Goal: Task Accomplishment & Management: Complete application form

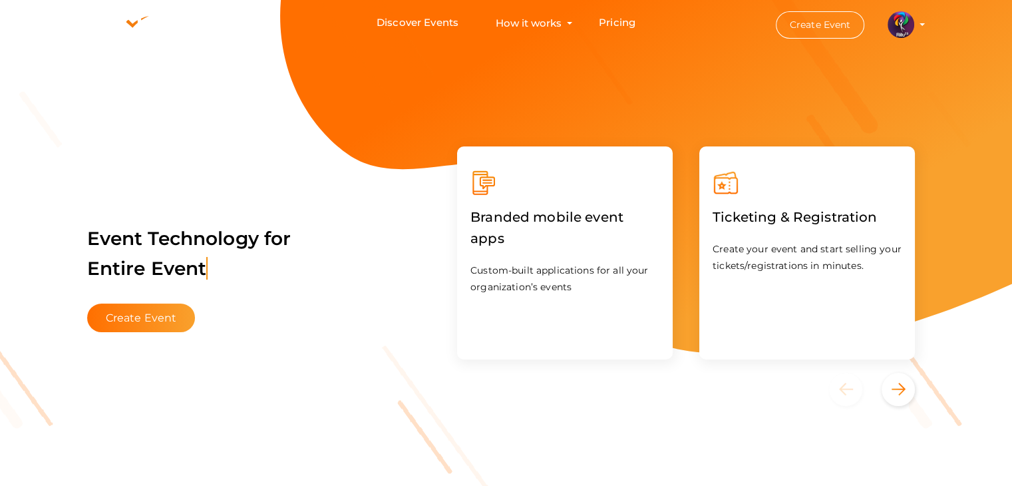
click at [902, 30] on img at bounding box center [900, 24] width 27 height 27
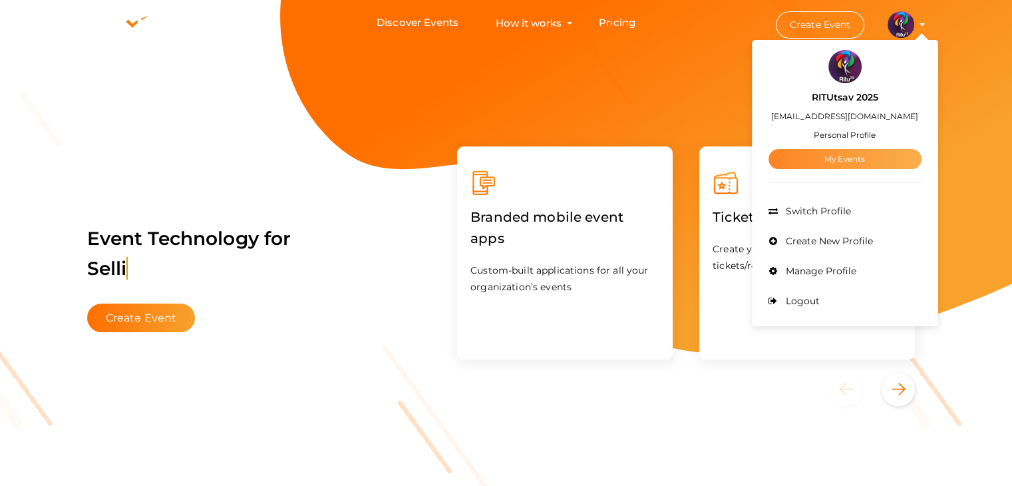
click at [851, 152] on link "My Events" at bounding box center [844, 159] width 153 height 20
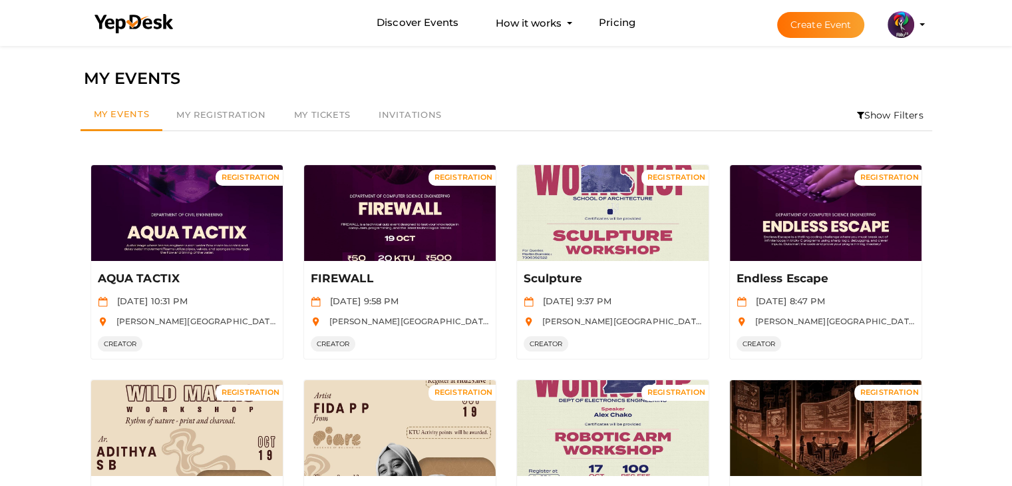
click at [877, 122] on li "Show Filters" at bounding box center [890, 115] width 84 height 31
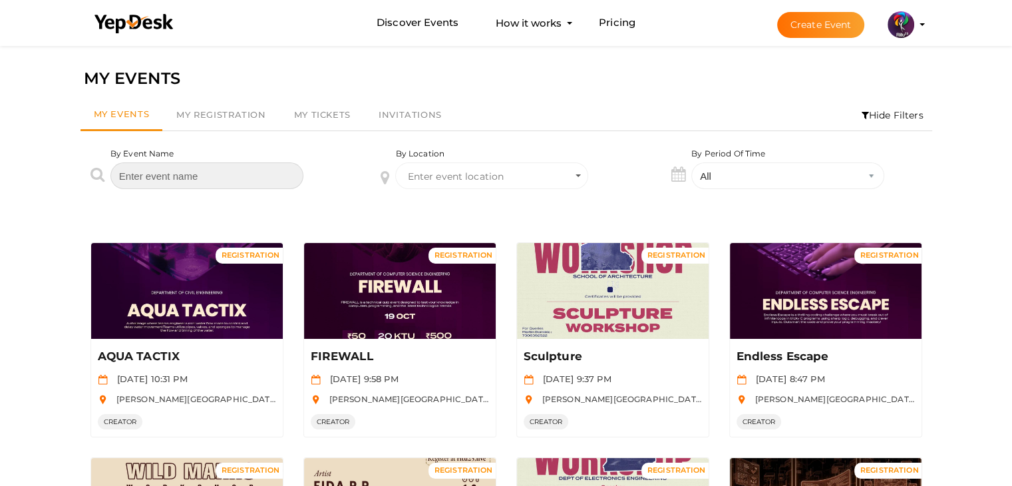
click at [162, 179] on input "text" at bounding box center [206, 175] width 193 height 27
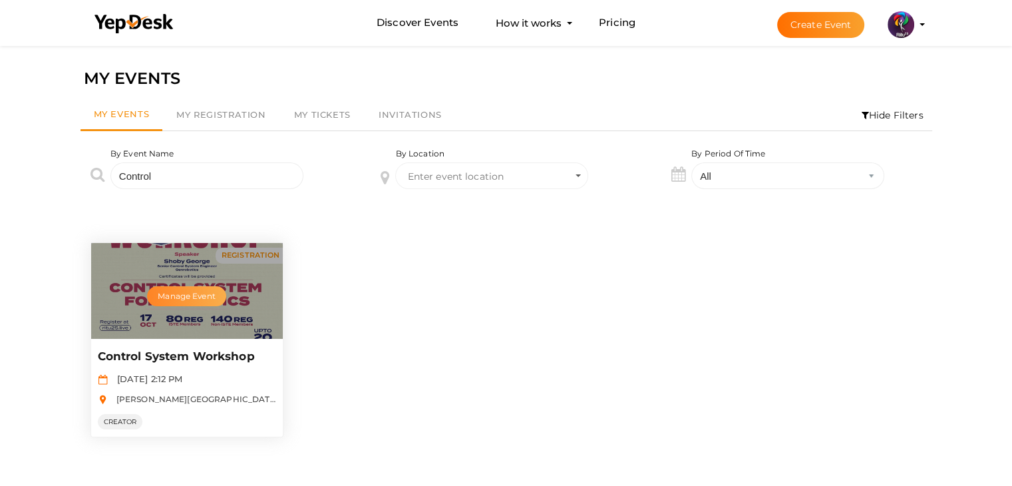
click at [188, 295] on button "Manage Event" at bounding box center [186, 296] width 78 height 20
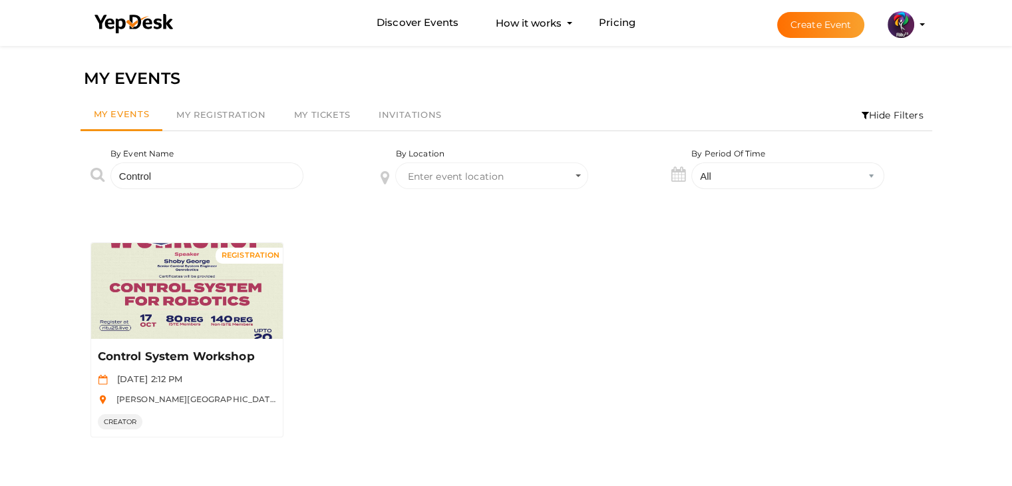
click at [373, 263] on div "REGISTRATION Manage Event Control System Workshop Oct 17 2025, 2:12 PM RAJIV GA…" at bounding box center [505, 339] width 851 height 215
drag, startPoint x: 185, startPoint y: 174, endPoint x: 71, endPoint y: 171, distance: 113.8
click at [71, 171] on div "By Event Name Control" at bounding box center [216, 178] width 291 height 61
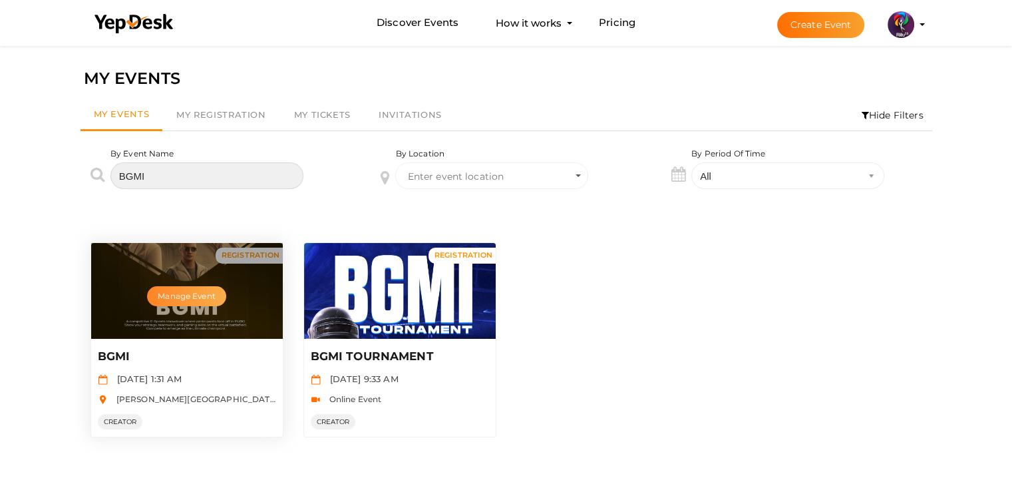
type input "BGMI"
click at [200, 293] on button "Manage Event" at bounding box center [186, 296] width 78 height 20
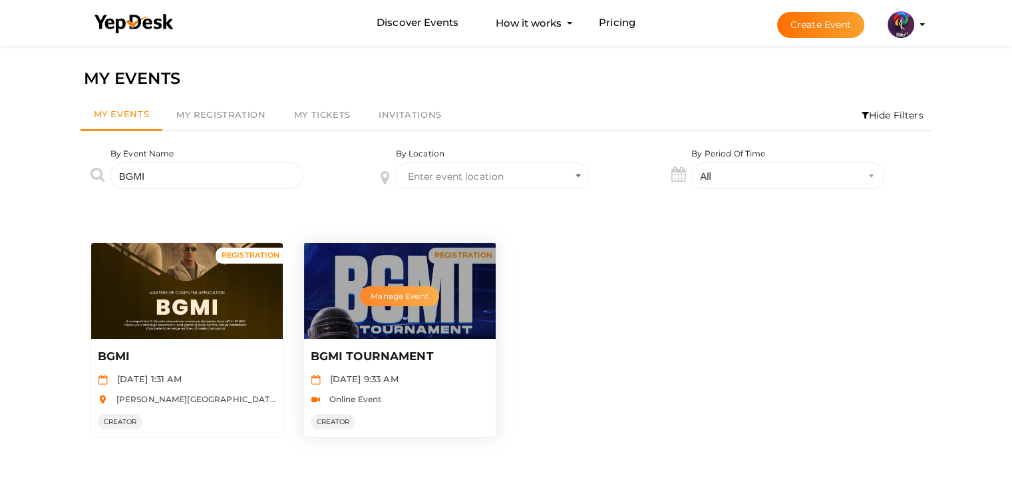
click at [388, 287] on button "Manage Event" at bounding box center [399, 296] width 78 height 20
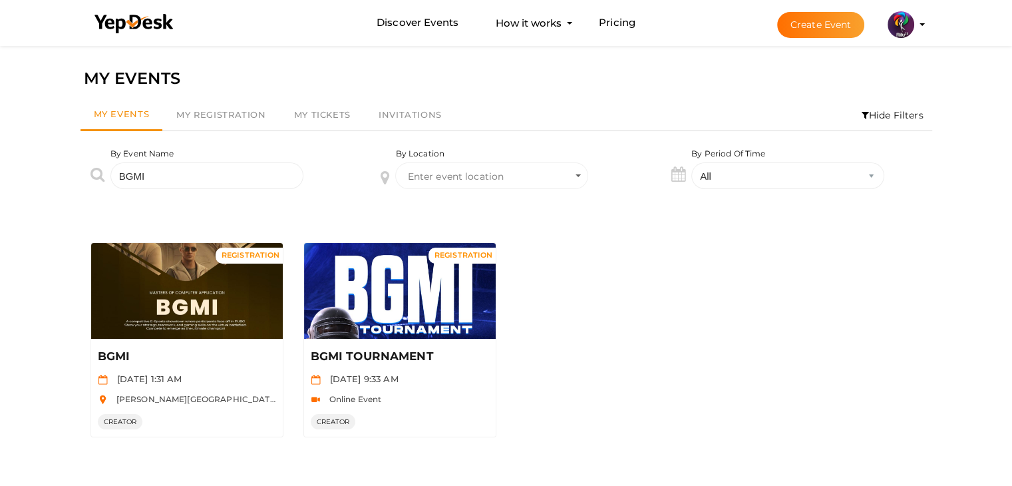
click at [820, 30] on button "Create Event" at bounding box center [821, 25] width 88 height 26
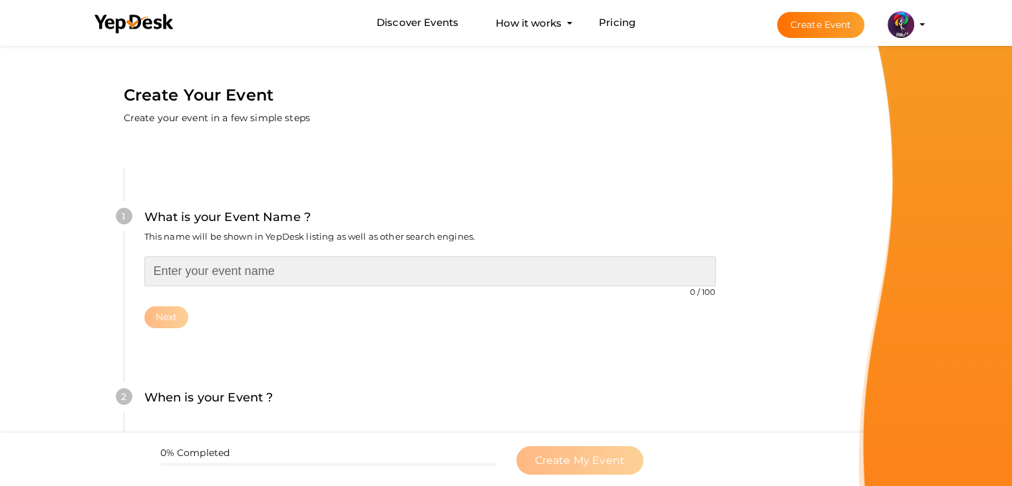
click at [288, 281] on input "text" at bounding box center [429, 271] width 571 height 30
click at [321, 264] on input "text" at bounding box center [429, 271] width 571 height 30
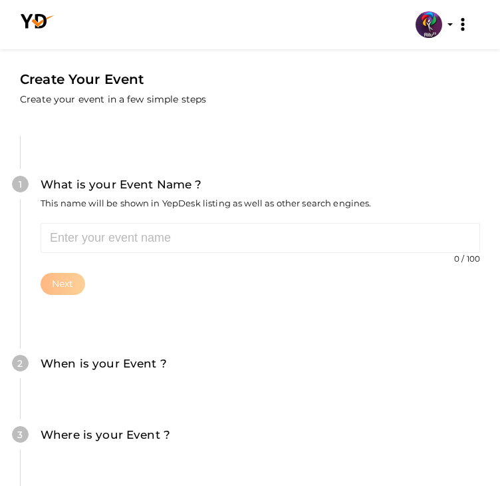
click at [138, 295] on div "0 / 100 Invalid event name event name length exceeded Required. Next" at bounding box center [261, 259] width 440 height 72
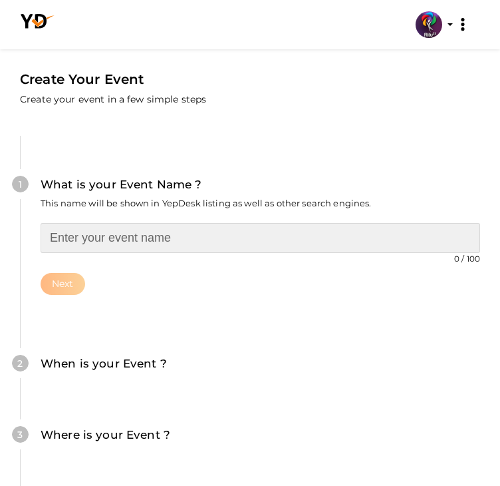
click at [140, 253] on input "text" at bounding box center [261, 238] width 440 height 30
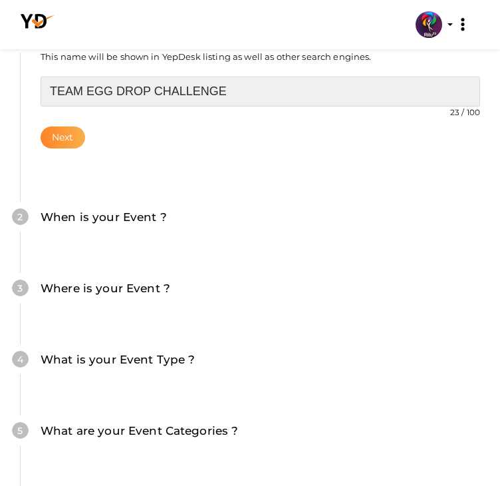
type input "TEAM EGG DROP CHALLENGE"
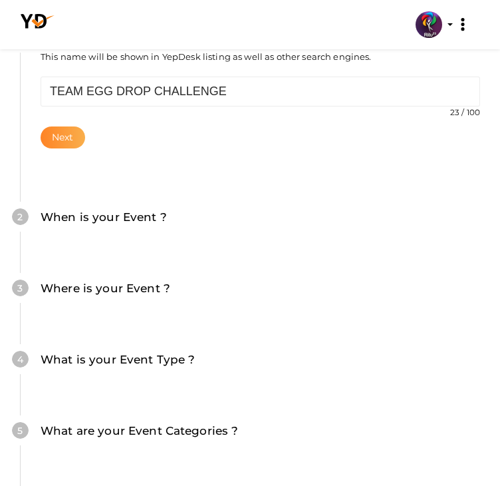
click at [85, 148] on button "Next" at bounding box center [63, 137] width 45 height 22
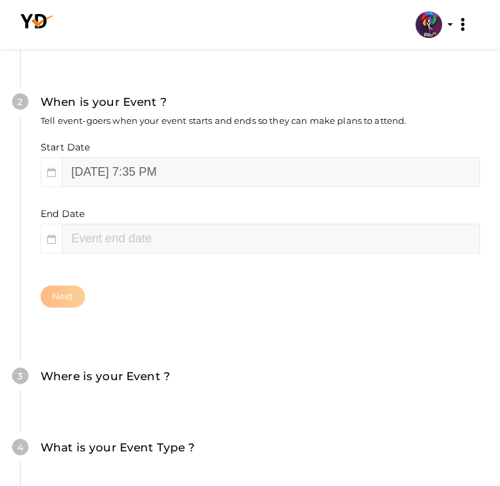
scroll to position [285, 0]
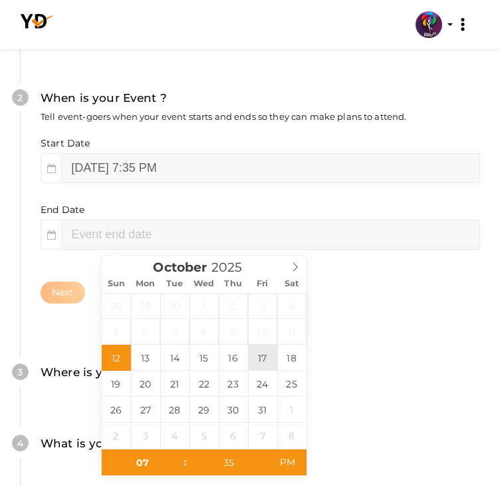
type input "October 17, 2025 7:35 PM"
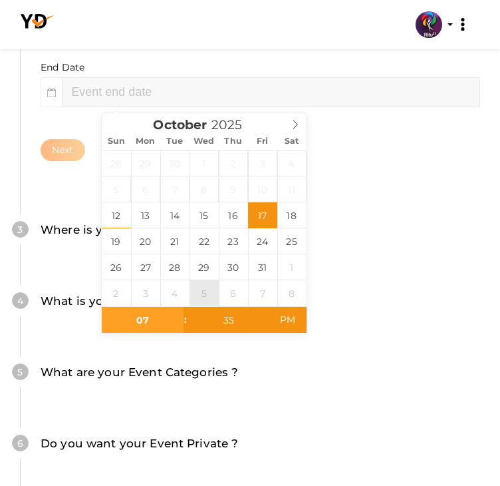
scroll to position [428, 0]
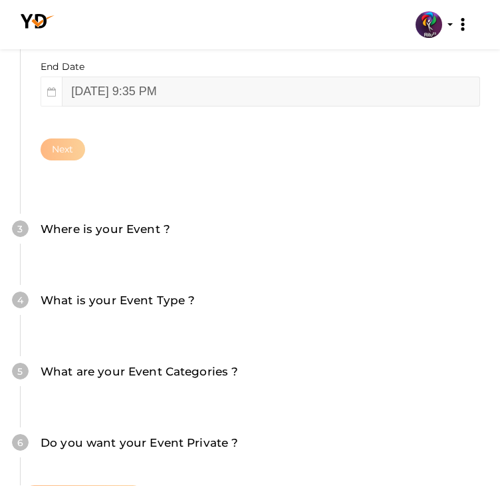
click at [337, 214] on div "Create Your Event Create your event in a few simple steps What is your Event Na…" at bounding box center [250, 125] width 500 height 1023
click at [307, 164] on div "What is your Event Name ? This name will be shown in YepDesk listing as well as…" at bounding box center [250, 110] width 460 height 859
click at [177, 106] on input "October 17, 2025 9:35 PM" at bounding box center [271, 91] width 418 height 30
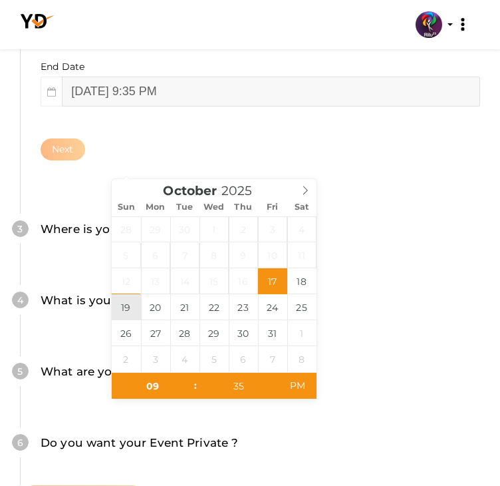
type input "October 19, 2025 9:35 PM"
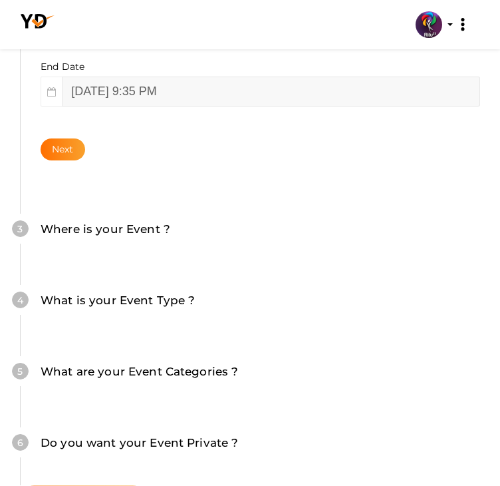
click at [339, 334] on div "Create Your Event Create your event in a few simple steps What is your Event Na…" at bounding box center [250, 125] width 500 height 1023
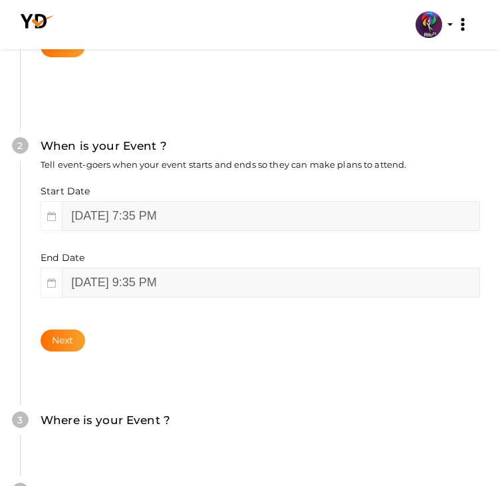
scroll to position [239, 0]
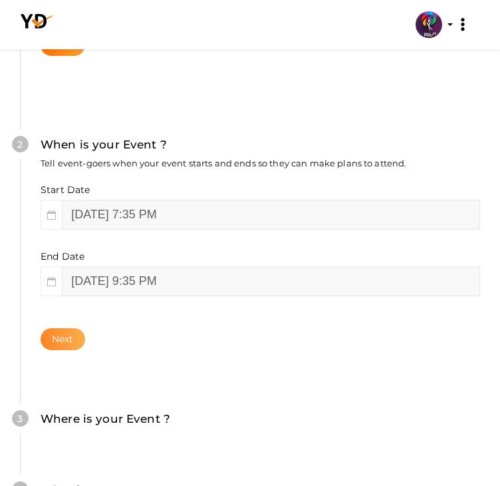
click at [85, 350] on button "Next" at bounding box center [63, 339] width 45 height 22
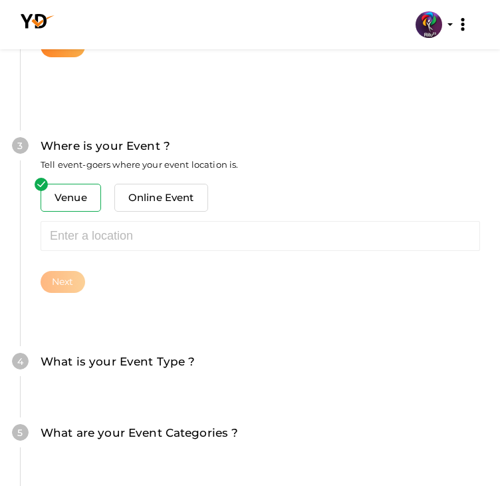
scroll to position [605, 0]
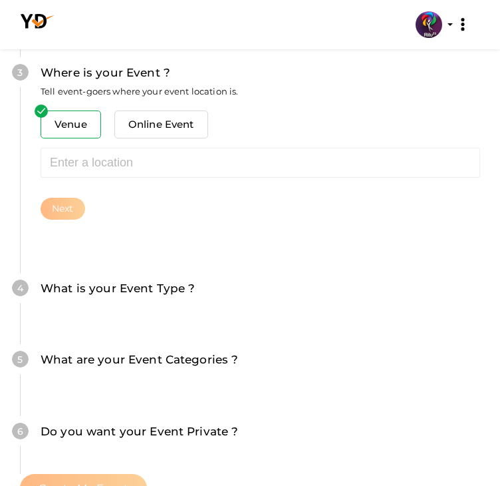
click at [101, 138] on span "Venue" at bounding box center [71, 124] width 61 height 28
click at [208, 138] on span "Online Event" at bounding box center [161, 124] width 94 height 28
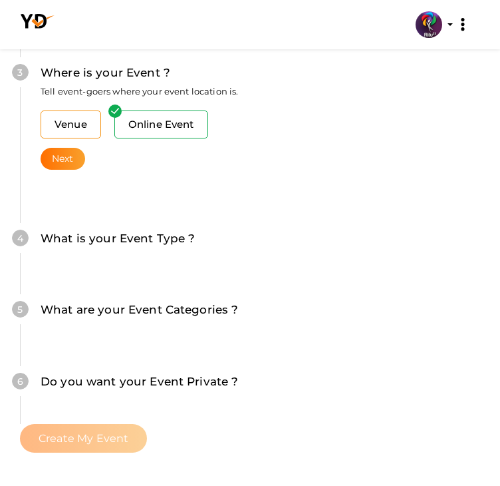
click at [101, 138] on span "Venue" at bounding box center [71, 124] width 61 height 28
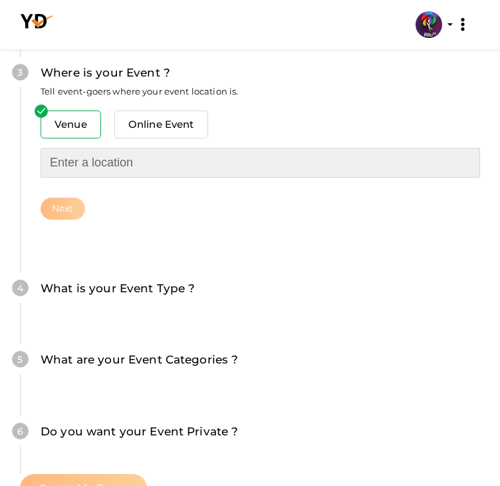
click at [116, 178] on input "text" at bounding box center [261, 163] width 440 height 30
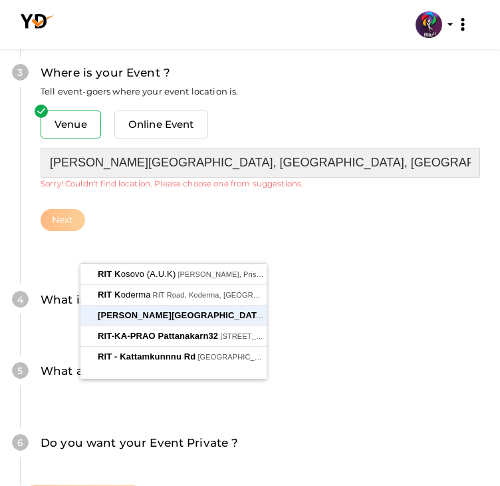
type input "RAJIV GANDHI INSTITUTE OF TECHNOLOGY, KOTTAYAM, Pampady, Kerala, India"
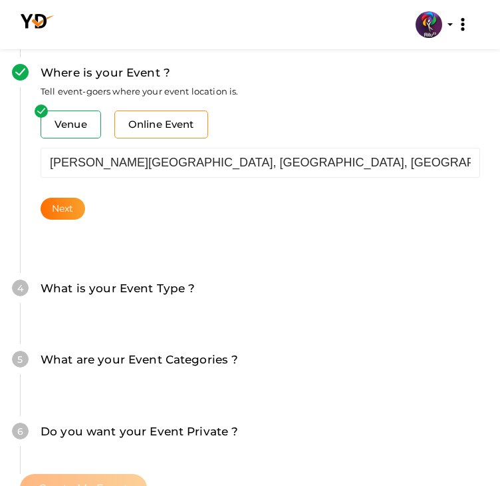
click at [176, 138] on span "Online Event" at bounding box center [161, 124] width 94 height 28
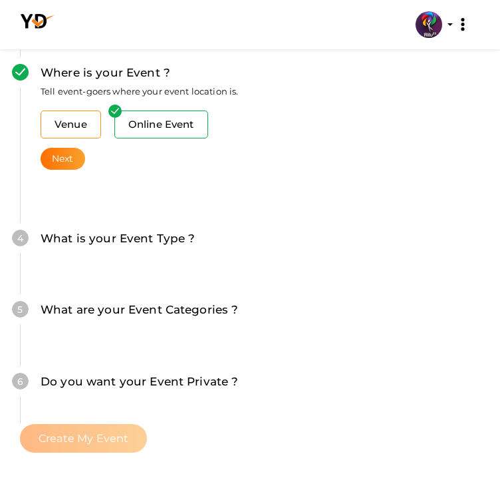
click at [101, 138] on span "Venue" at bounding box center [71, 124] width 61 height 28
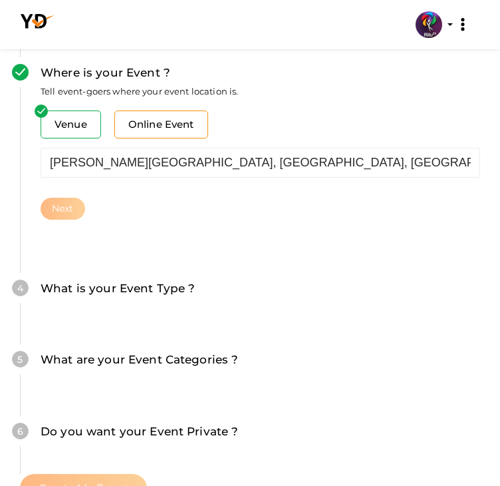
click at [199, 138] on span "Online Event" at bounding box center [161, 124] width 94 height 28
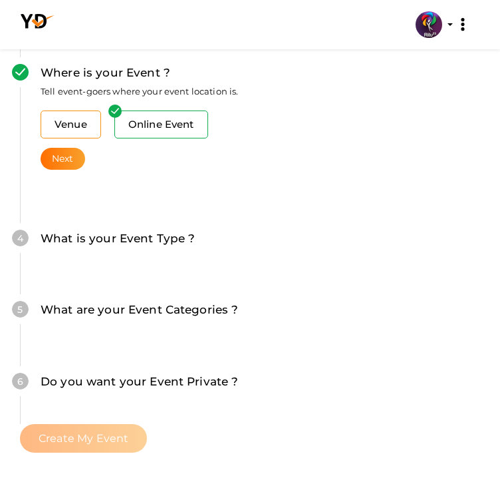
click at [101, 138] on span "Venue" at bounding box center [71, 124] width 61 height 28
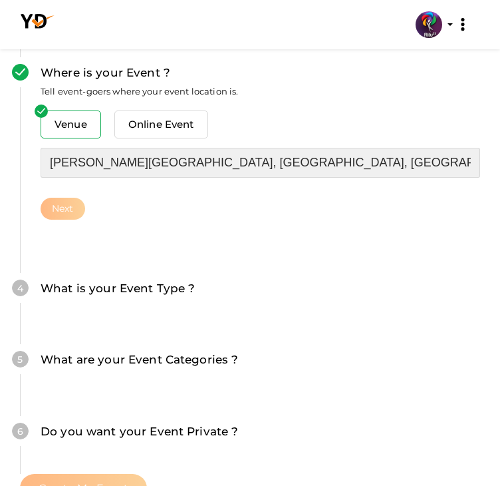
click at [159, 178] on input "RAJIV GANDHI INSTITUTE OF TECHNOLOGY, KOTTAYAM, Pampady, Kerala, India" at bounding box center [261, 163] width 440 height 30
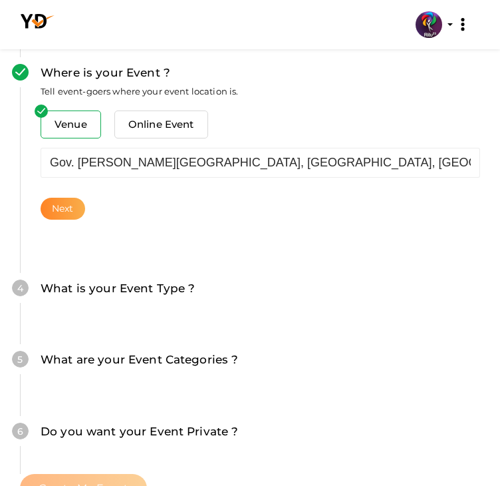
click at [85, 220] on button "Next" at bounding box center [63, 209] width 45 height 22
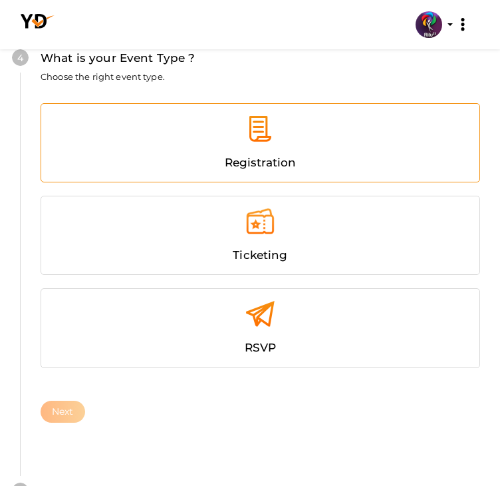
scroll to position [607, 0]
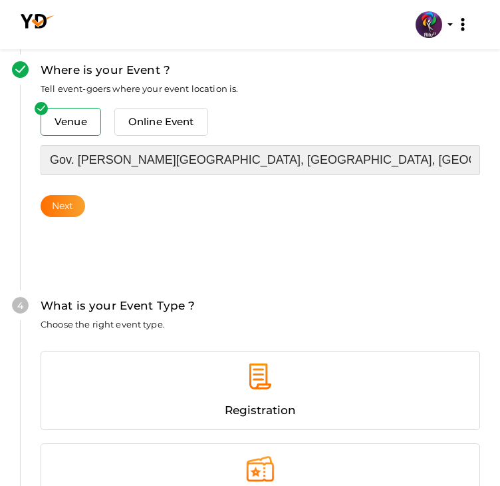
click at [144, 175] on input "Gov. Rajiv Gandhi Institute Of Technology, Pampady, Kottayam, Kerala, India" at bounding box center [261, 160] width 440 height 30
drag, startPoint x: 117, startPoint y: 246, endPoint x: 65, endPoint y: 243, distance: 52.6
click at [65, 243] on div "Where is your Event ? Tell event-goers where your event location is. Venue Onli…" at bounding box center [250, 139] width 460 height 236
type input "Rajiv Gandhi Institute Of Technology, Pampady, Kottayam, Kerala, India"
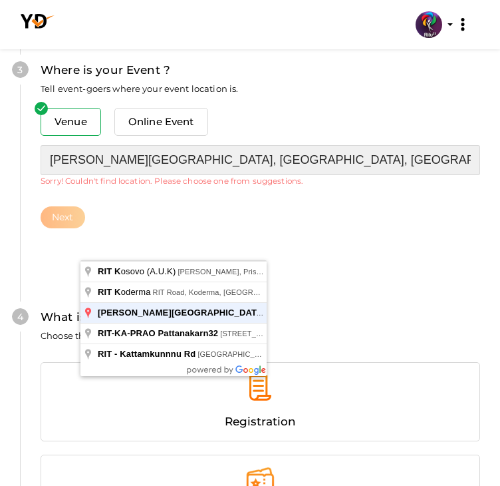
type input "RAJIV GANDHI INSTITUTE OF TECHNOLOGY, KOTTAYAM, Pampady, Kerala, India"
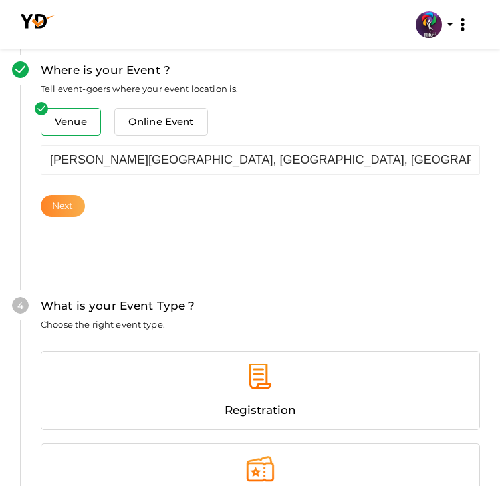
click at [85, 217] on button "Next" at bounding box center [63, 206] width 45 height 22
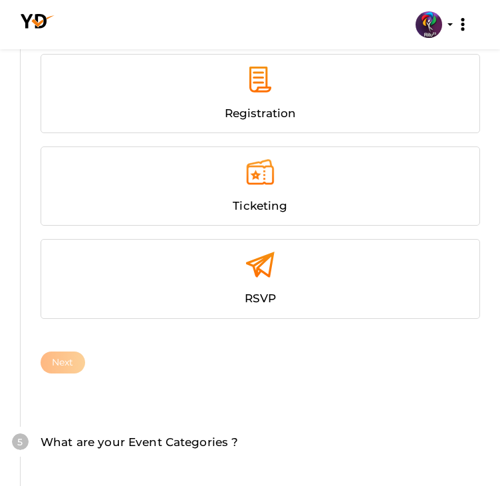
scroll to position [903, 0]
click at [185, 241] on div "Registration Ticketing RSVP Next" at bounding box center [261, 211] width 440 height 326
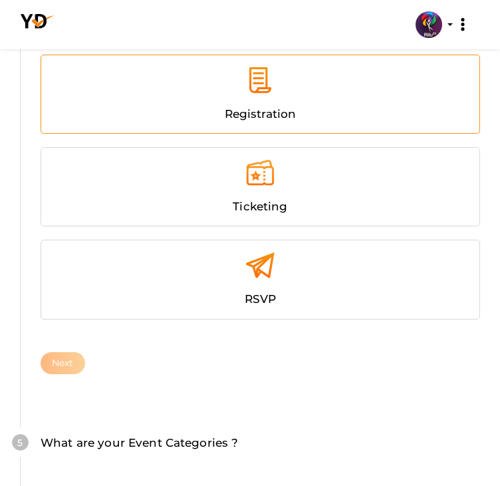
click at [225, 120] on span "Registration" at bounding box center [261, 113] width 72 height 13
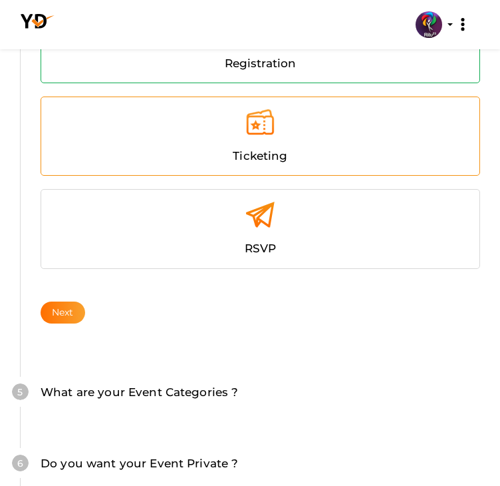
scroll to position [1102, 0]
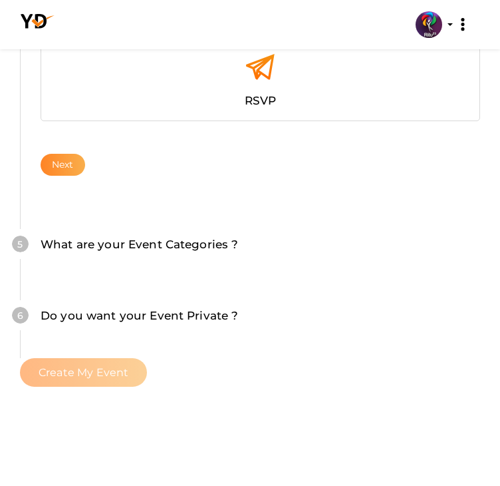
click at [85, 176] on button "Next" at bounding box center [63, 165] width 45 height 22
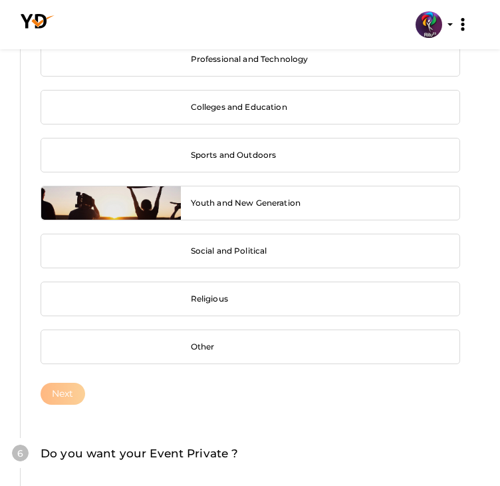
scroll to position [1505, 0]
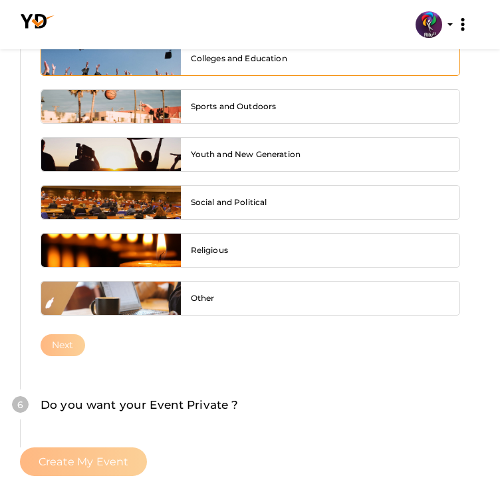
click at [135, 75] on div at bounding box center [111, 58] width 140 height 33
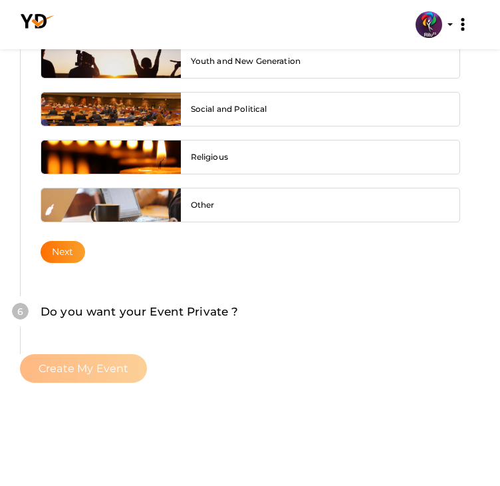
scroll to position [1753, 0]
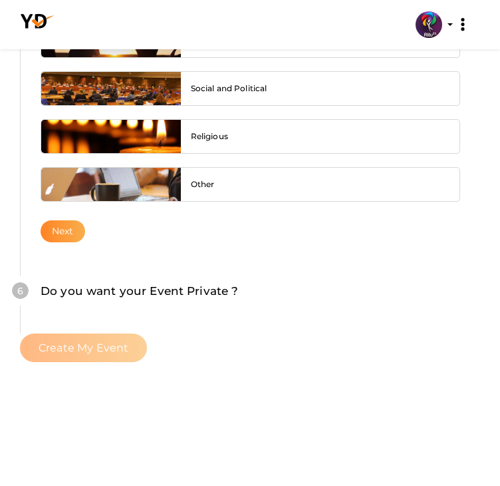
click at [85, 242] on button "Next" at bounding box center [63, 231] width 45 height 22
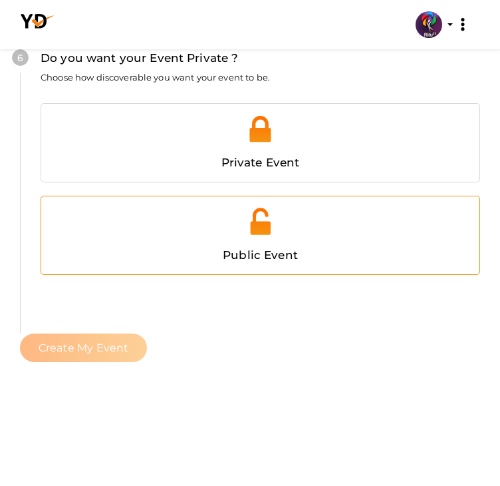
scroll to position [2117, 0]
click at [150, 246] on div at bounding box center [260, 226] width 418 height 40
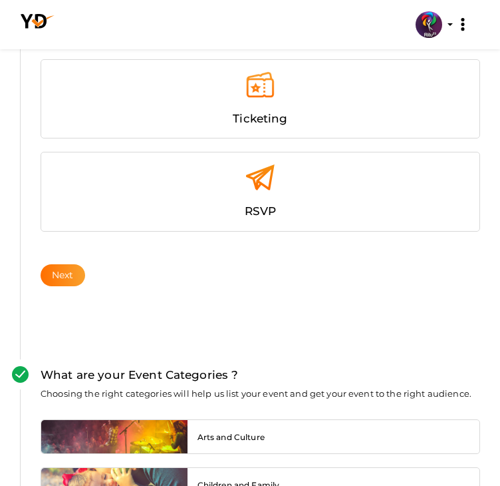
scroll to position [984, 0]
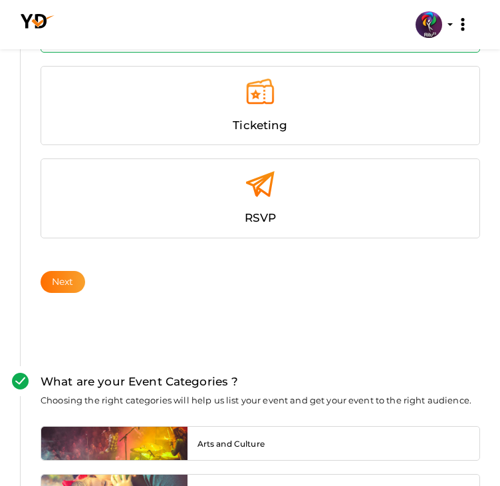
click at [0, 0] on button "Create Event" at bounding box center [0, 0] width 0 height 0
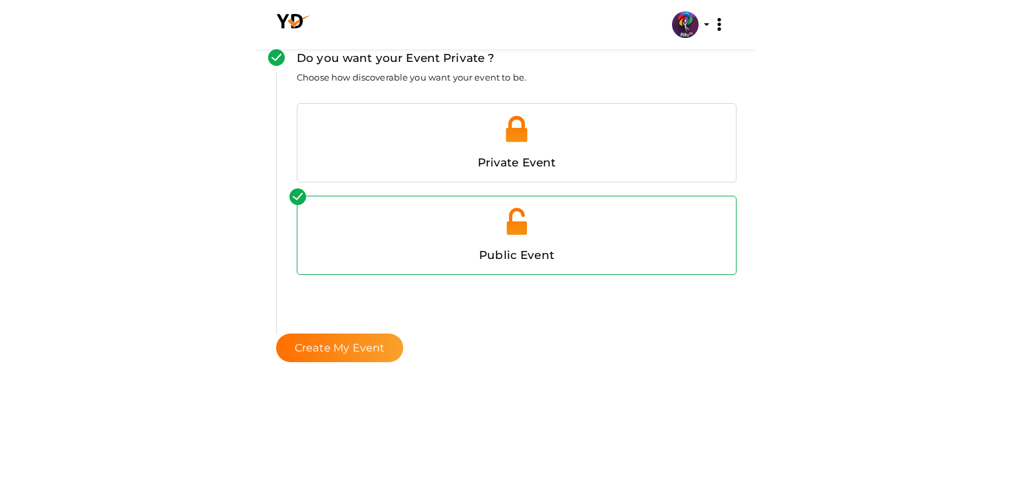
scroll to position [1333, 0]
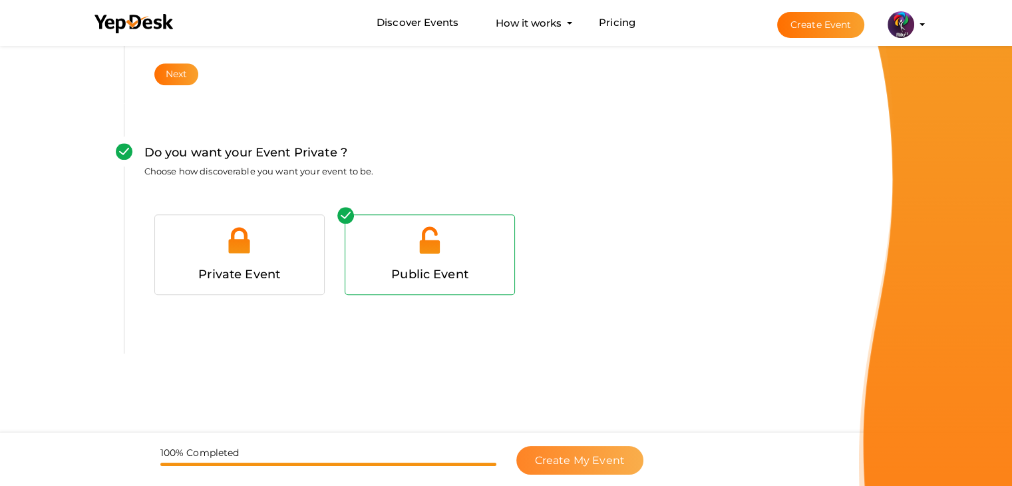
click at [570, 456] on span "Create My Event" at bounding box center [580, 460] width 90 height 13
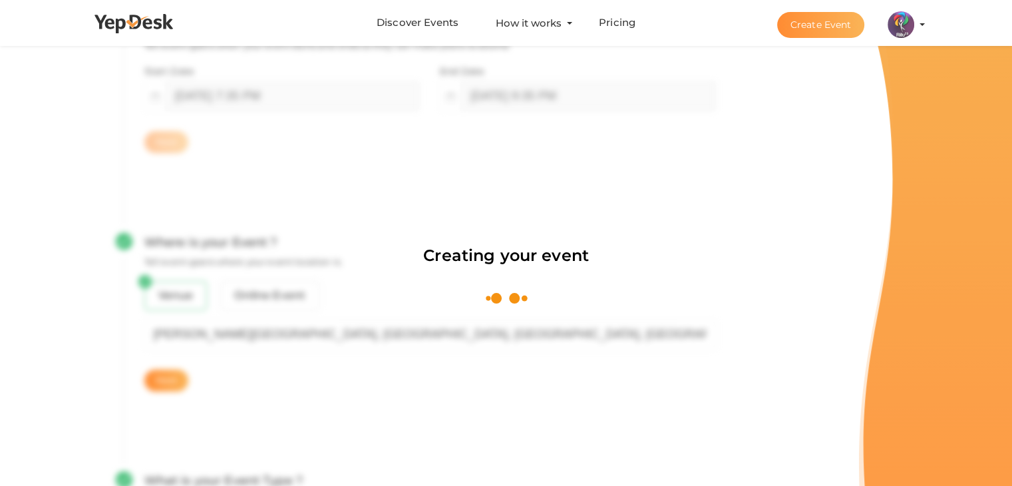
scroll to position [200, 0]
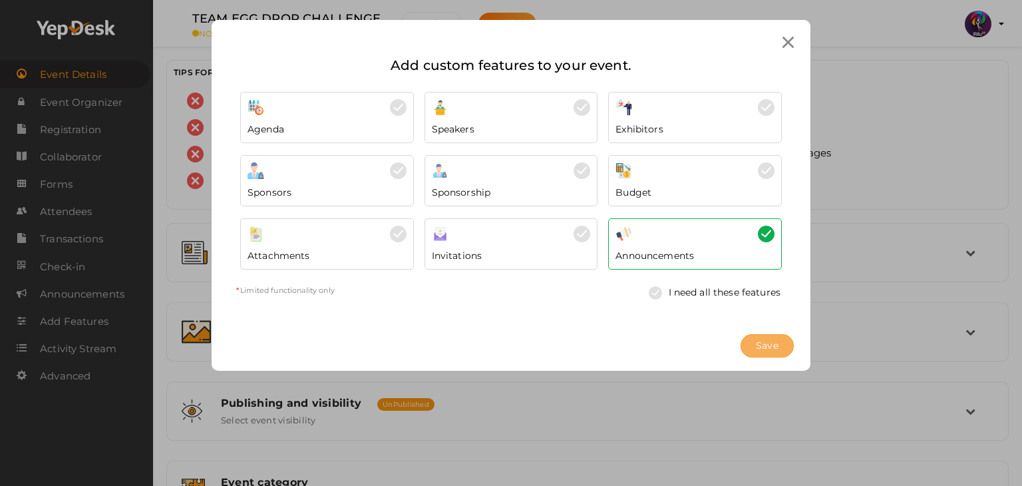
click at [756, 339] on span "Save" at bounding box center [767, 346] width 23 height 14
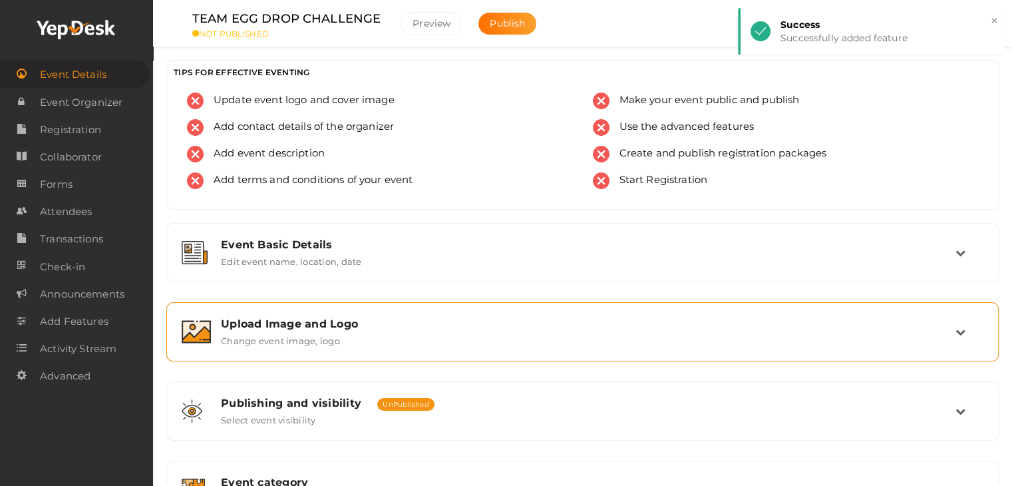
click at [384, 349] on div "Upload Image and Logo Change event image, logo" at bounding box center [583, 331] width 818 height 45
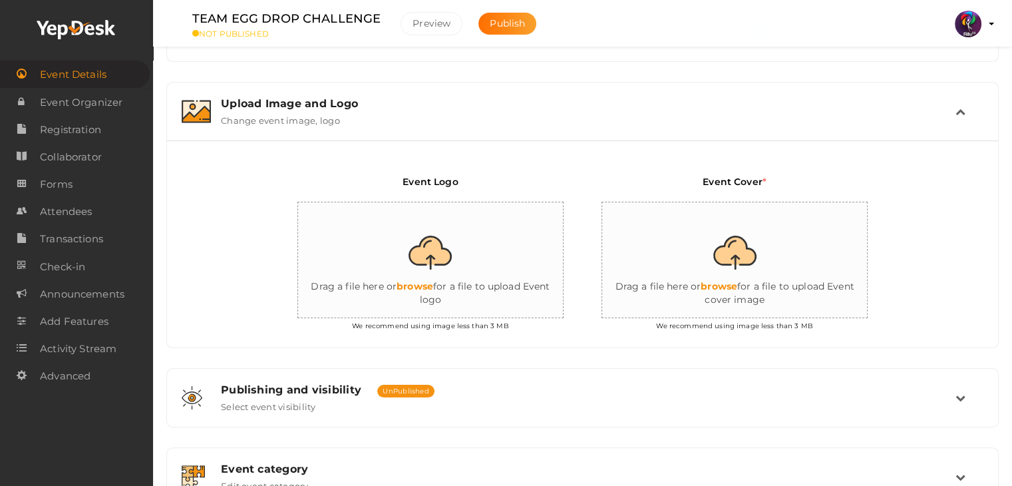
scroll to position [224, 0]
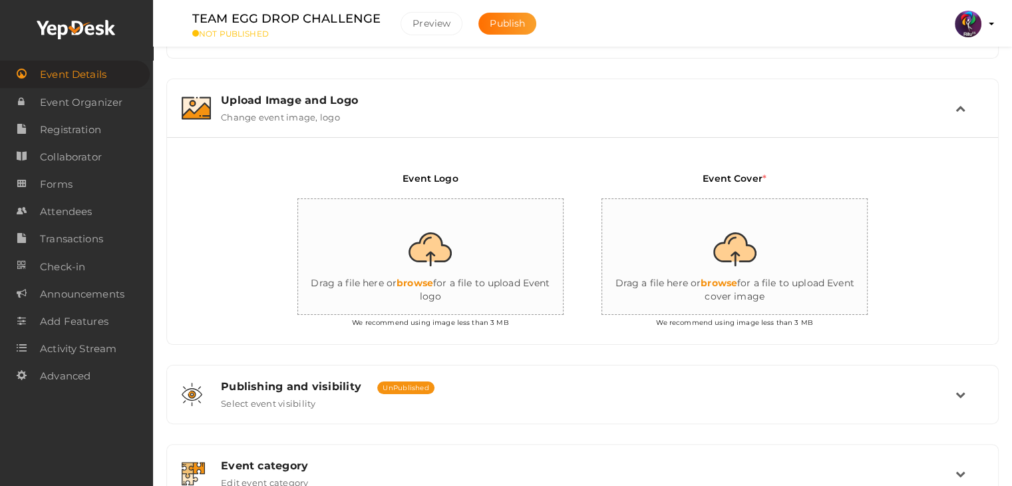
click at [415, 271] on input "file" at bounding box center [431, 257] width 266 height 116
type input "C:\fakepath\logo yepdesk.png"
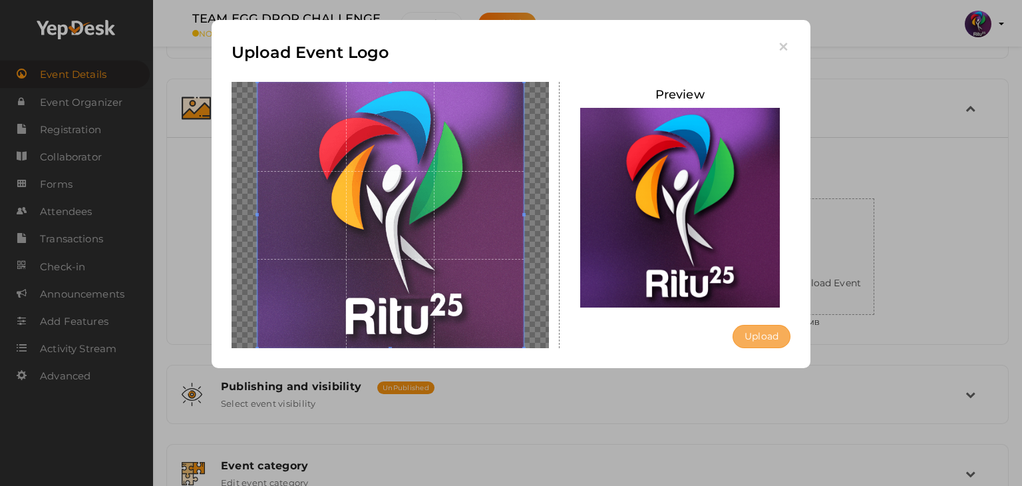
click at [752, 327] on button "Upload" at bounding box center [761, 336] width 58 height 23
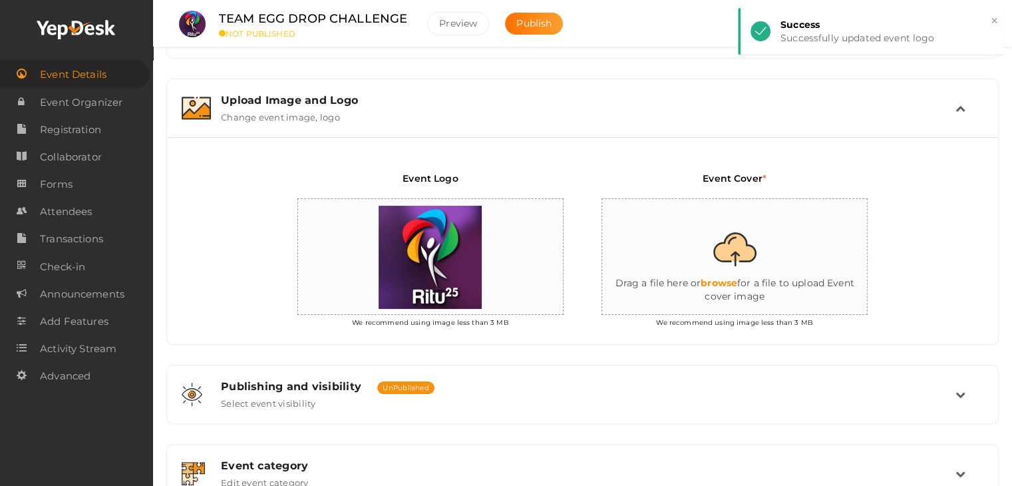
click at [748, 264] on input "file" at bounding box center [735, 257] width 266 height 116
type input "C:\fakepath\IMG-20251012-WA0181.jpg"
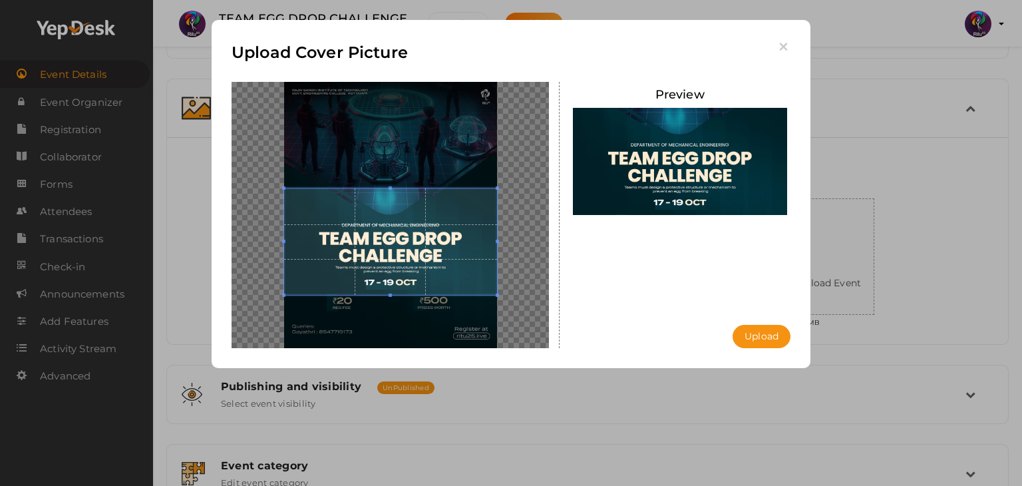
drag, startPoint x: 431, startPoint y: 256, endPoint x: 434, endPoint y: 272, distance: 16.2
click at [434, 272] on span at bounding box center [390, 241] width 213 height 106
click at [742, 337] on button "Upload" at bounding box center [761, 336] width 58 height 23
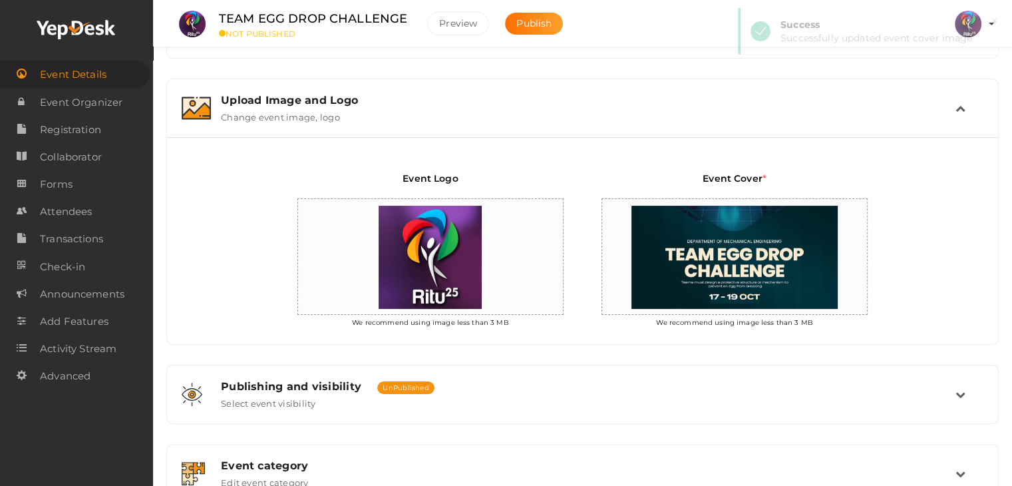
scroll to position [297, 0]
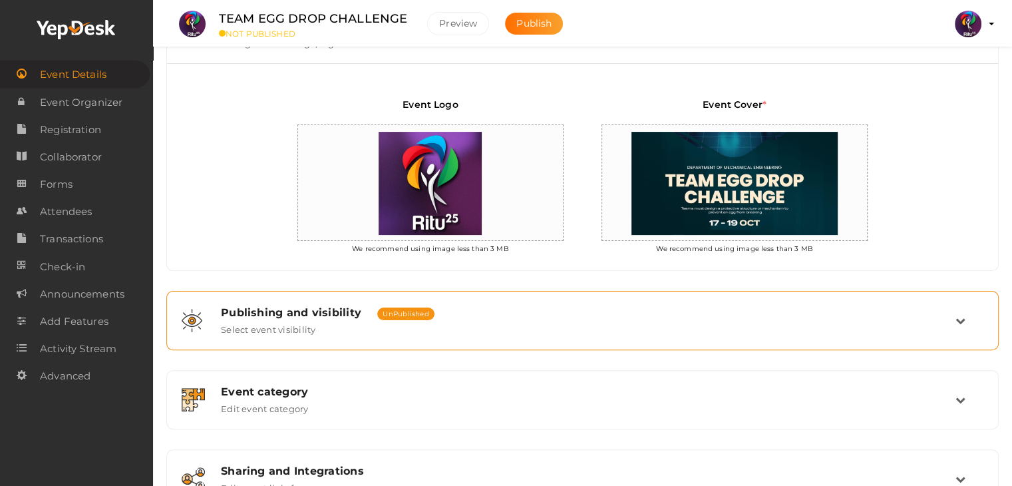
click at [525, 309] on div "Publishing and visibility Published UnPublished" at bounding box center [588, 312] width 734 height 13
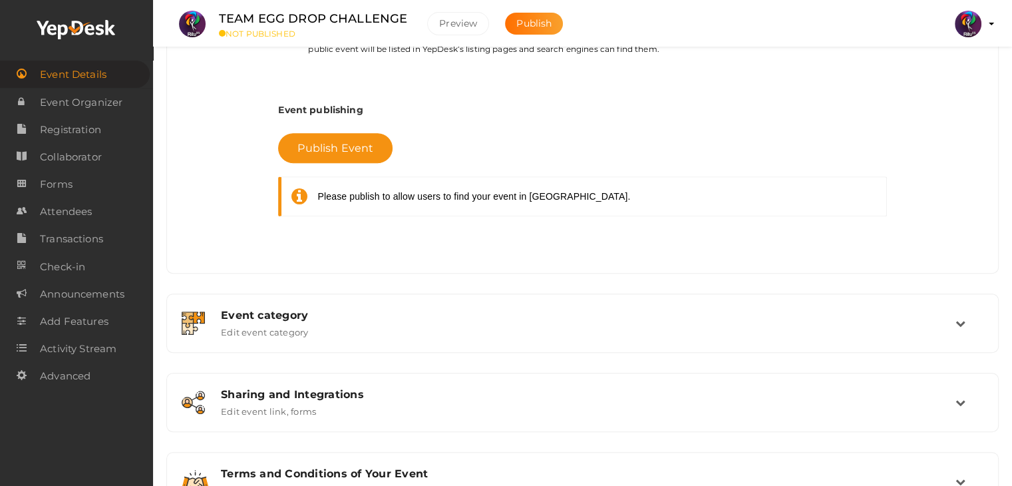
scroll to position [553, 0]
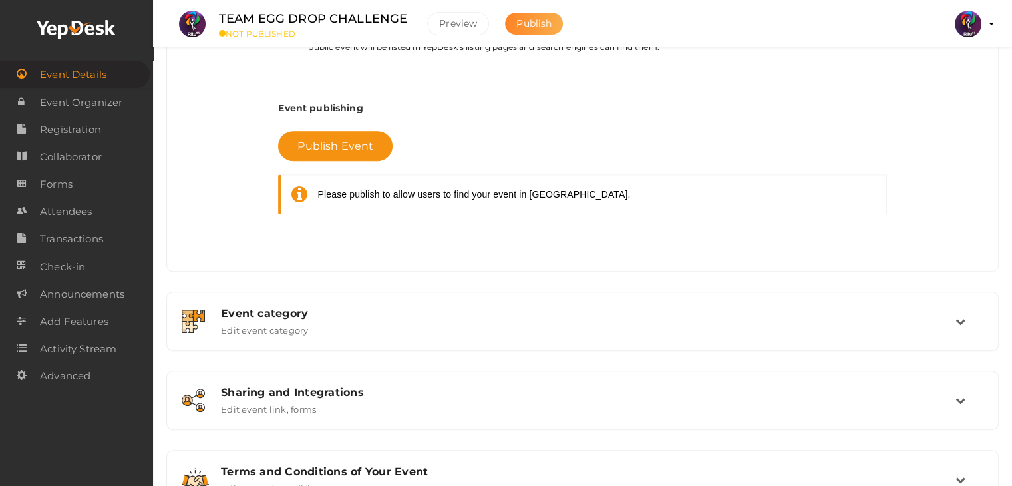
click at [537, 27] on span "Publish" at bounding box center [533, 23] width 35 height 12
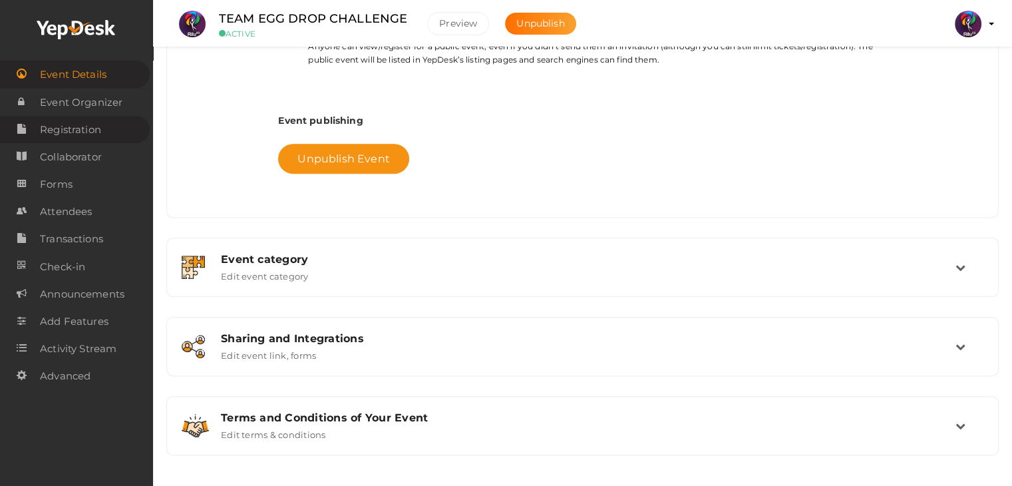
click at [96, 126] on span "Registration" at bounding box center [70, 129] width 61 height 27
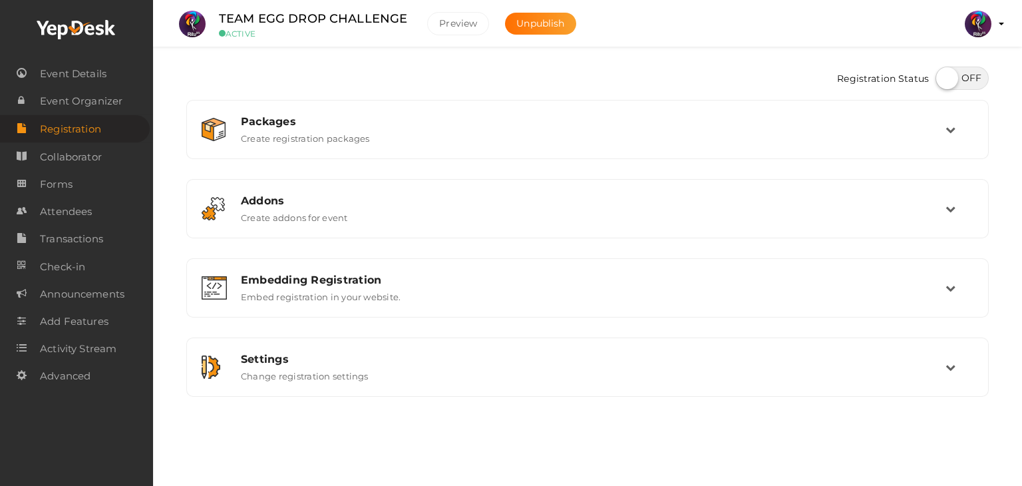
click at [947, 67] on label at bounding box center [961, 78] width 53 height 23
click at [944, 69] on input "checkbox" at bounding box center [939, 73] width 9 height 9
checkbox input "true"
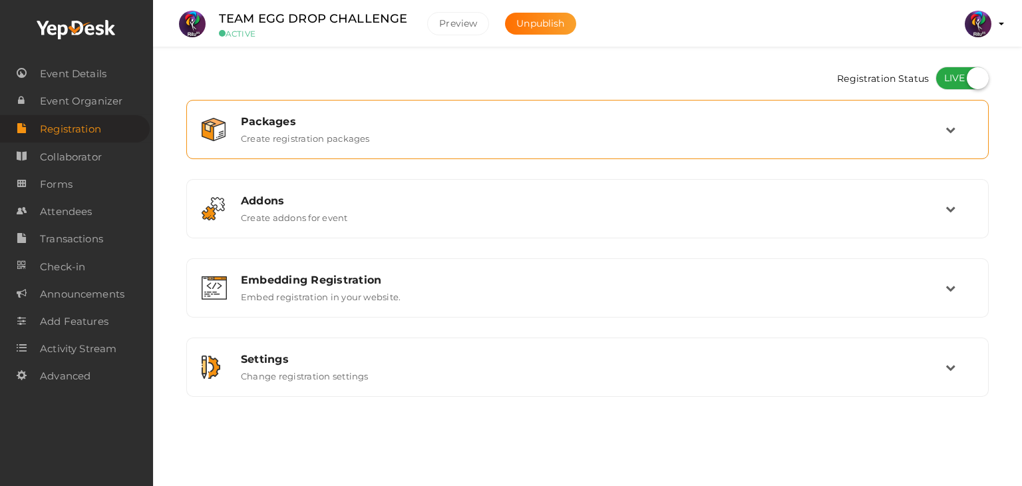
click at [492, 107] on div "Packages Create registration packages" at bounding box center [588, 129] width 788 height 45
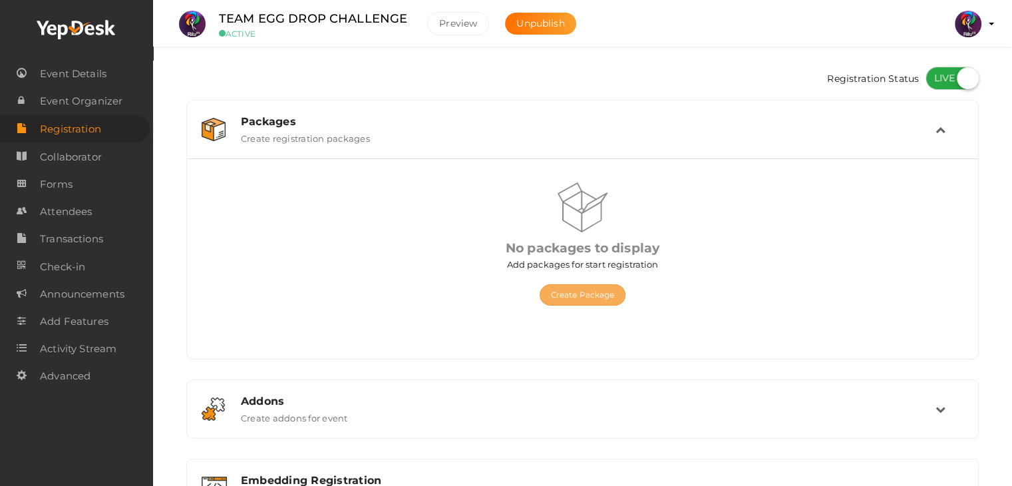
click at [562, 288] on button "Create Package" at bounding box center [582, 294] width 86 height 21
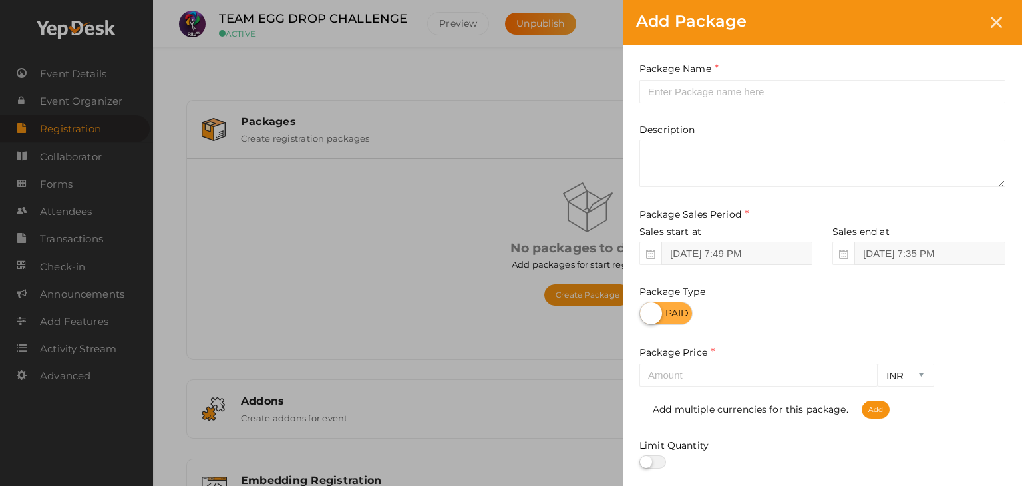
click at [714, 104] on div "Package Name This field is Required. Package Name already used. Description Pac…" at bounding box center [822, 295] width 399 height 500
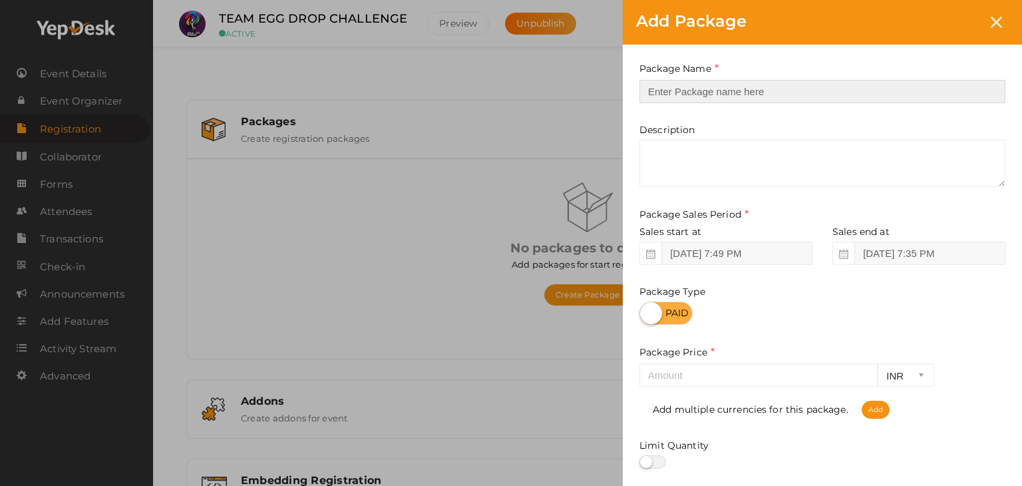
click at [715, 94] on input "text" at bounding box center [822, 91] width 366 height 23
type input "2"
type input "Registration"
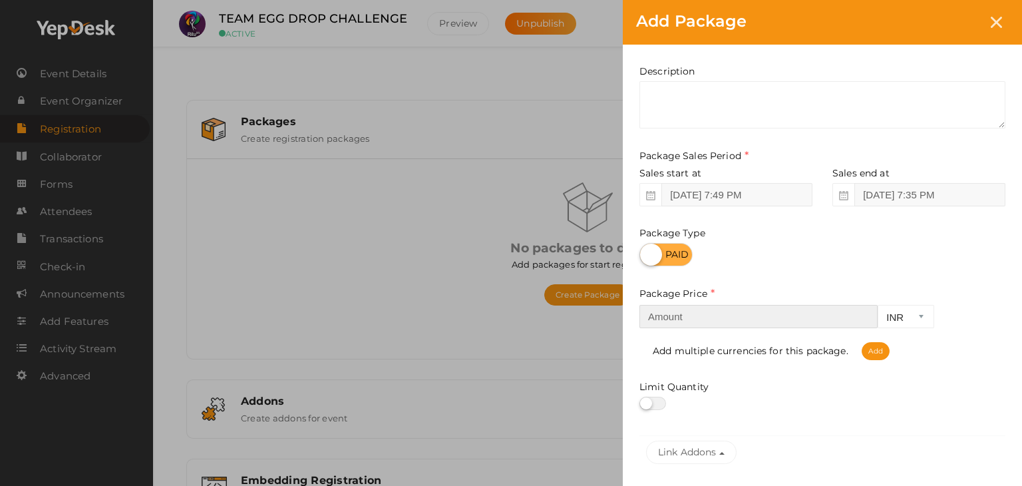
click at [685, 328] on input "number" at bounding box center [758, 316] width 238 height 23
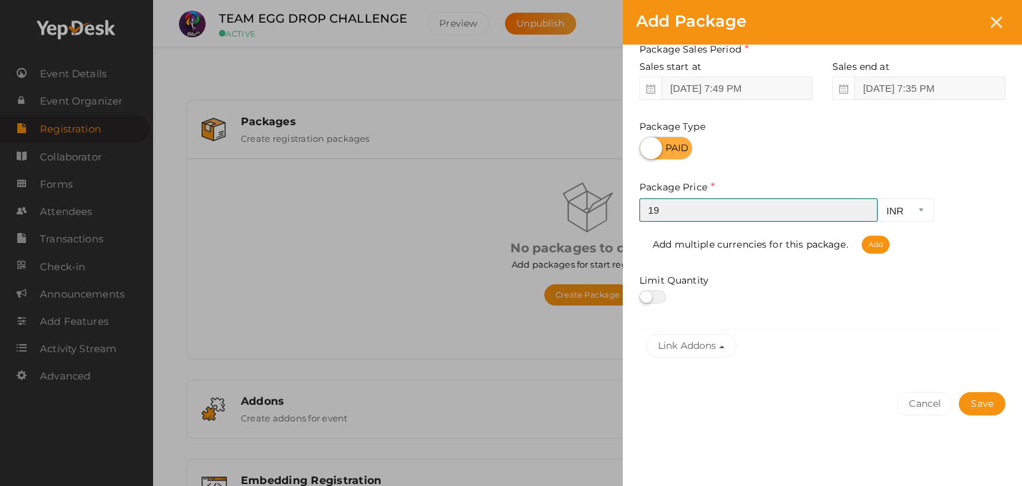
scroll to position [165, 0]
type input "19"
click at [982, 403] on button "Save" at bounding box center [982, 403] width 47 height 23
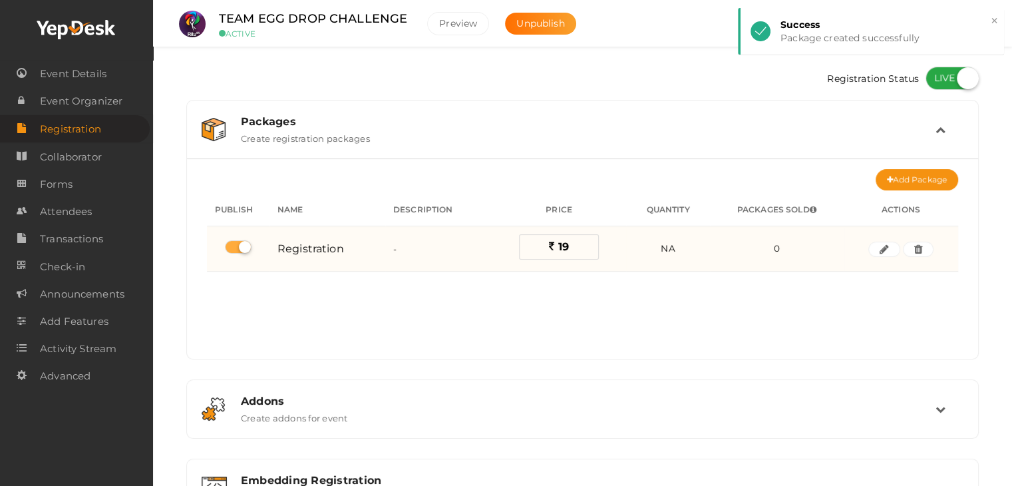
click at [576, 246] on label "19" at bounding box center [559, 246] width 80 height 25
click at [885, 255] on button "button" at bounding box center [884, 249] width 32 height 16
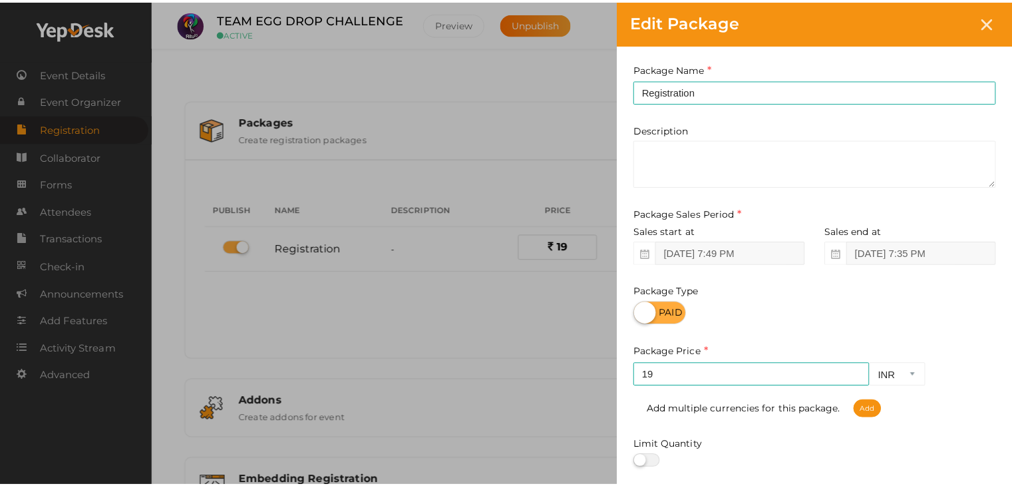
scroll to position [5, 0]
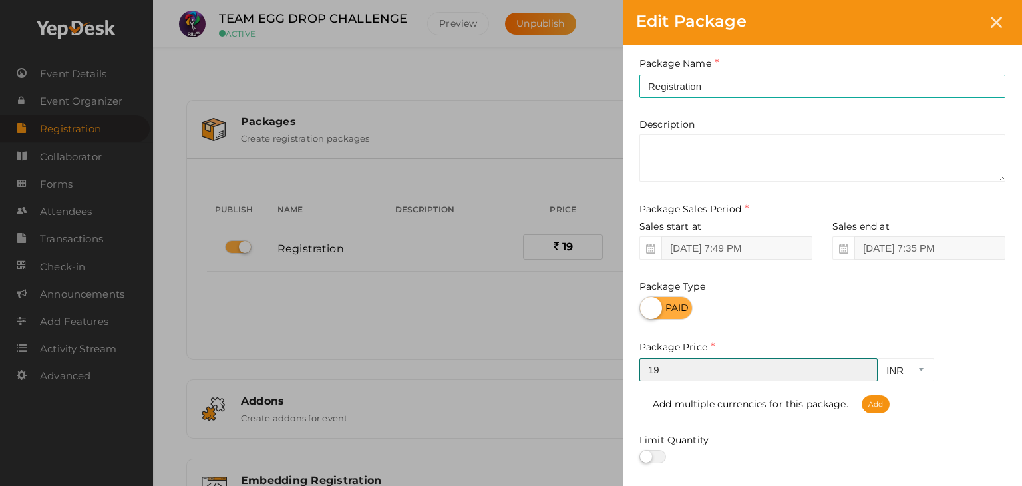
click at [722, 367] on input "19" at bounding box center [758, 369] width 238 height 23
type input "1"
type input "20"
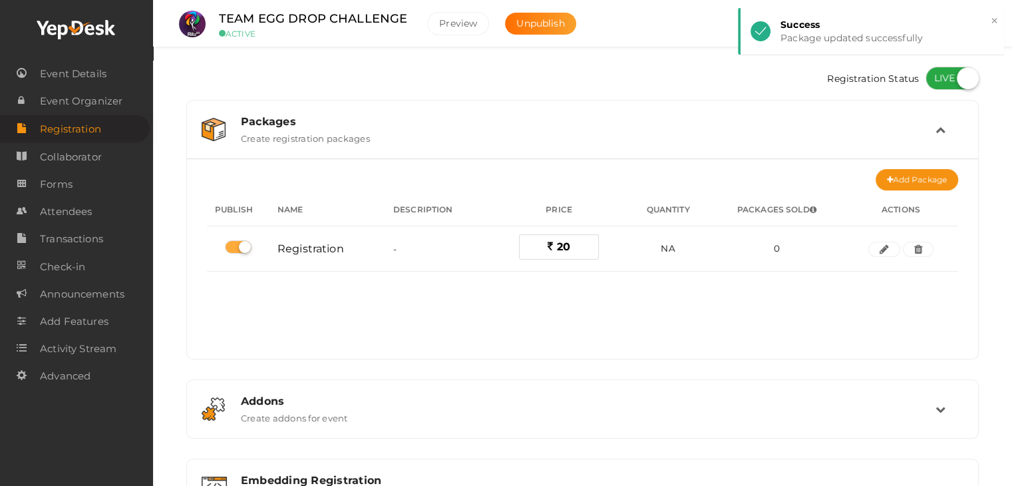
scroll to position [168, 0]
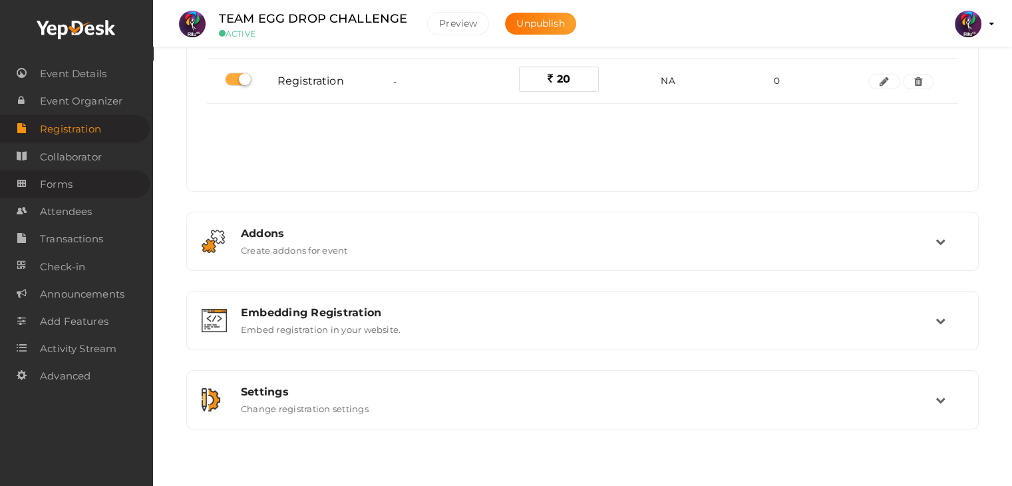
click at [81, 189] on link "Forms" at bounding box center [75, 183] width 150 height 27
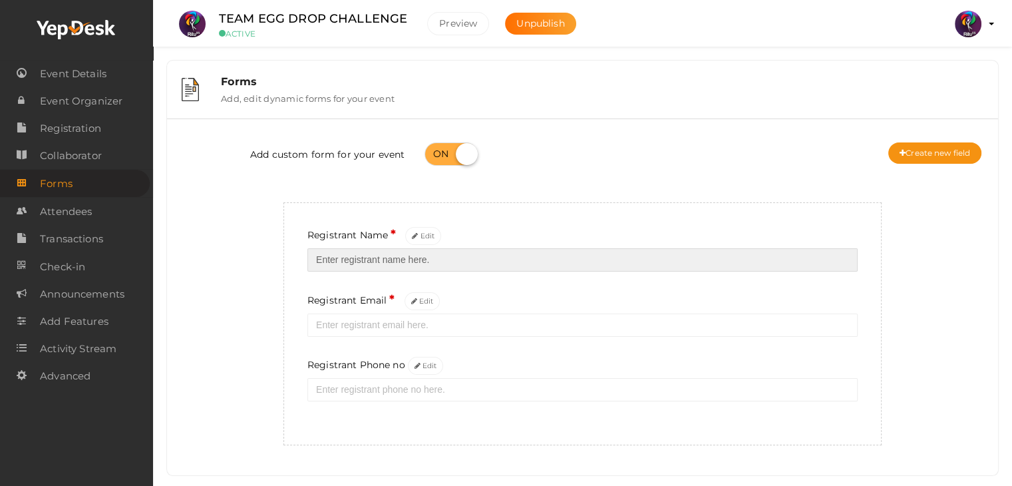
click at [423, 268] on input "text" at bounding box center [582, 259] width 550 height 23
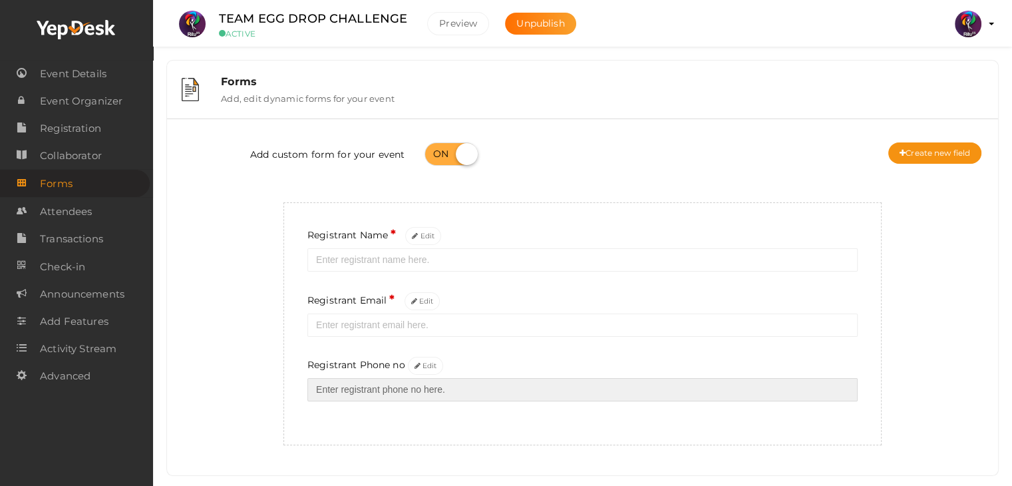
click at [319, 395] on input "text" at bounding box center [582, 389] width 550 height 23
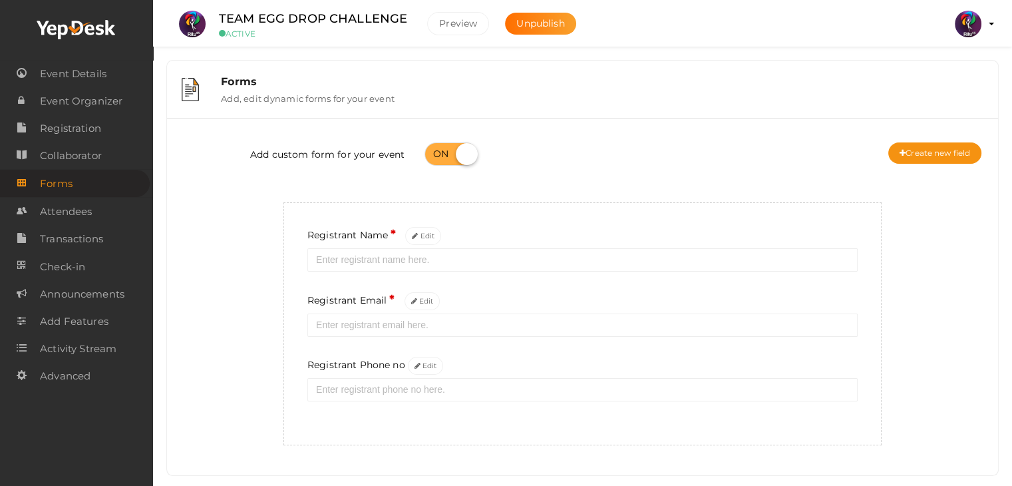
click at [225, 355] on div "Add custom form for your event Create new field Registrant Name * Edit Registra…" at bounding box center [582, 287] width 811 height 316
click at [436, 365] on button "Edit" at bounding box center [426, 366] width 36 height 18
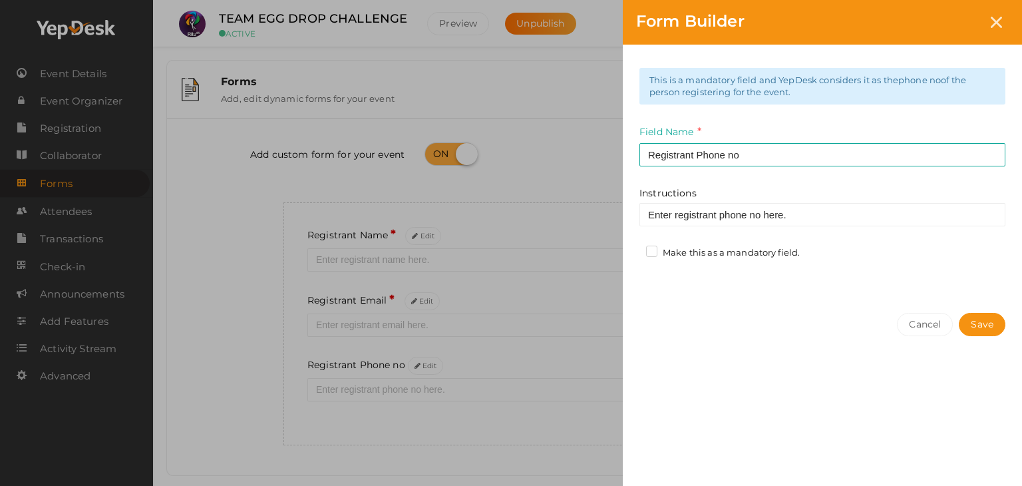
click at [653, 250] on label "Make this as a mandatory field." at bounding box center [723, 252] width 154 height 13
click at [633, 249] on input "Make this as a mandatory field." at bounding box center [633, 249] width 0 height 0
click at [997, 319] on button "Save" at bounding box center [982, 324] width 47 height 23
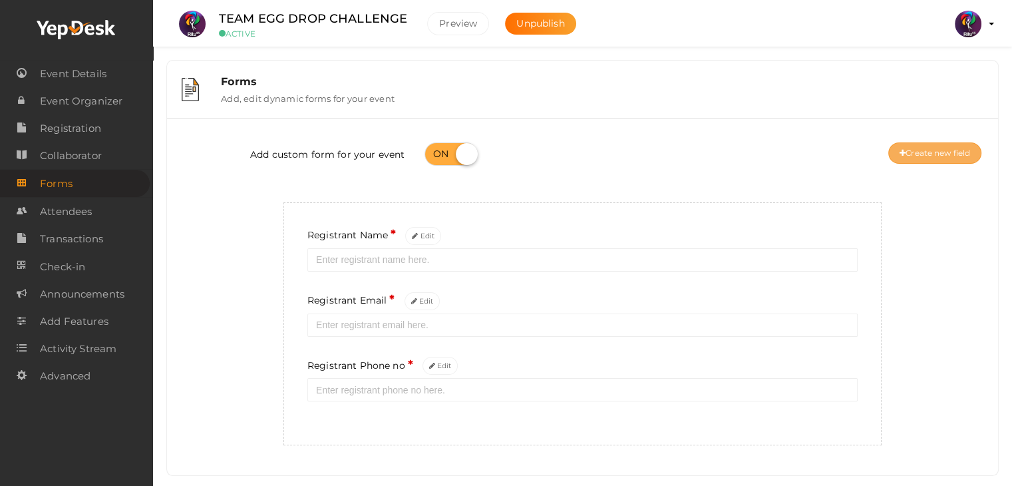
click at [925, 155] on button "Create new field" at bounding box center [934, 152] width 93 height 21
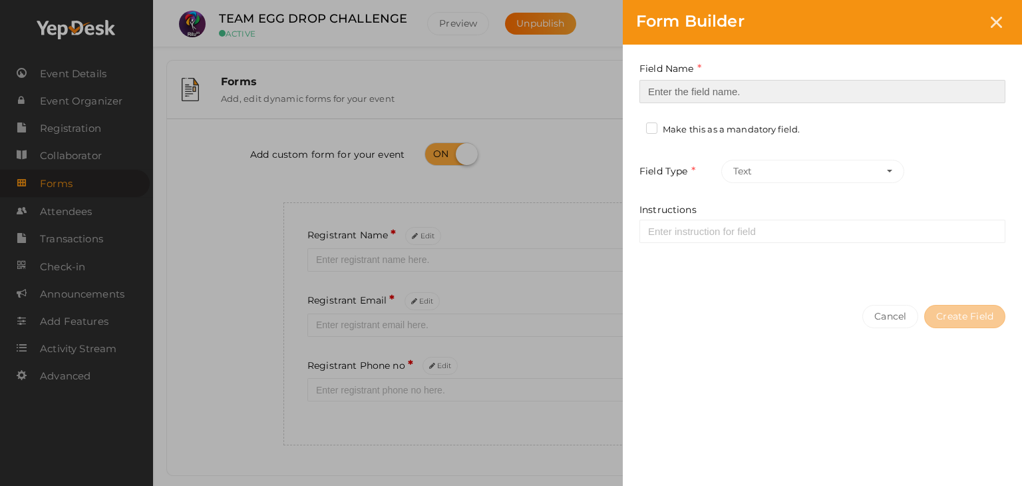
click at [702, 86] on input at bounding box center [822, 91] width 366 height 23
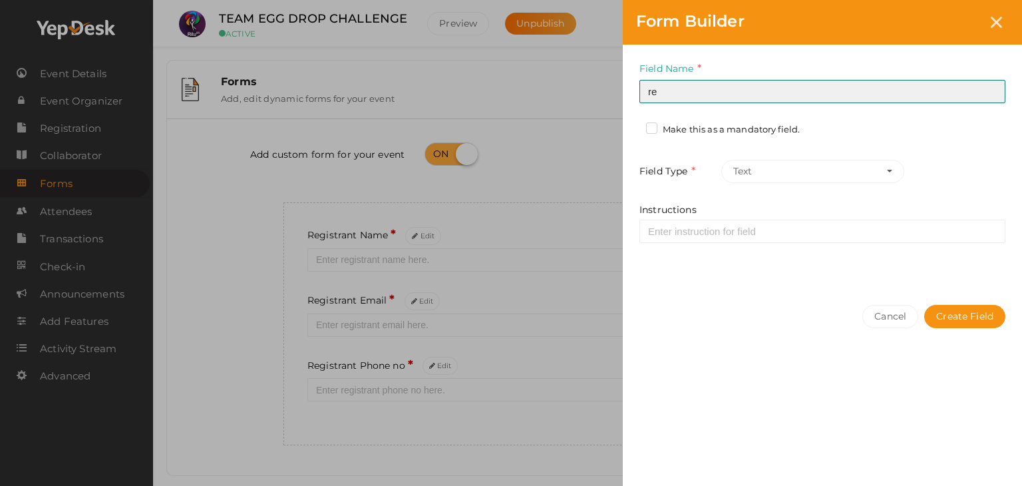
type input "Registrant College"
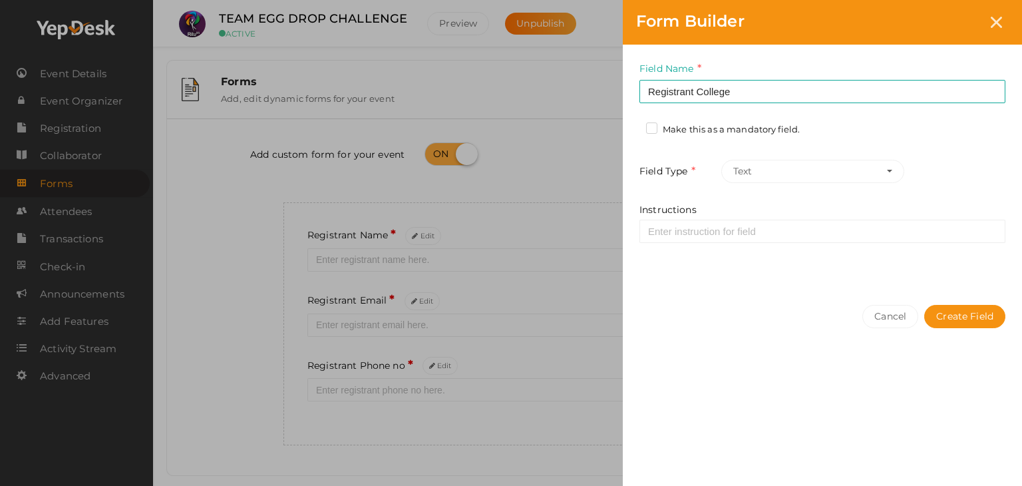
click at [657, 130] on label "Make this as a mandatory field." at bounding box center [723, 129] width 154 height 13
click at [633, 126] on input "Make this as a mandatory field." at bounding box center [633, 126] width 0 height 0
click at [967, 309] on button "Create Field" at bounding box center [964, 316] width 81 height 23
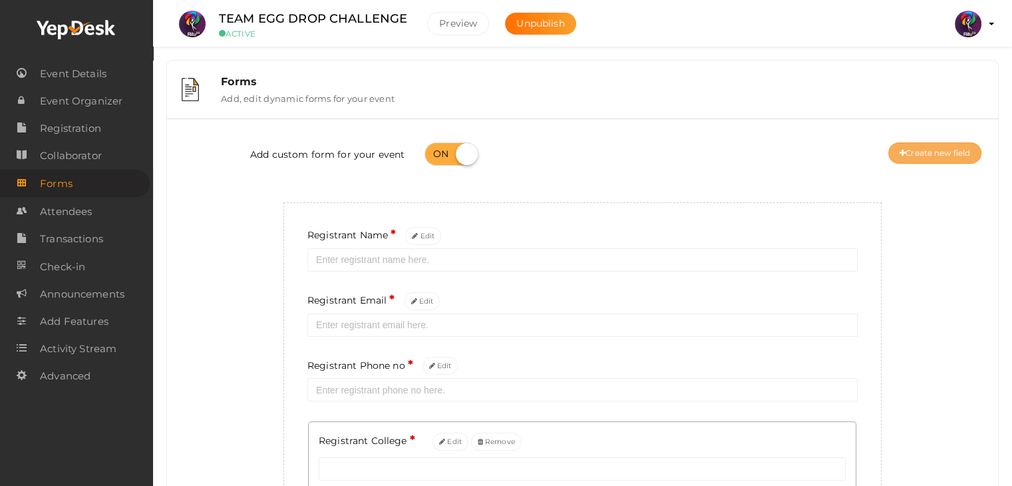
click at [929, 142] on button "Create new field" at bounding box center [934, 152] width 93 height 21
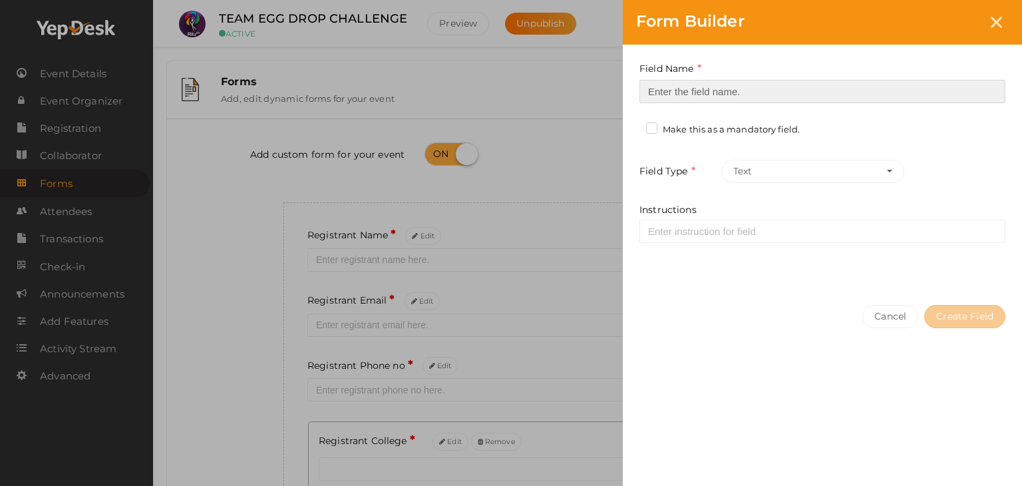
click at [734, 94] on input at bounding box center [822, 91] width 366 height 23
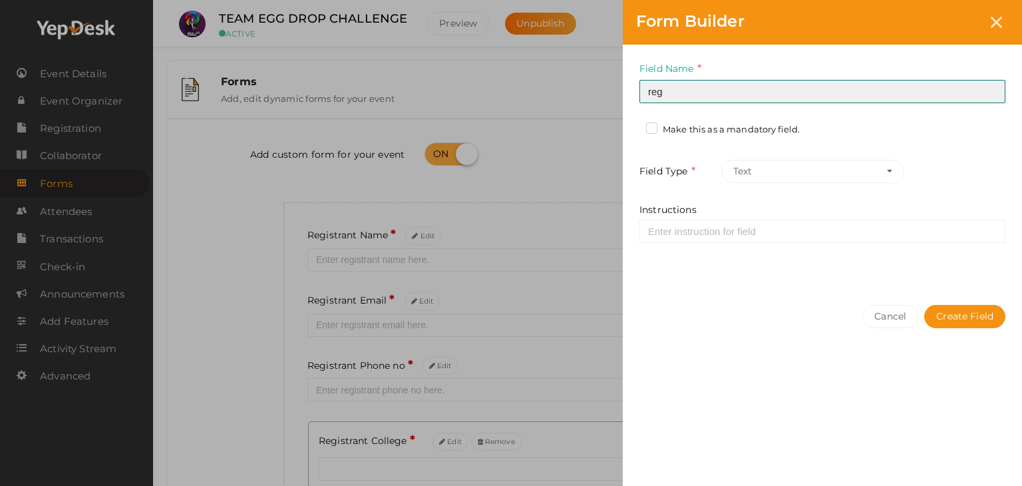
type input "Refferal ID"
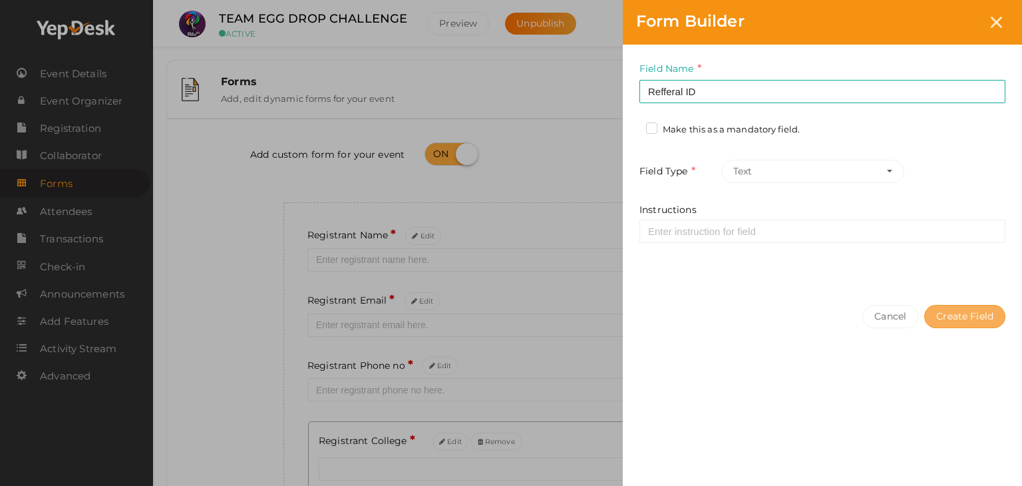
click at [948, 312] on button "Create Field" at bounding box center [964, 316] width 81 height 23
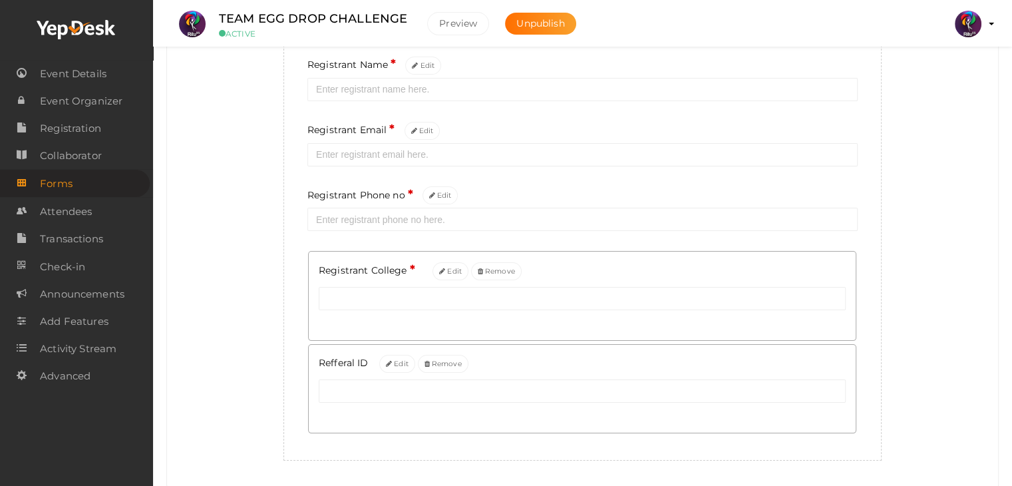
scroll to position [210, 0]
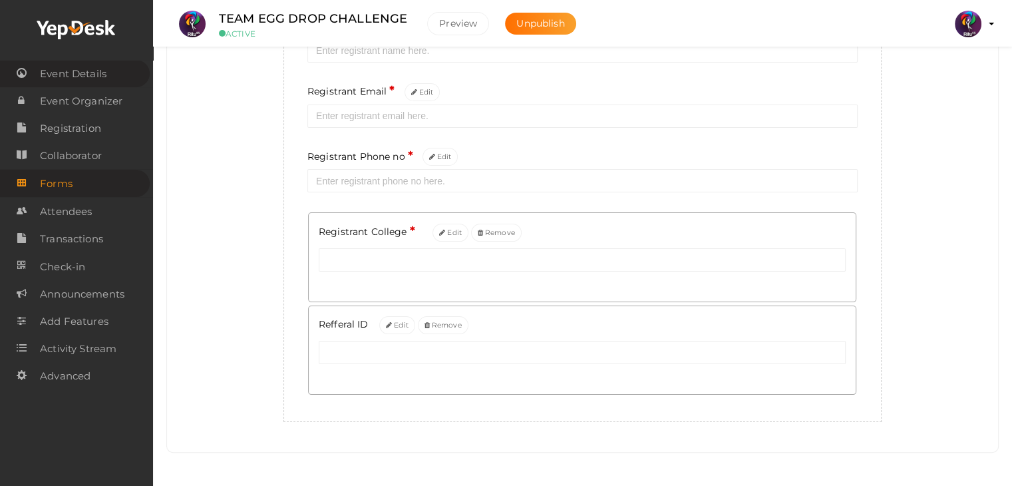
click at [88, 76] on span "Event Details" at bounding box center [73, 74] width 67 height 27
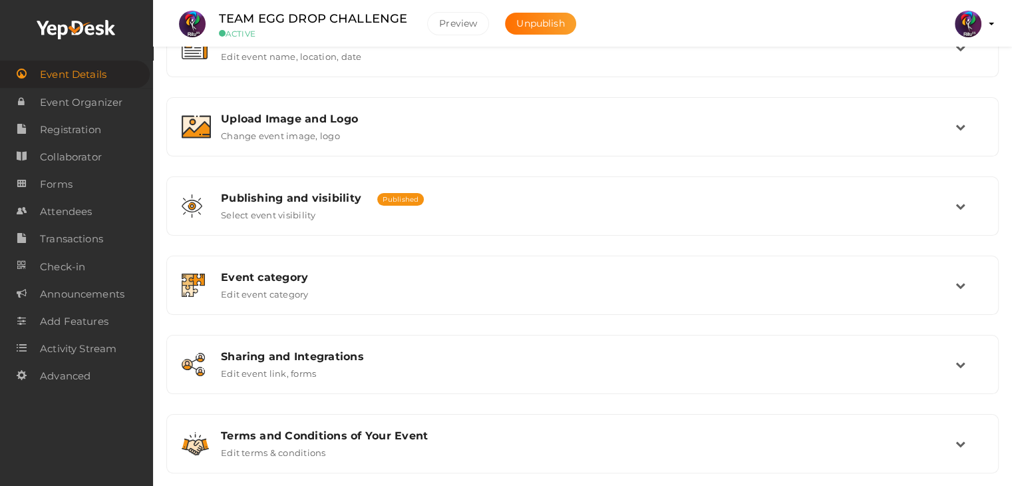
scroll to position [224, 0]
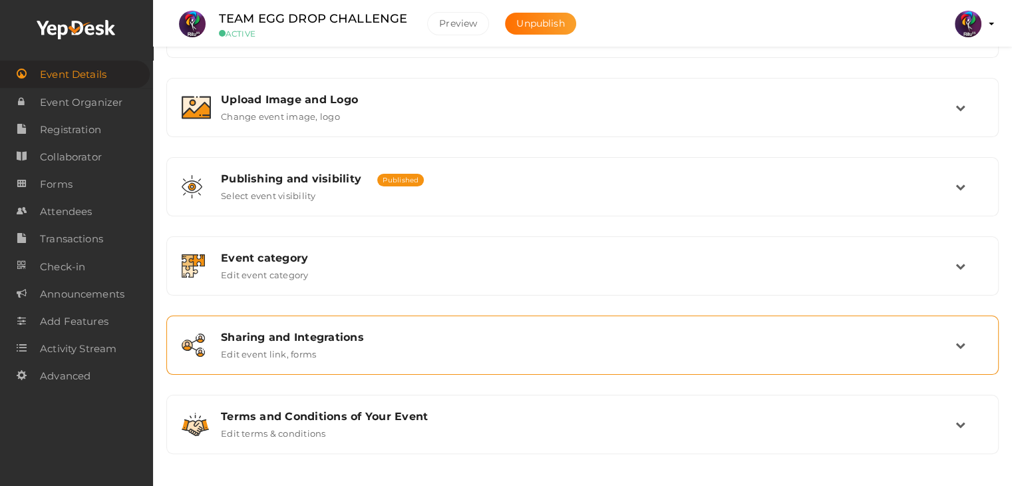
click at [263, 363] on div "Sharing and Integrations Edit event link, forms" at bounding box center [583, 345] width 818 height 45
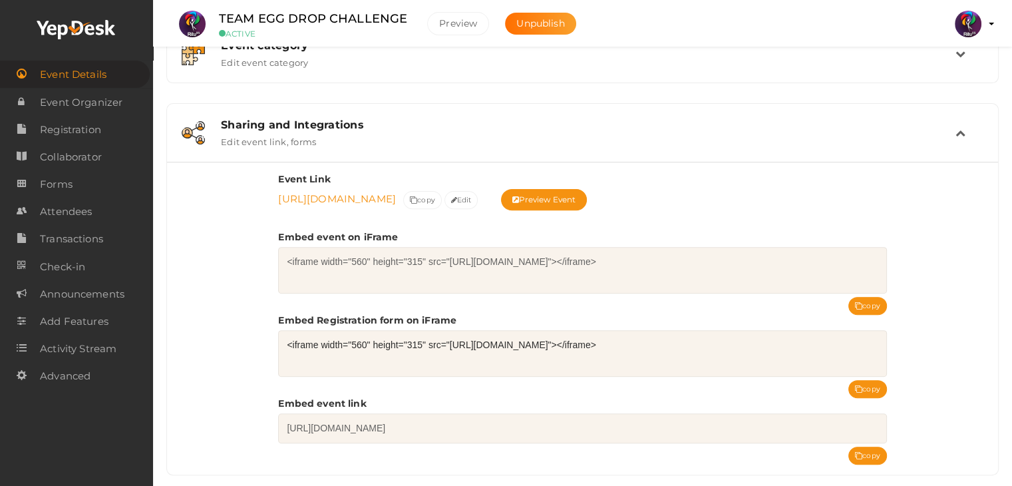
scroll to position [437, 0]
click at [851, 387] on button "copy" at bounding box center [867, 388] width 39 height 18
click at [865, 380] on button "copy" at bounding box center [867, 388] width 39 height 18
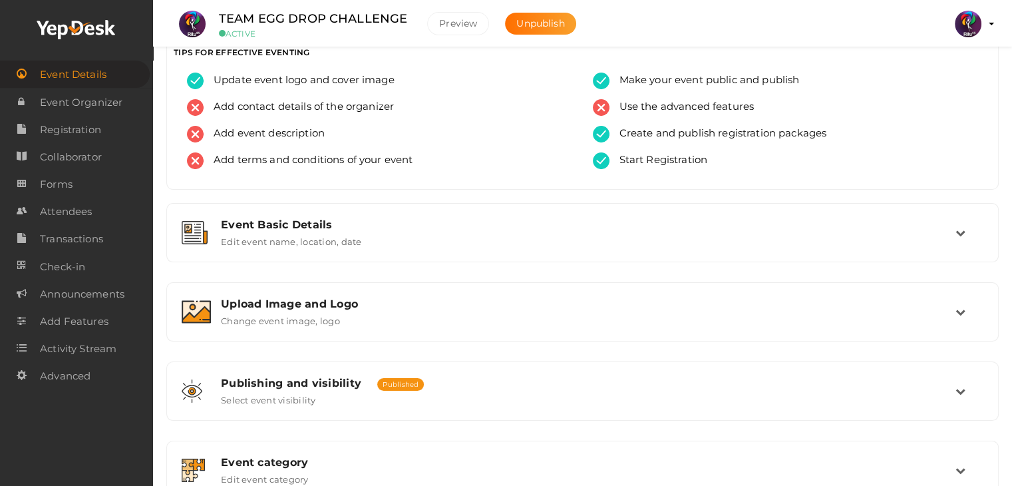
scroll to position [0, 0]
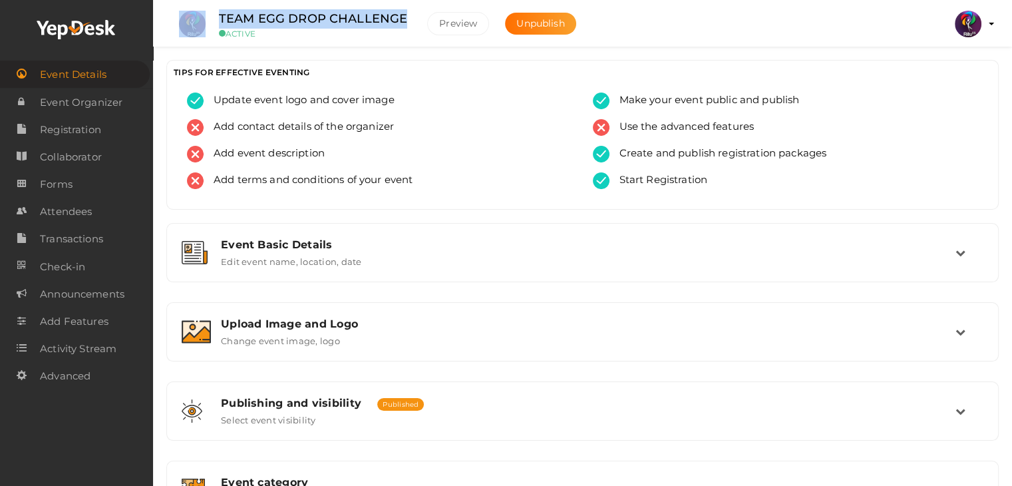
drag, startPoint x: 408, startPoint y: 17, endPoint x: 198, endPoint y: 15, distance: 209.5
click at [198, 15] on li "TEAM EGG DROP CHALLENGE ACTIVE Preview Unpublish" at bounding box center [380, 24] width 421 height 47
copy li "TEAM EGG DROP CHALLENGE"
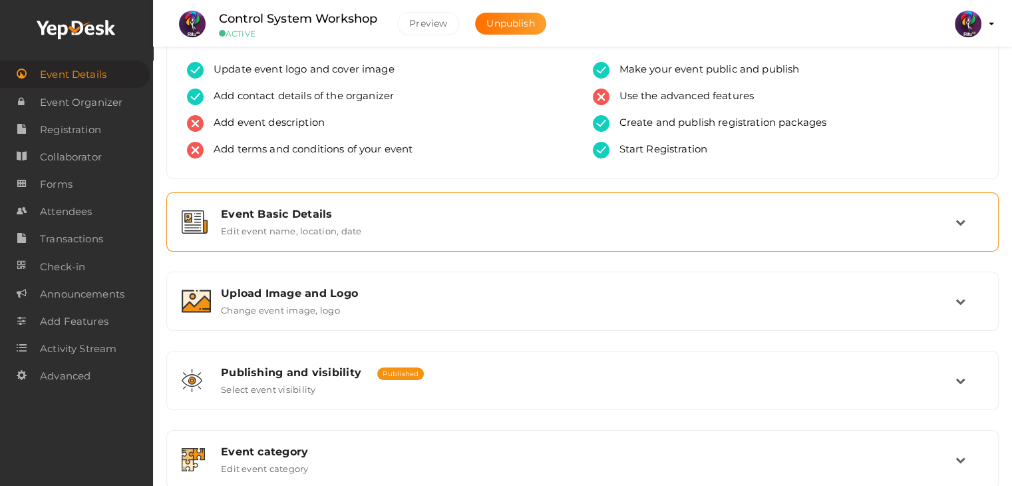
click at [362, 211] on div "Event Basic Details" at bounding box center [588, 214] width 734 height 13
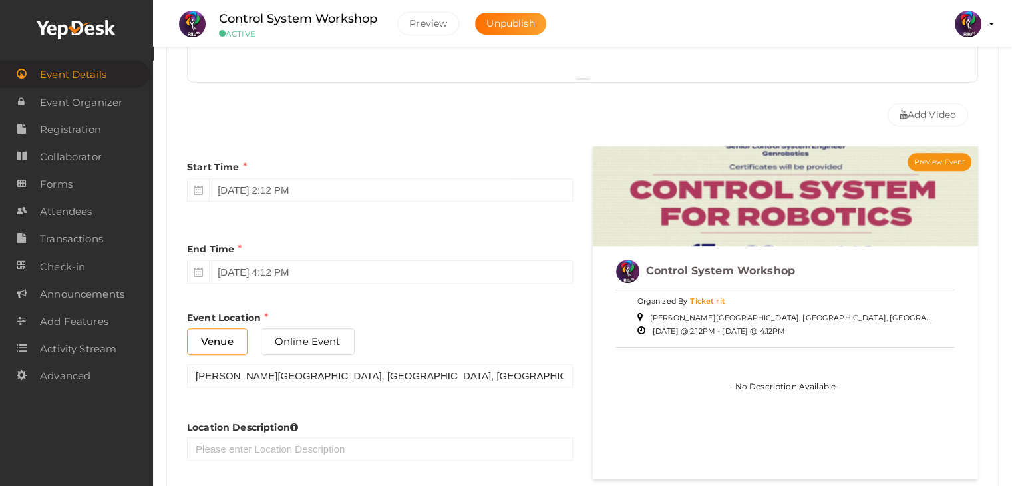
scroll to position [497, 0]
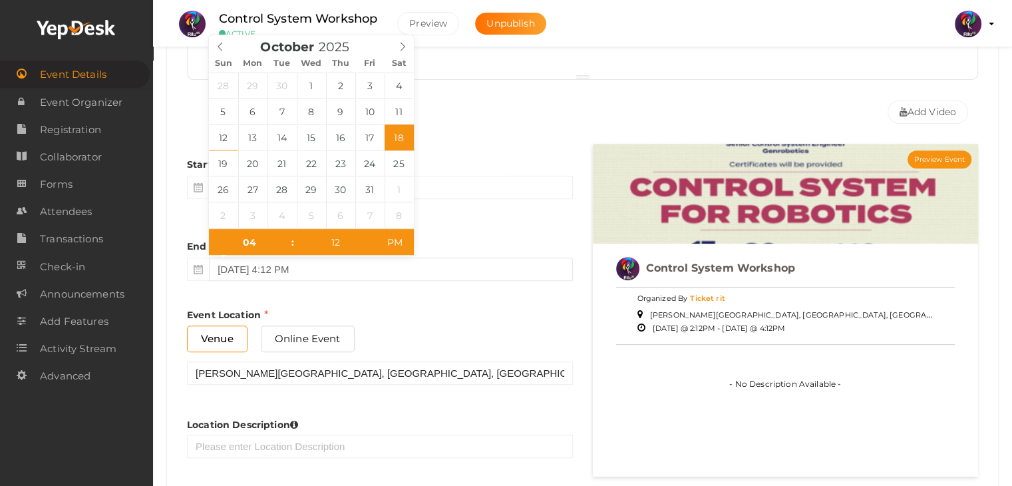
click at [345, 269] on input "October 18, 2025 4:12 PM" at bounding box center [390, 268] width 363 height 23
type input "October 17, 2025 4:12 PM"
click at [247, 251] on input "04" at bounding box center [250, 242] width 82 height 27
click at [273, 248] on input "04" at bounding box center [250, 242] width 82 height 27
type input "5"
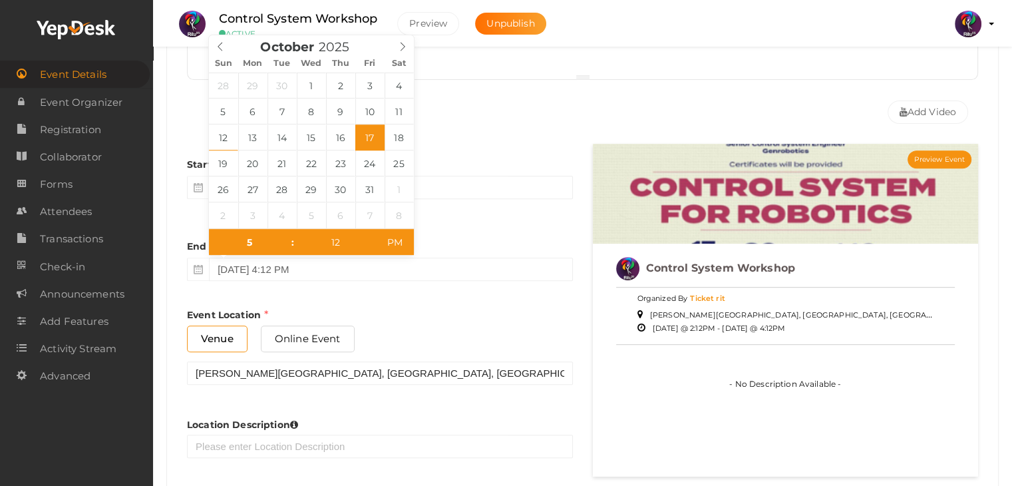
type input "October 17, 2025 5:12 PM"
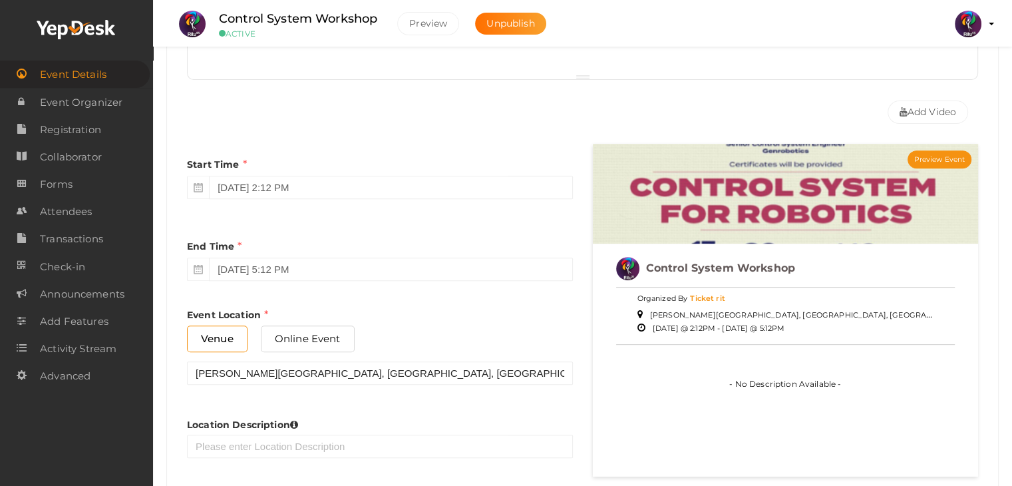
click at [402, 281] on div "End Time October 17, 2025 5:12 PM" at bounding box center [380, 256] width 386 height 62
click at [322, 183] on input "October 17, 2025 2:12 PM" at bounding box center [390, 187] width 363 height 23
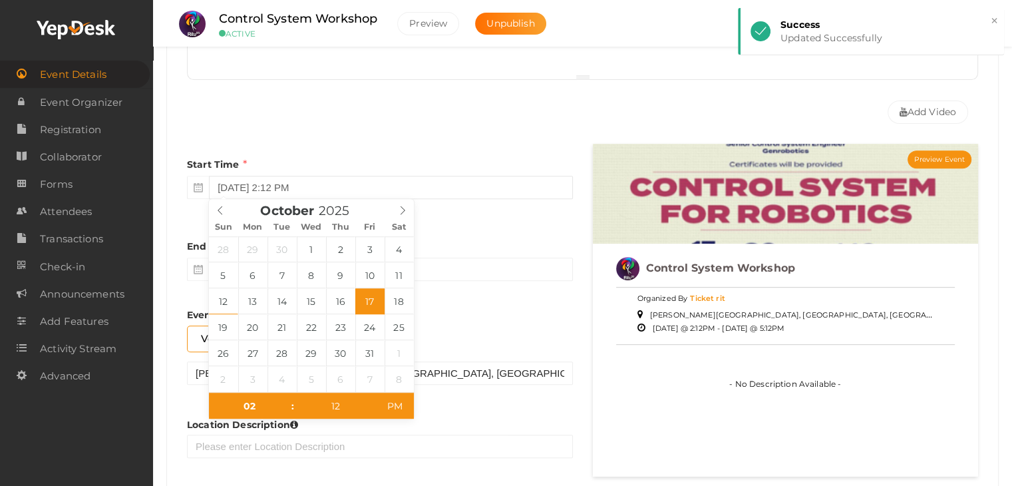
click at [322, 183] on input "October 17, 2025 2:12 PM" at bounding box center [390, 187] width 363 height 23
click at [347, 394] on input "12" at bounding box center [336, 405] width 82 height 27
type input "0"
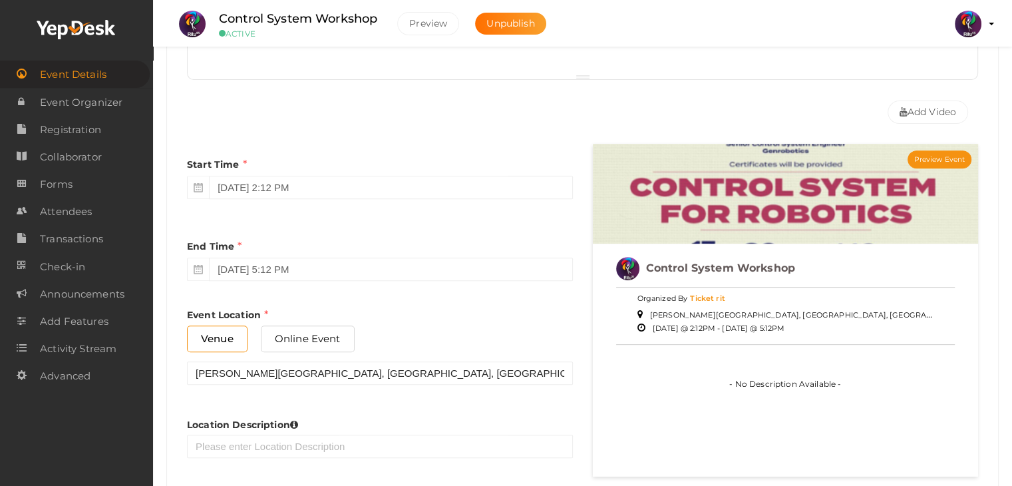
type input "October 17, 2025 2:00 PM"
click at [466, 316] on div "Event Location Venue Online Event RAJIV GANDHI INSTITUTE OF TECHNOLOGY, KOTTAYA…" at bounding box center [380, 345] width 386 height 77
click at [92, 67] on span "Event Details" at bounding box center [73, 74] width 67 height 27
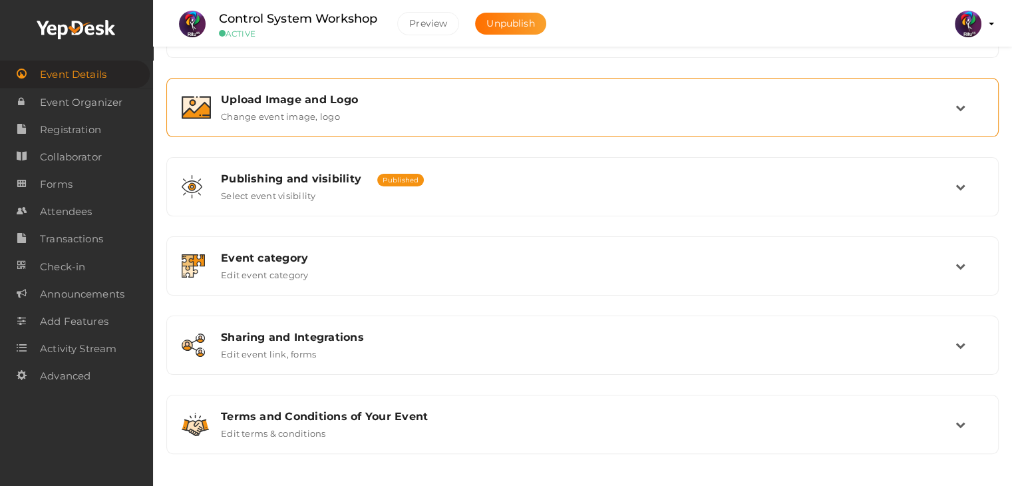
click at [301, 114] on label "Change event image, logo" at bounding box center [280, 114] width 119 height 16
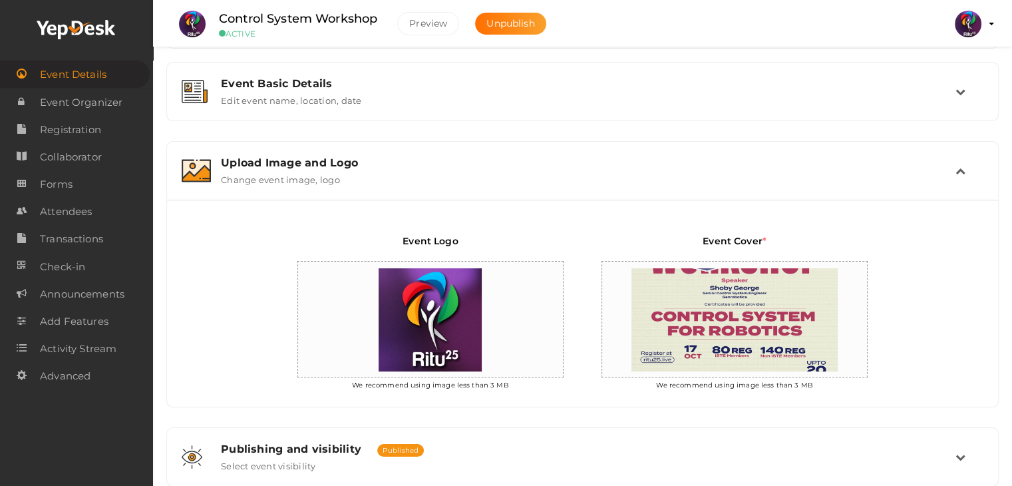
scroll to position [160, 0]
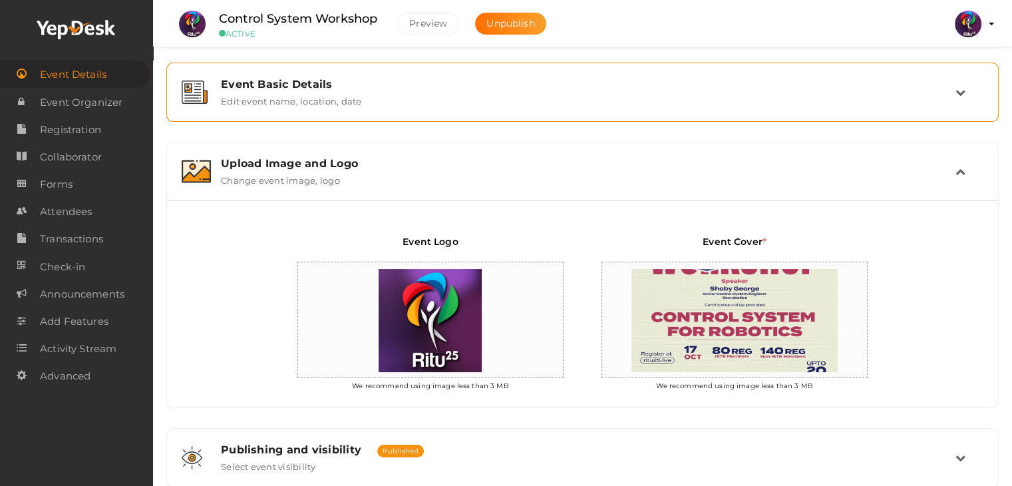
click at [326, 78] on div "Event Basic Details" at bounding box center [588, 84] width 734 height 13
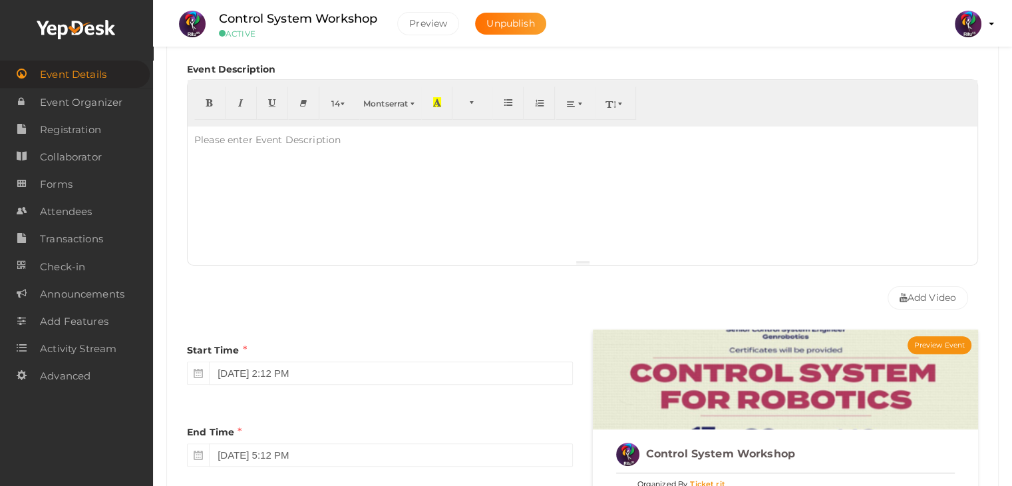
scroll to position [301, 0]
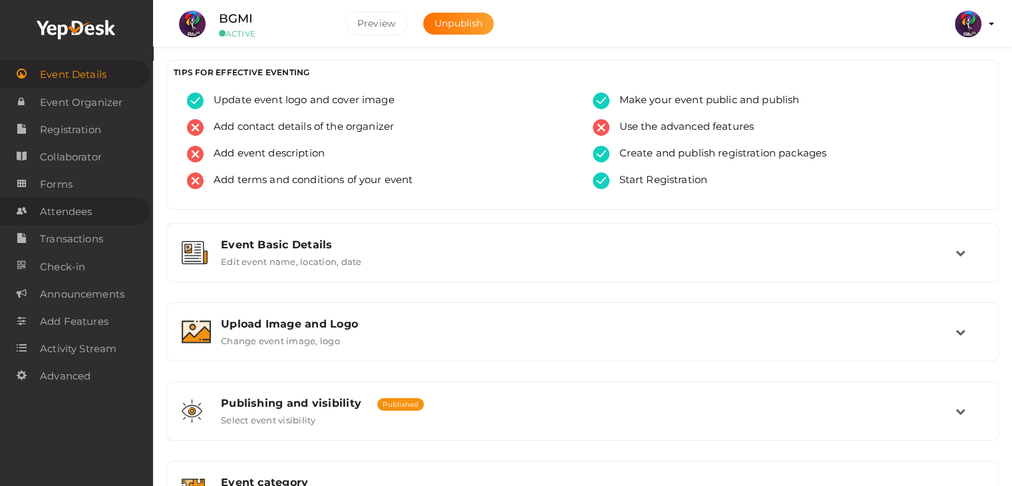
click at [85, 206] on span "Attendees" at bounding box center [66, 211] width 52 height 27
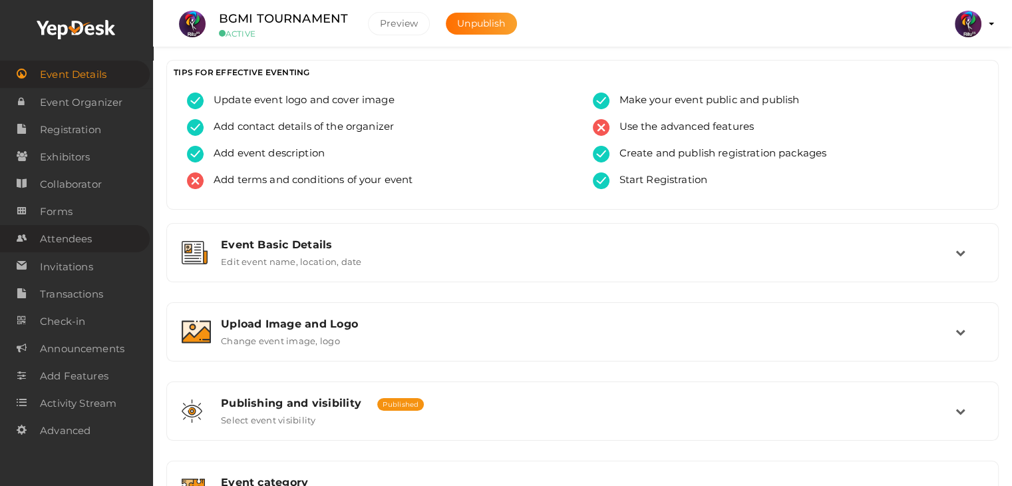
click at [85, 237] on span "Attendees" at bounding box center [66, 238] width 52 height 27
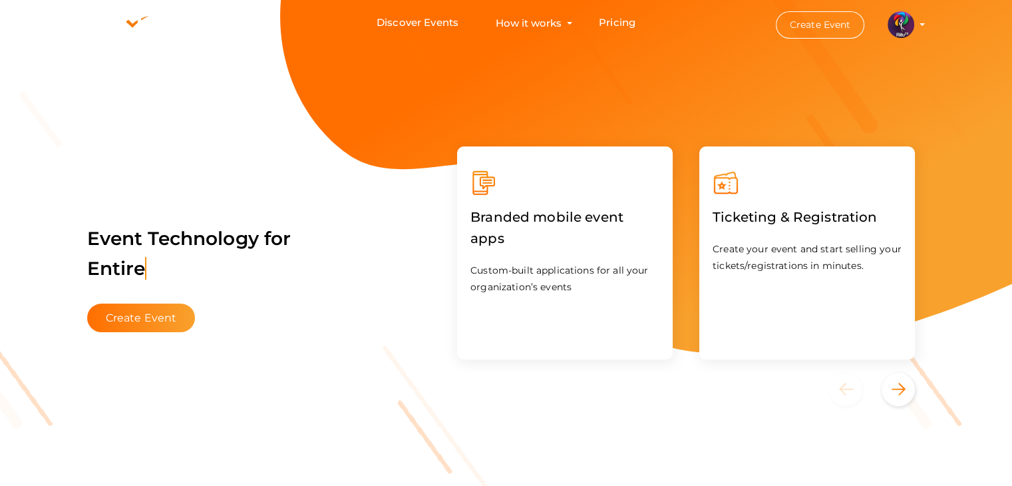
scroll to position [116, 0]
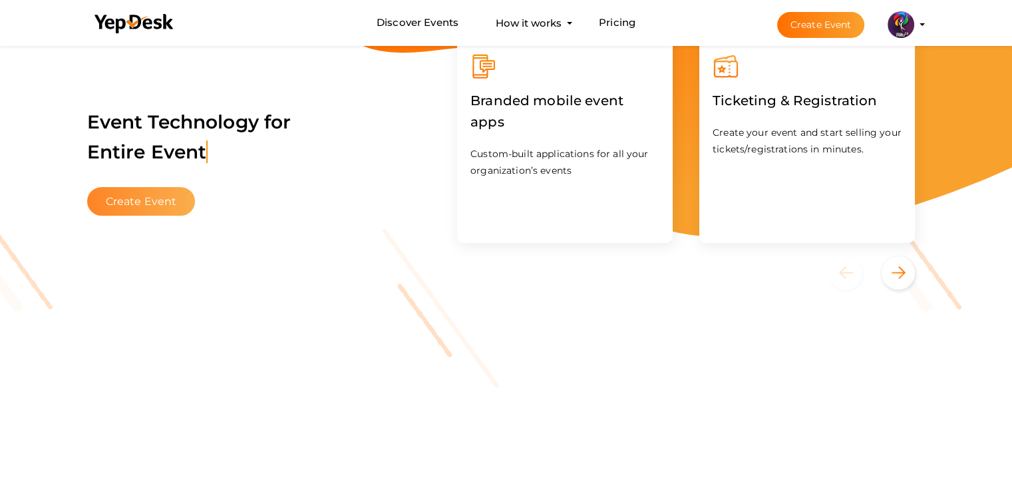
click at [160, 203] on button "Create Event" at bounding box center [141, 201] width 108 height 29
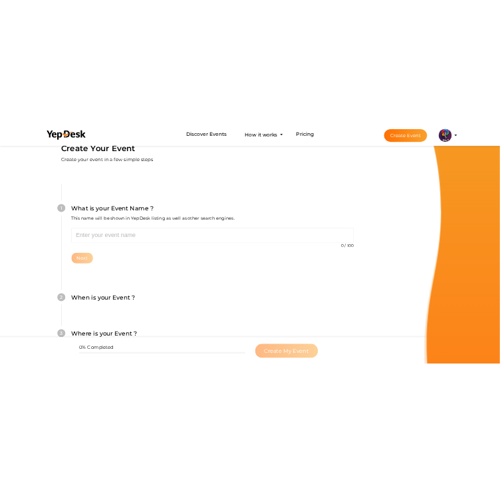
scroll to position [45, 0]
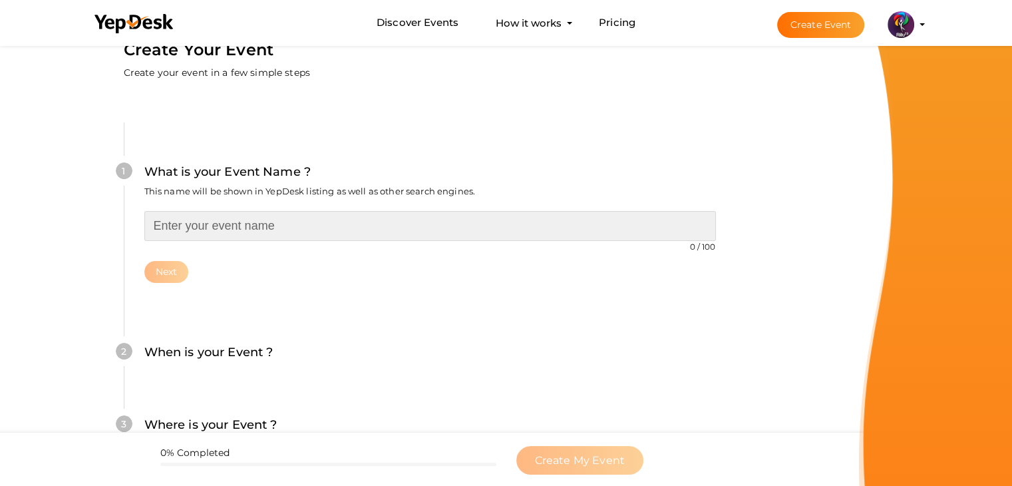
click at [293, 232] on input "text" at bounding box center [429, 226] width 571 height 30
type input "HYDRAULIC PUZZLE"
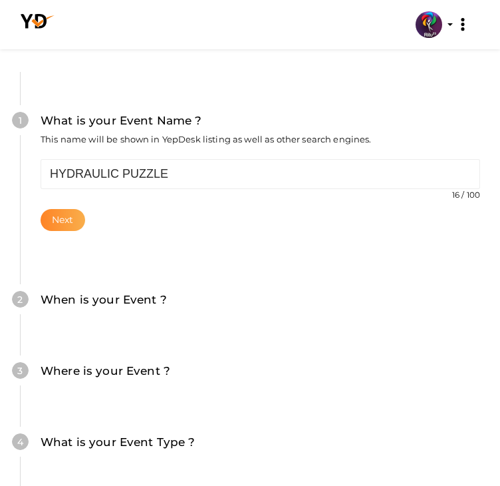
click at [85, 231] on button "Next" at bounding box center [63, 220] width 45 height 22
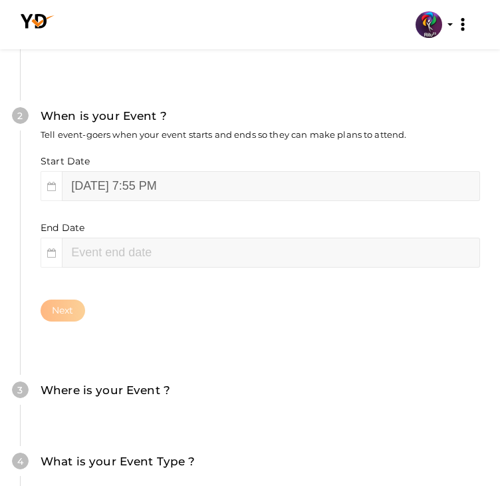
scroll to position [285, 0]
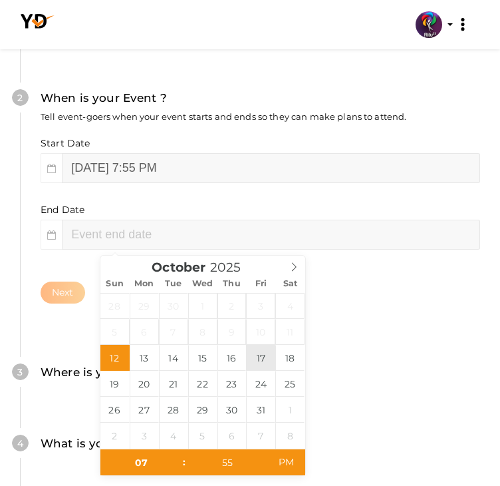
type input "[DATE] 7:55 PM"
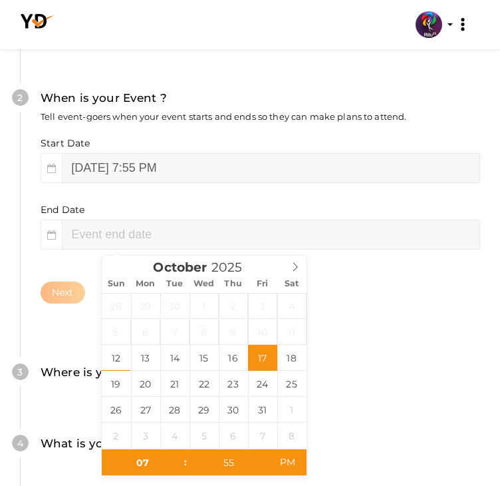
type input "09"
type input "55"
click at [338, 331] on div "Create Your Event Create your event in a few simple steps What is your Event Na…" at bounding box center [250, 268] width 500 height 1023
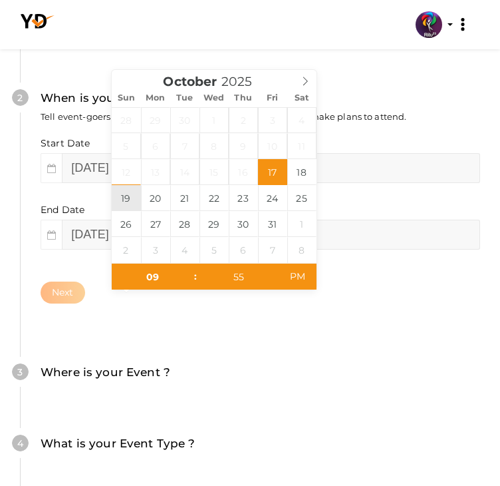
type input "[DATE] 9:55 PM"
click at [283, 343] on div "2 When is your Event ? Tell event-goers when your event starts and ends so they…" at bounding box center [250, 196] width 460 height 294
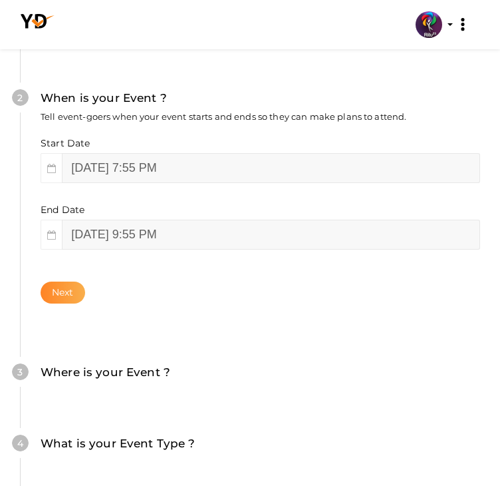
click at [85, 303] on button "Next" at bounding box center [63, 292] width 45 height 22
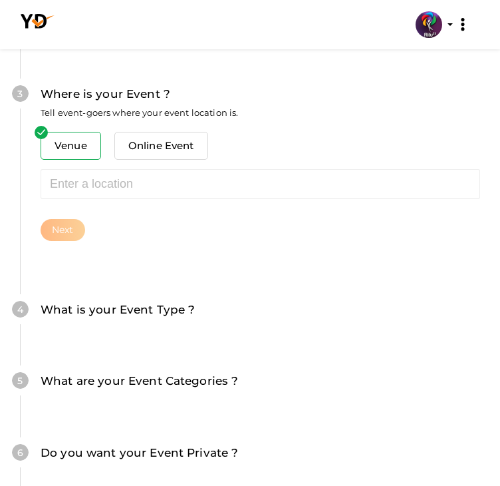
scroll to position [605, 0]
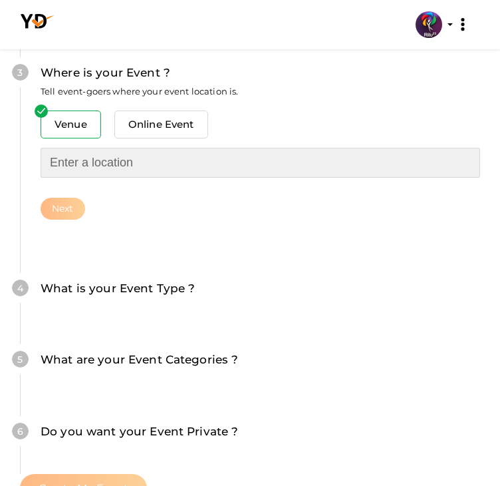
click at [130, 178] on input "text" at bounding box center [261, 163] width 440 height 30
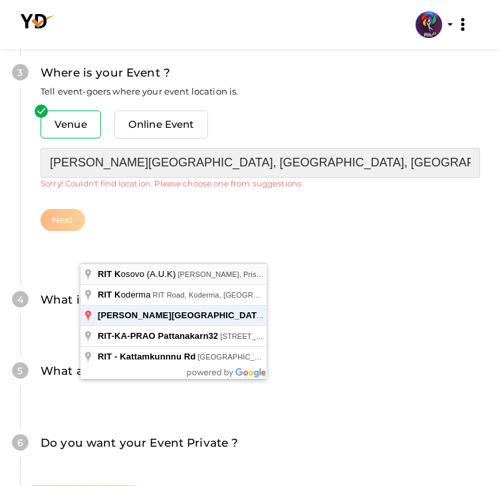
type input "[PERSON_NAME][GEOGRAPHIC_DATA], [GEOGRAPHIC_DATA], [GEOGRAPHIC_DATA], [GEOGRAPH…"
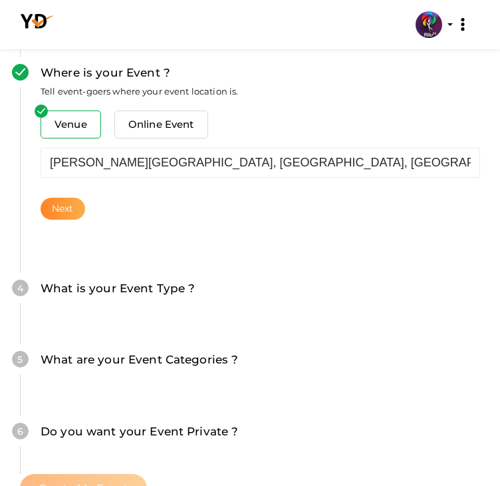
click at [85, 220] on button "Next" at bounding box center [63, 209] width 45 height 22
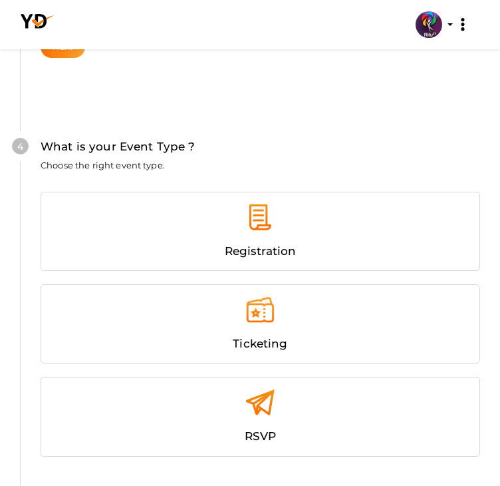
scroll to position [667, 0]
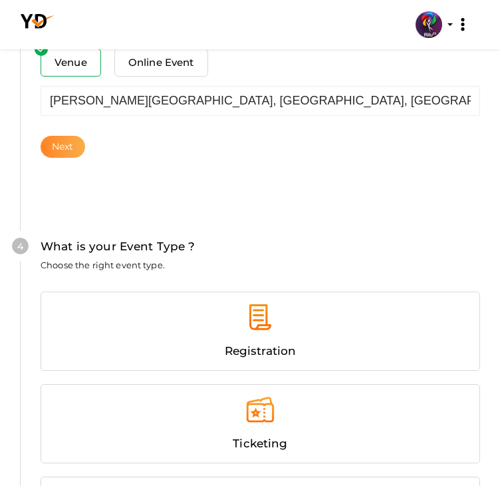
click at [85, 158] on button "Next" at bounding box center [63, 147] width 45 height 22
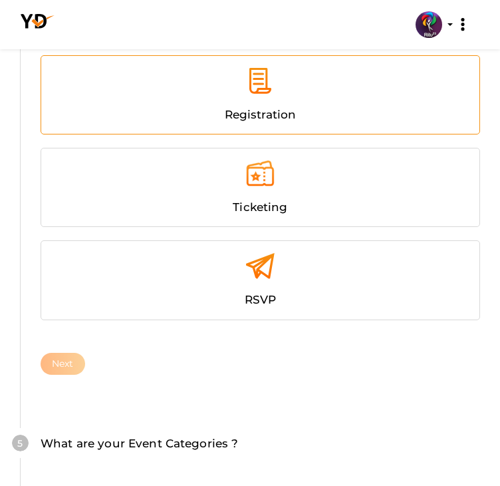
click at [162, 106] on div at bounding box center [260, 86] width 418 height 40
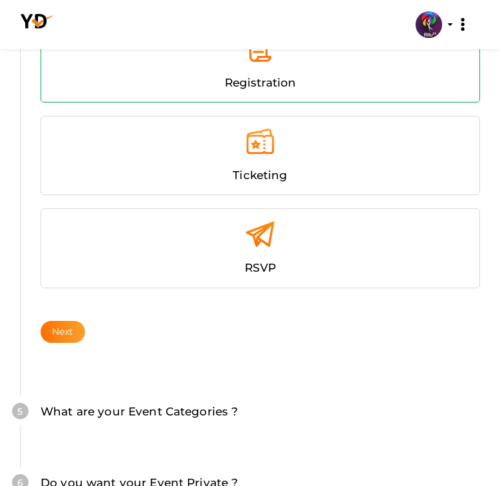
scroll to position [934, 0]
click at [162, 102] on div "Registration" at bounding box center [260, 64] width 438 height 78
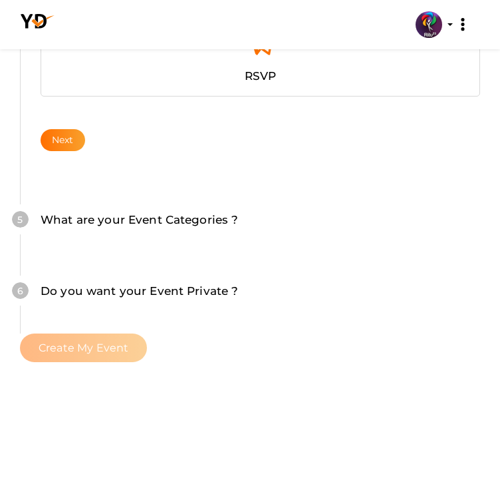
scroll to position [1304, 0]
click at [85, 129] on button "Next" at bounding box center [63, 140] width 45 height 22
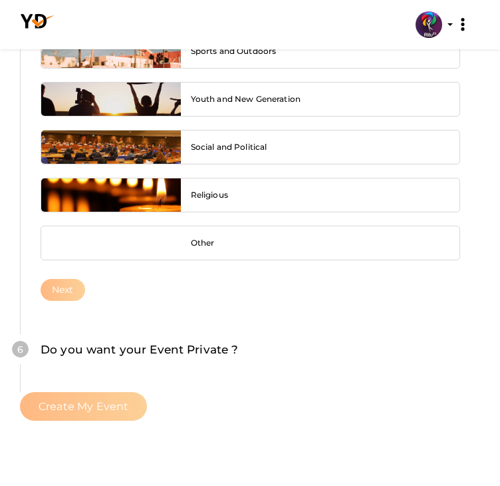
scroll to position [1560, 0]
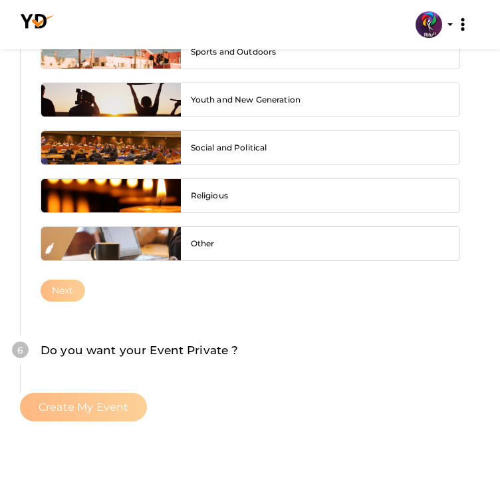
click at [218, 9] on span "Colleges and Education" at bounding box center [239, 3] width 96 height 11
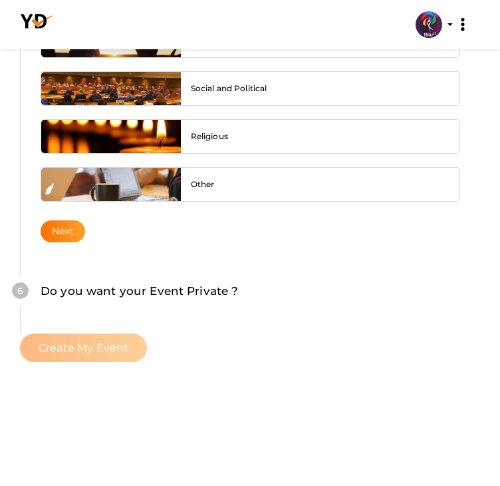
scroll to position [1828, 0]
click at [85, 242] on button "Next" at bounding box center [63, 231] width 45 height 22
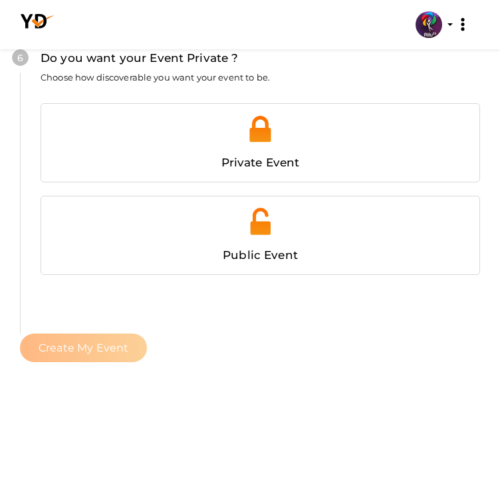
scroll to position [2287, 0]
click at [156, 293] on div "Private Event Public Event" at bounding box center [261, 194] width 440 height 197
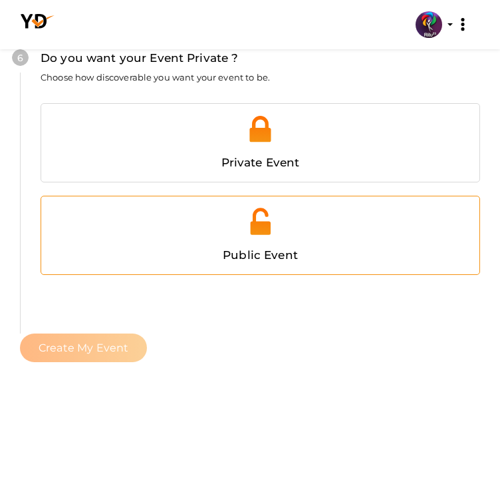
click at [245, 236] on img at bounding box center [260, 221] width 30 height 30
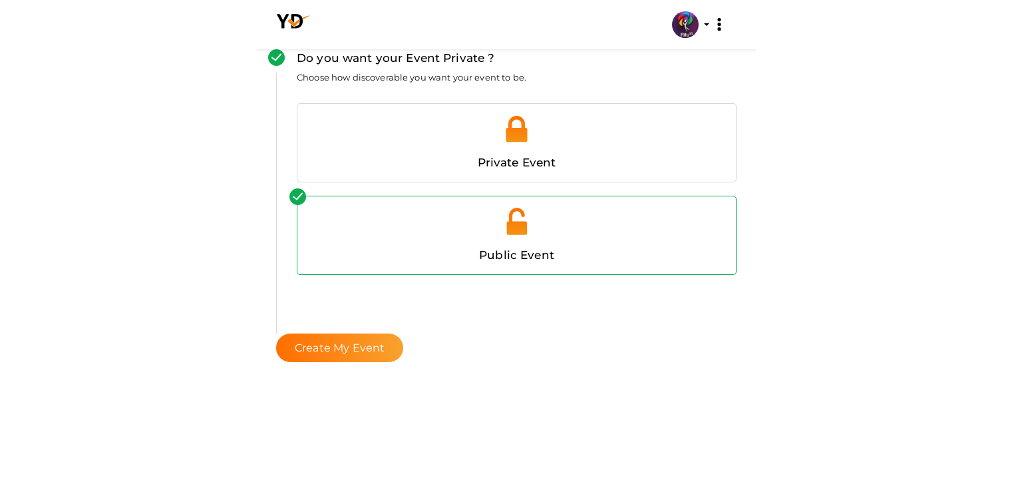
scroll to position [1333, 0]
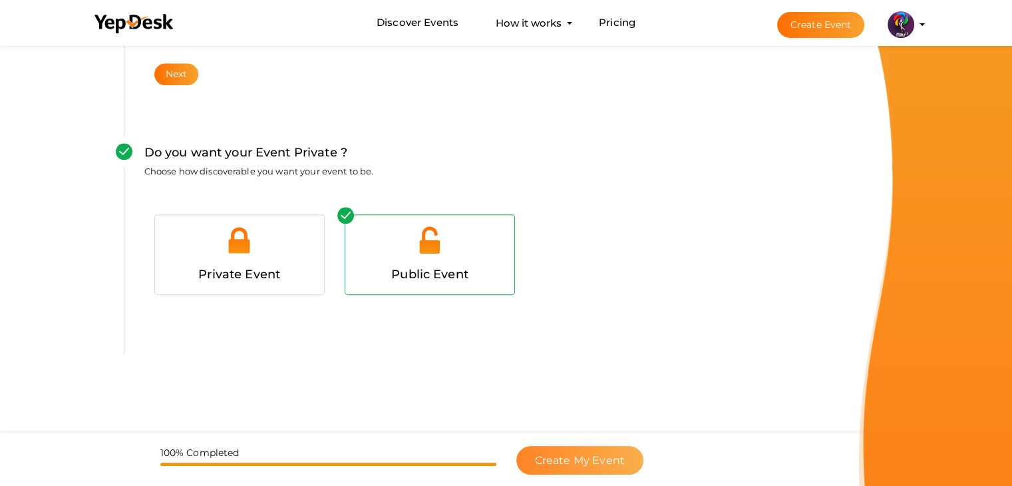
click at [559, 449] on button "Create My Event" at bounding box center [579, 460] width 127 height 29
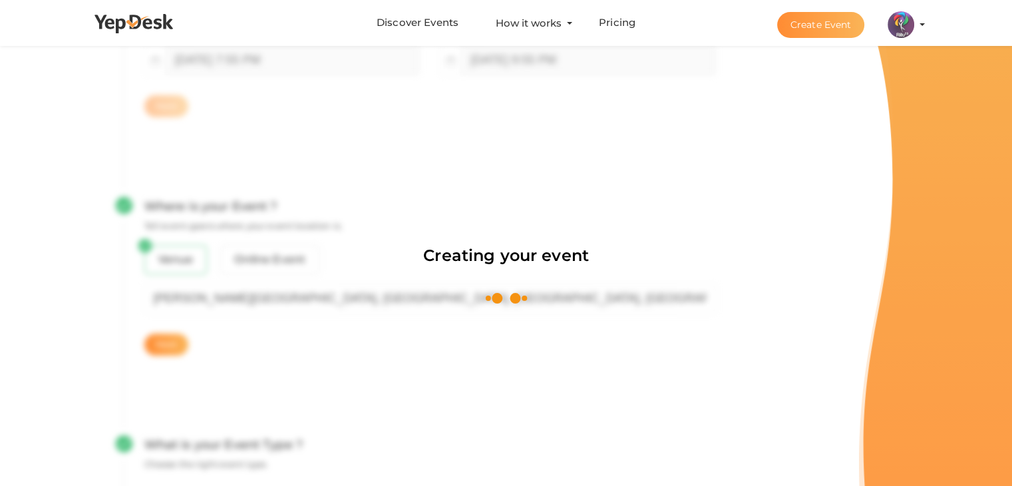
scroll to position [200, 0]
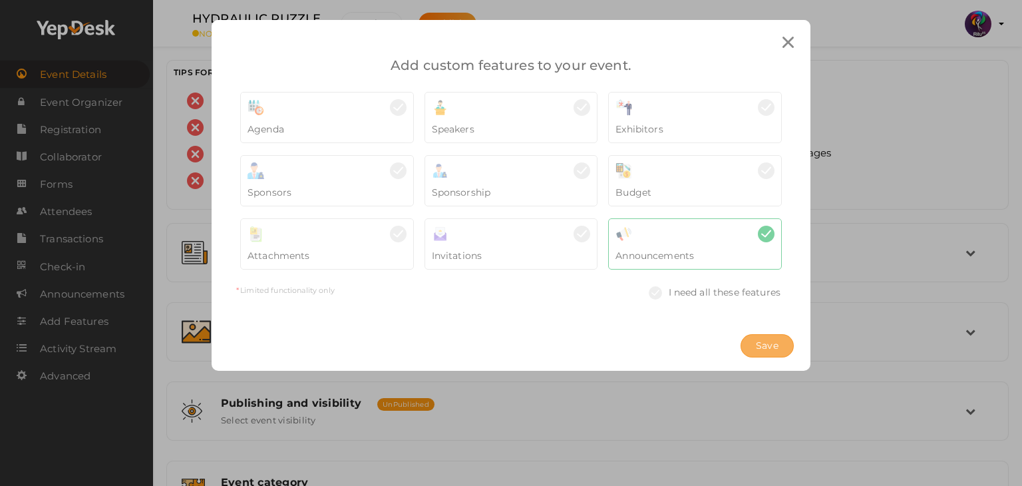
click at [769, 347] on span "Save" at bounding box center [767, 346] width 23 height 14
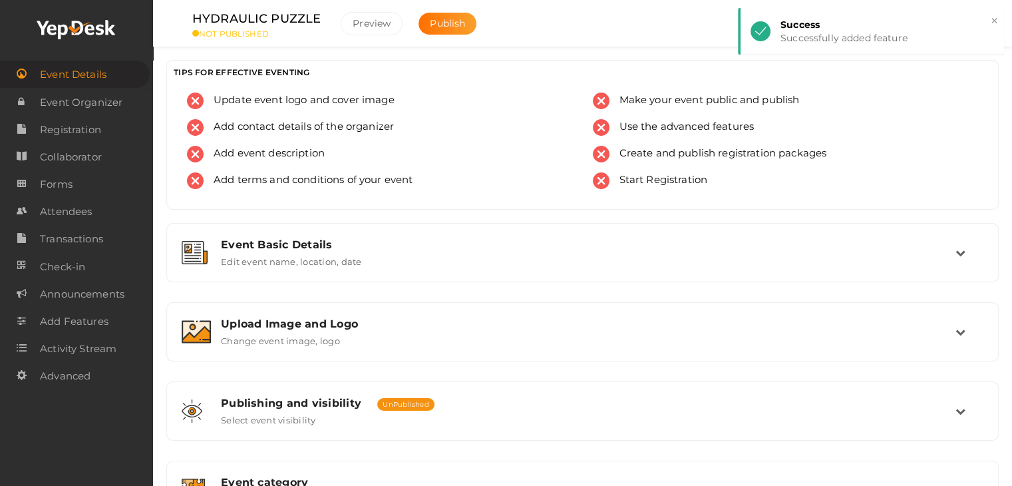
scroll to position [86, 0]
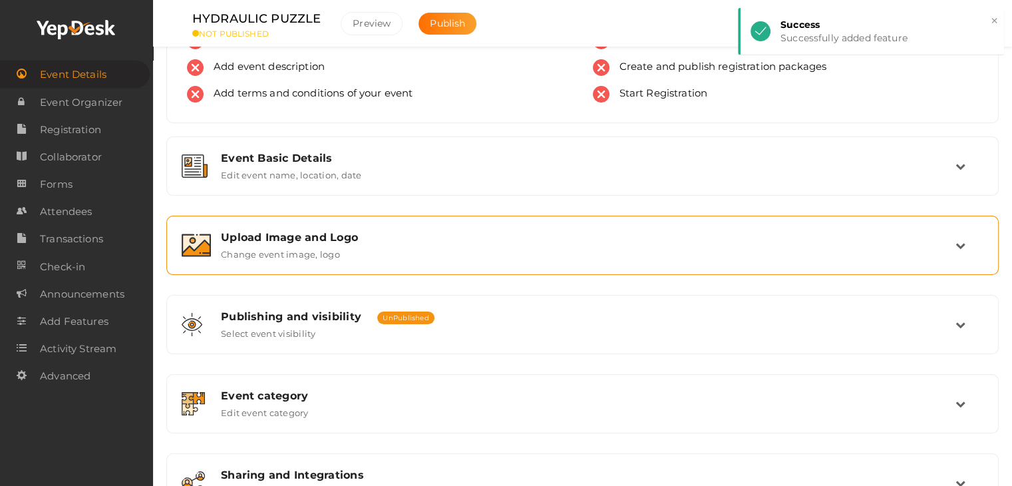
click at [389, 238] on div "Upload Image and Logo" at bounding box center [588, 237] width 734 height 13
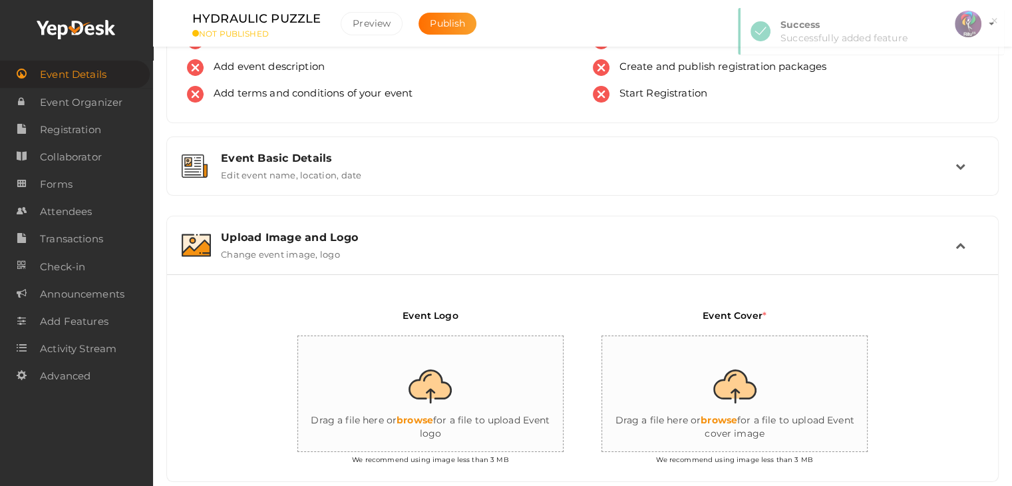
click at [442, 347] on input "file" at bounding box center [431, 394] width 266 height 116
type input "C:\fakepath\logo yepdesk.png"
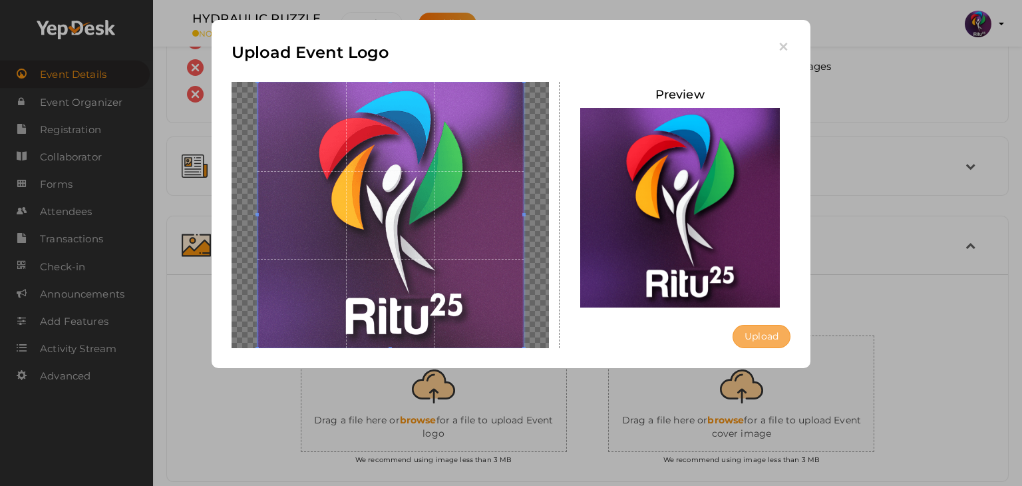
click at [740, 333] on button "Upload" at bounding box center [761, 336] width 58 height 23
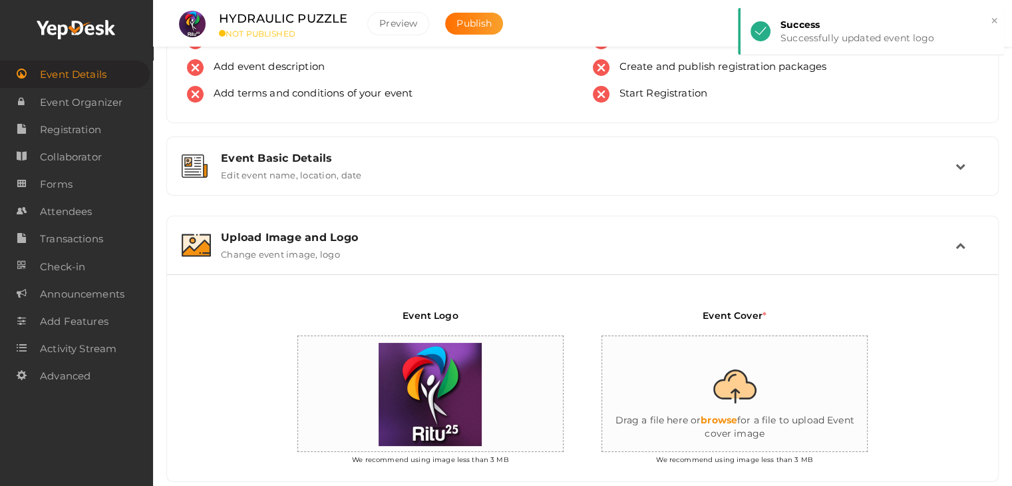
click at [717, 386] on input "file" at bounding box center [735, 394] width 266 height 116
type input "C:\fakepath\IMG-20251012-WA0180.jpg"
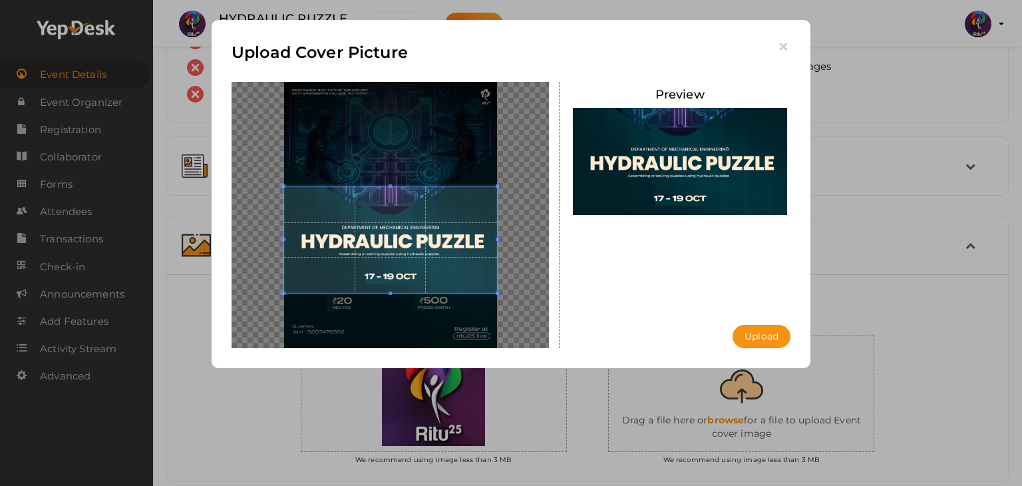
drag, startPoint x: 400, startPoint y: 272, endPoint x: 402, endPoint y: 285, distance: 13.5
click at [402, 285] on span at bounding box center [390, 239] width 213 height 106
click at [770, 332] on button "Upload" at bounding box center [761, 336] width 58 height 23
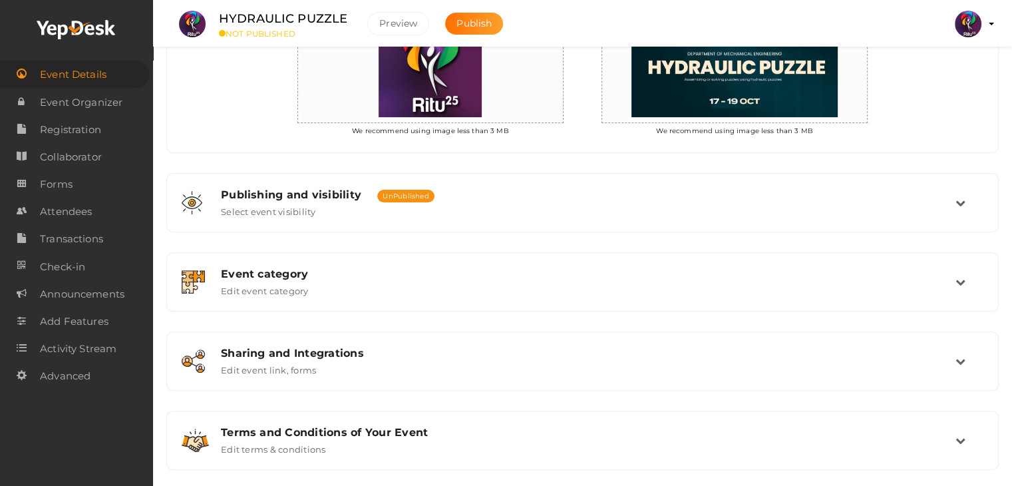
scroll to position [430, 0]
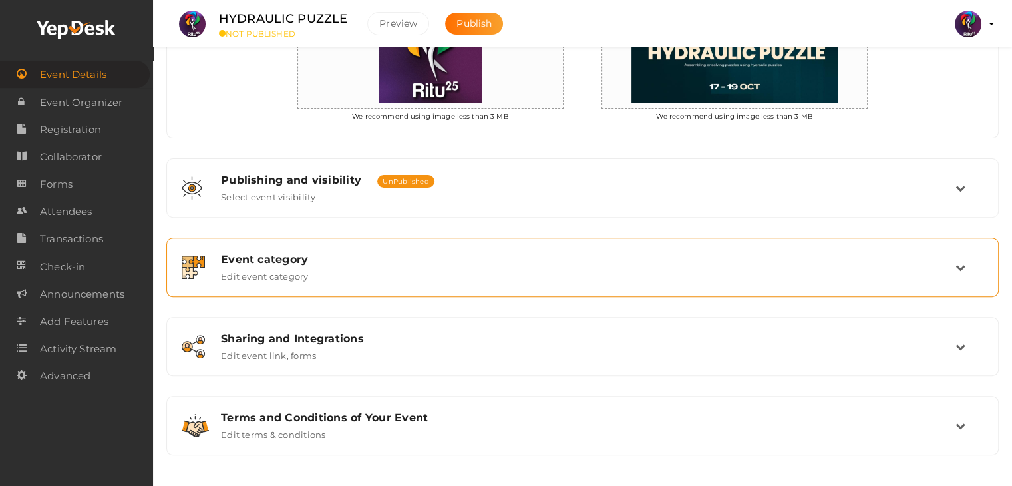
click at [682, 253] on div "Event category" at bounding box center [588, 259] width 734 height 13
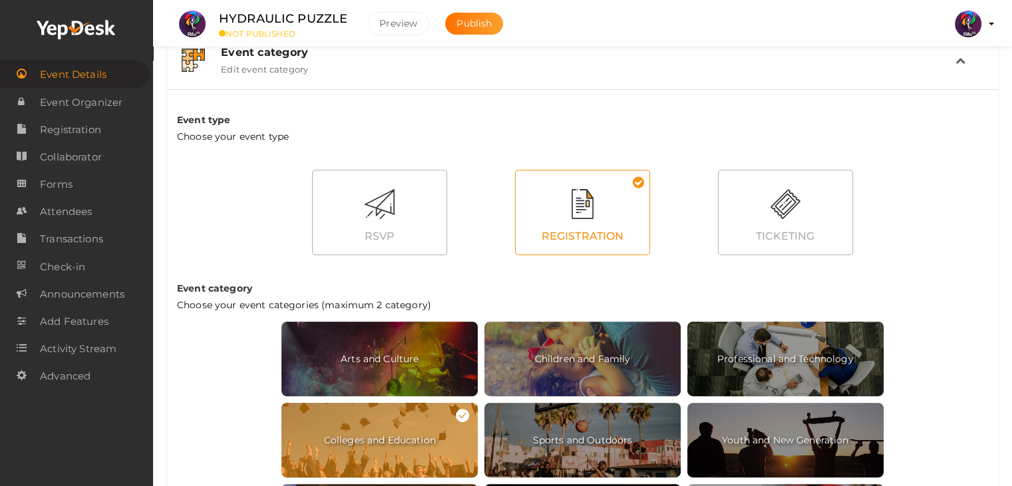
scroll to position [179, 0]
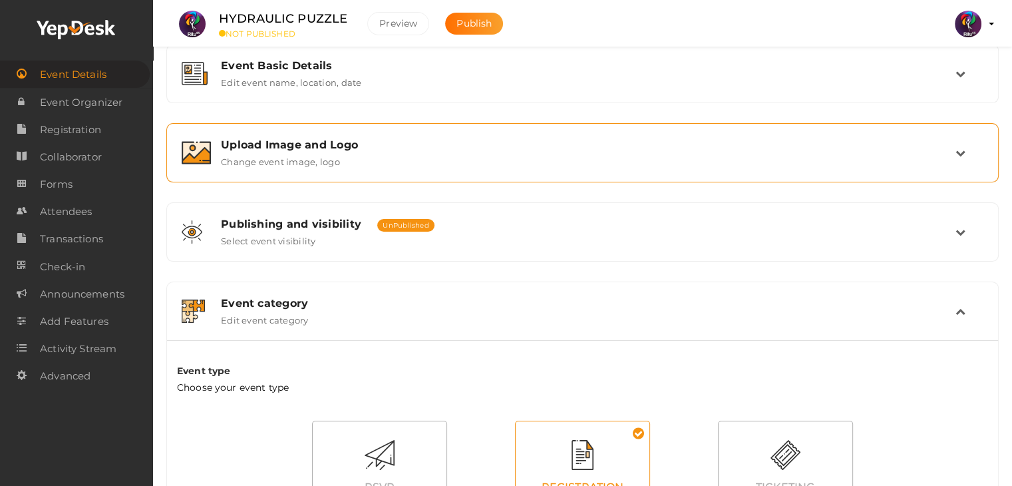
click at [724, 162] on div "Upload Image and Logo Change event image, logo" at bounding box center [583, 152] width 744 height 29
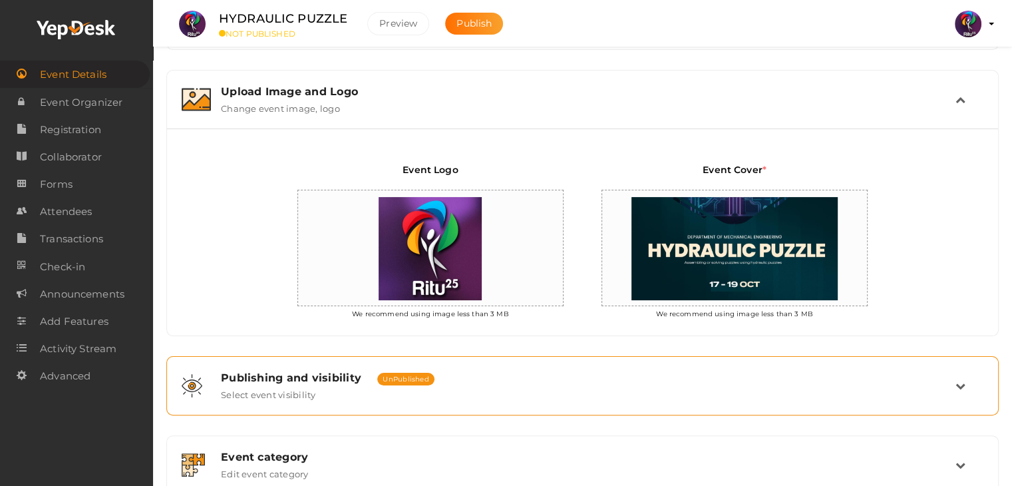
scroll to position [231, 0]
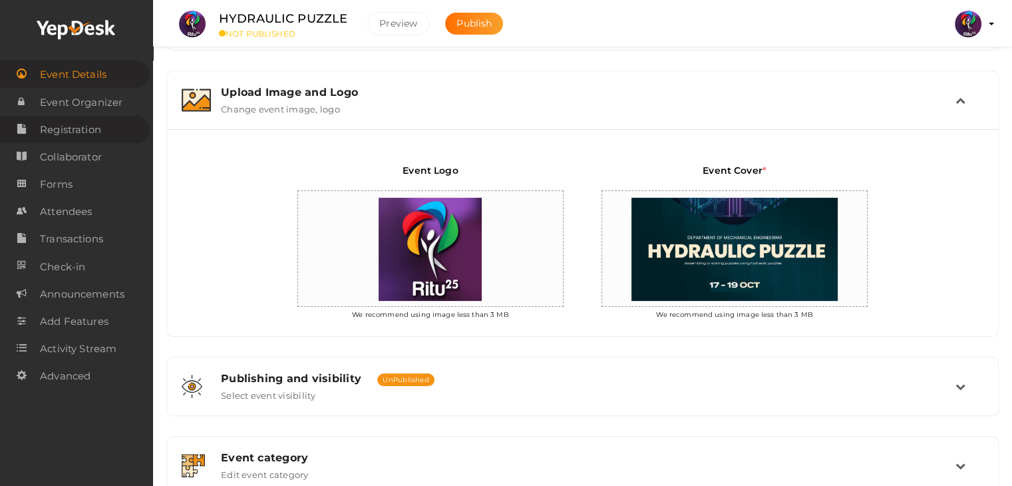
click at [71, 132] on span "Registration" at bounding box center [70, 129] width 61 height 27
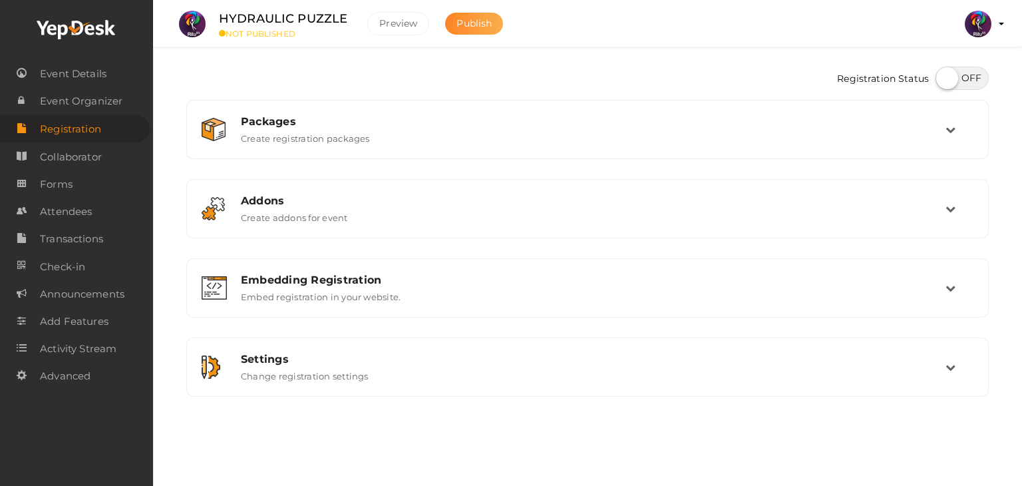
click at [470, 31] on button "Publish" at bounding box center [474, 24] width 58 height 22
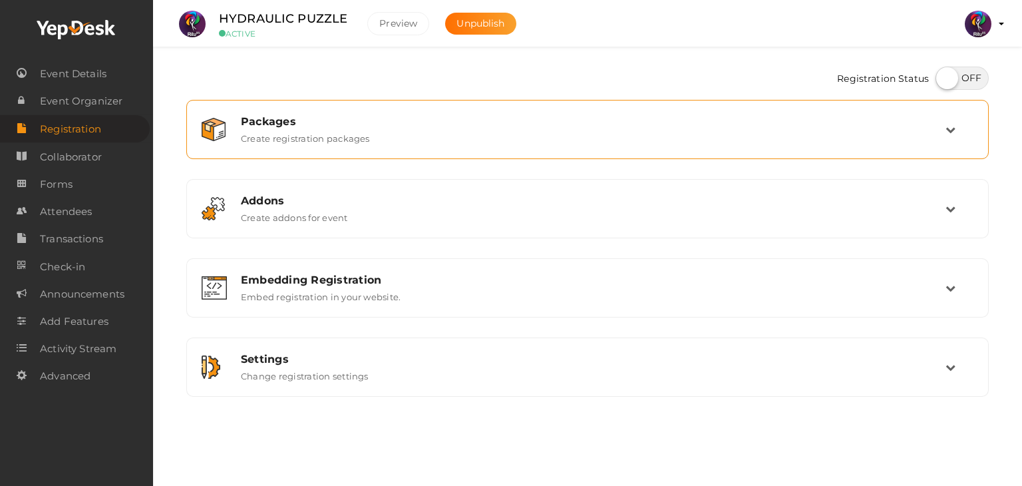
click at [462, 122] on div "Packages" at bounding box center [593, 121] width 704 height 13
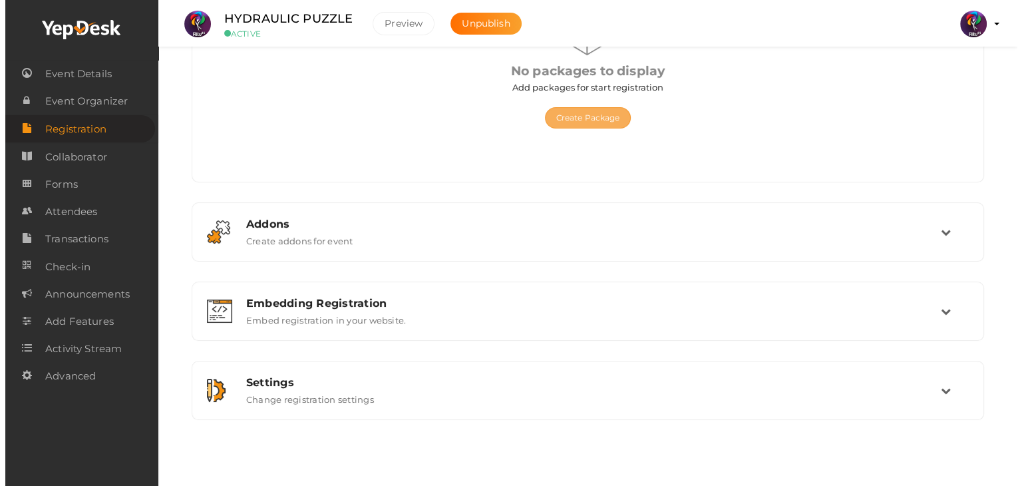
scroll to position [100, 0]
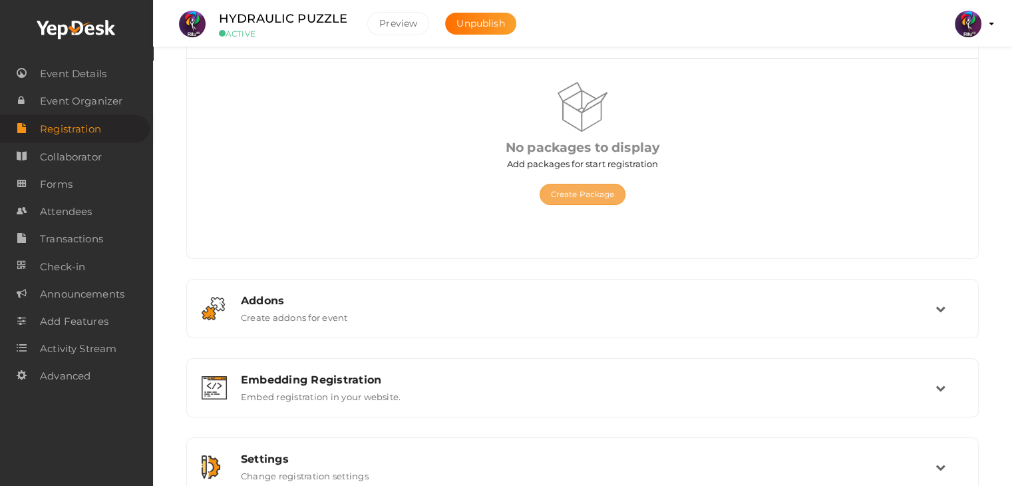
click at [583, 185] on button "Create Package" at bounding box center [582, 194] width 86 height 21
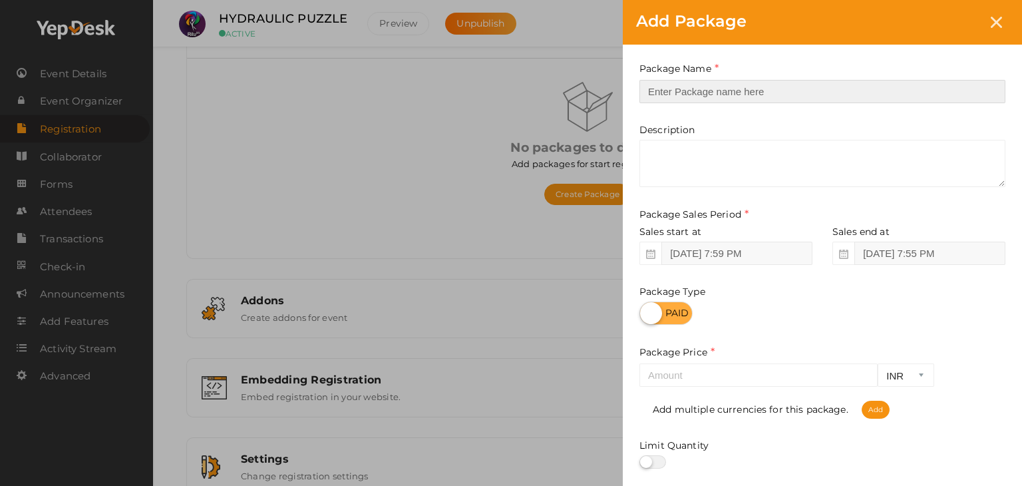
click at [719, 86] on input "text" at bounding box center [822, 91] width 366 height 23
type input "Registration"
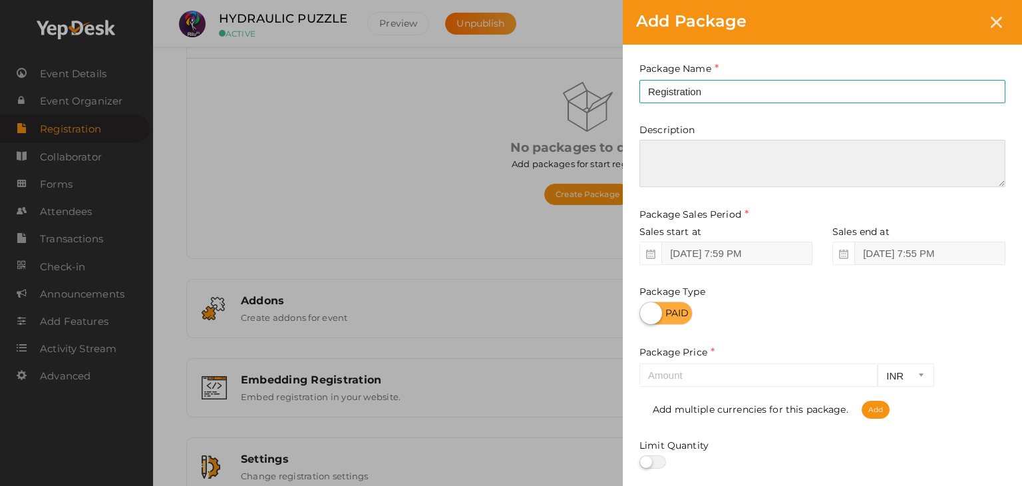
click at [730, 157] on textarea at bounding box center [822, 163] width 366 height 47
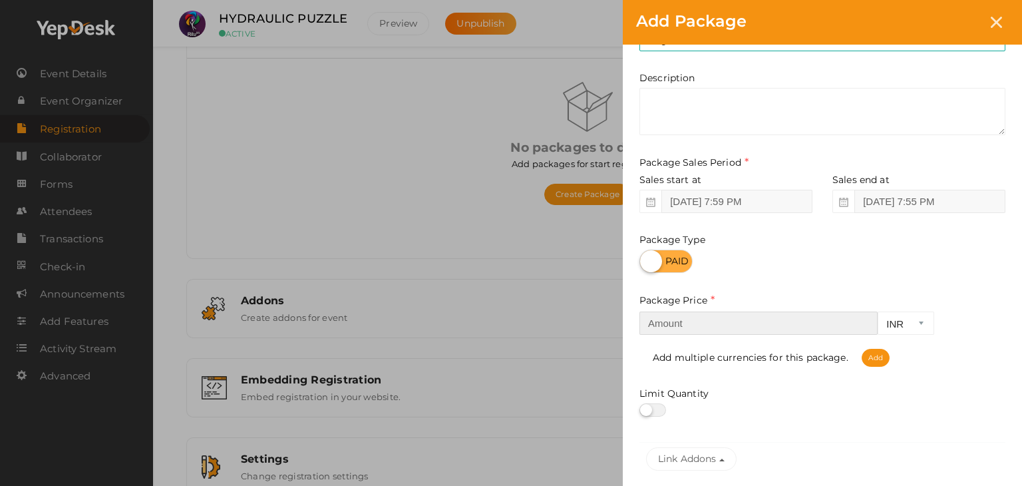
click at [716, 317] on input "number" at bounding box center [758, 322] width 238 height 23
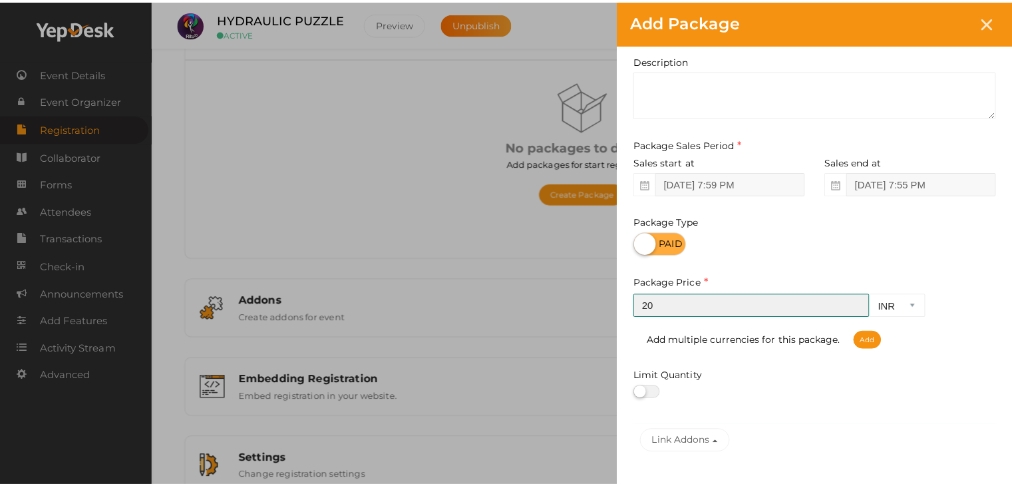
scroll to position [144, 0]
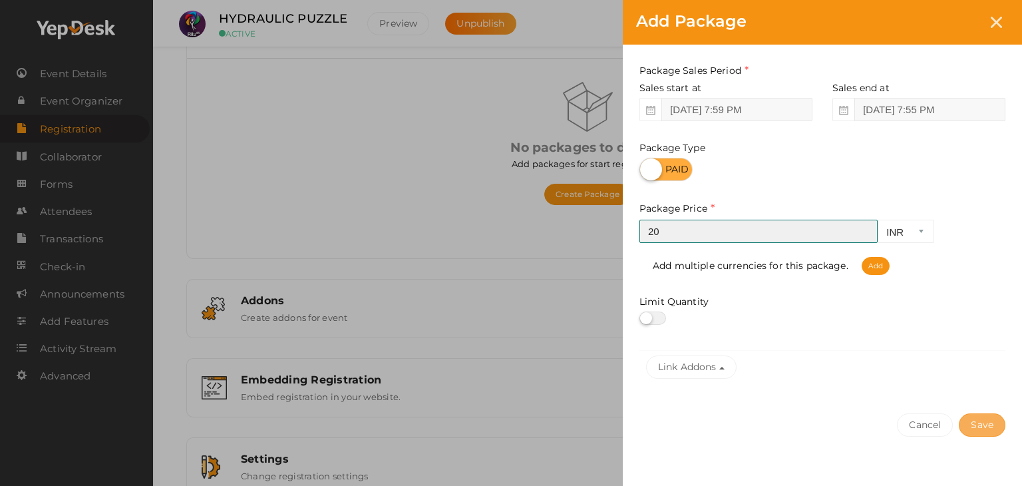
type input "20"
click at [982, 418] on button "Save" at bounding box center [982, 424] width 47 height 23
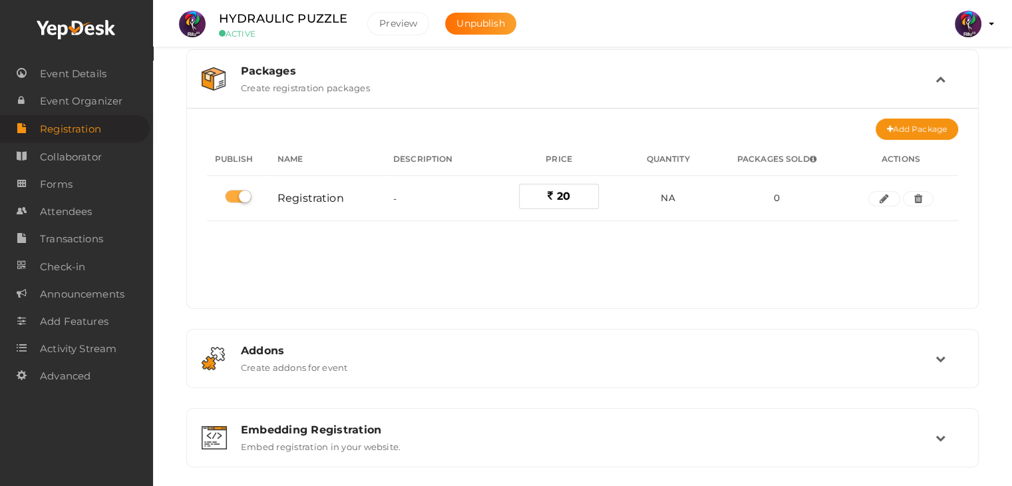
scroll to position [177, 0]
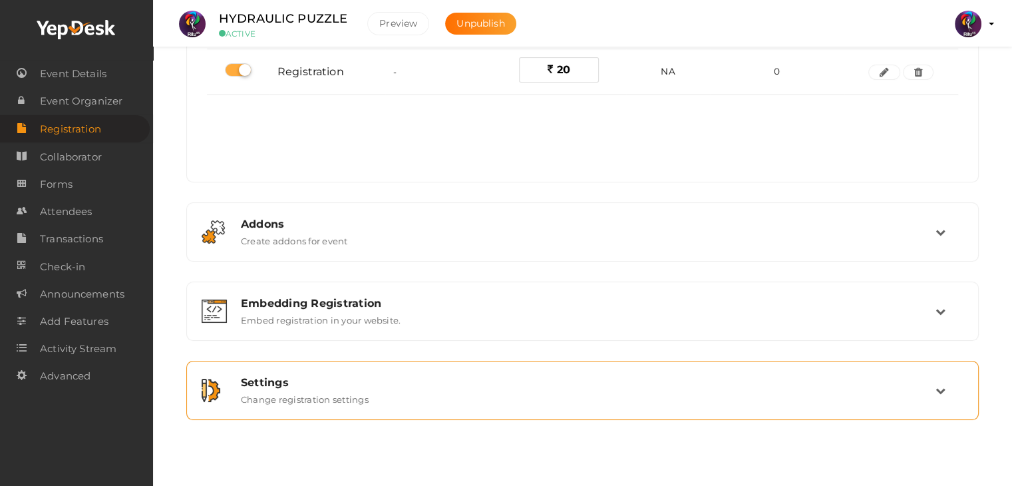
click at [399, 410] on div "Settings Change registration settings" at bounding box center [583, 390] width 778 height 45
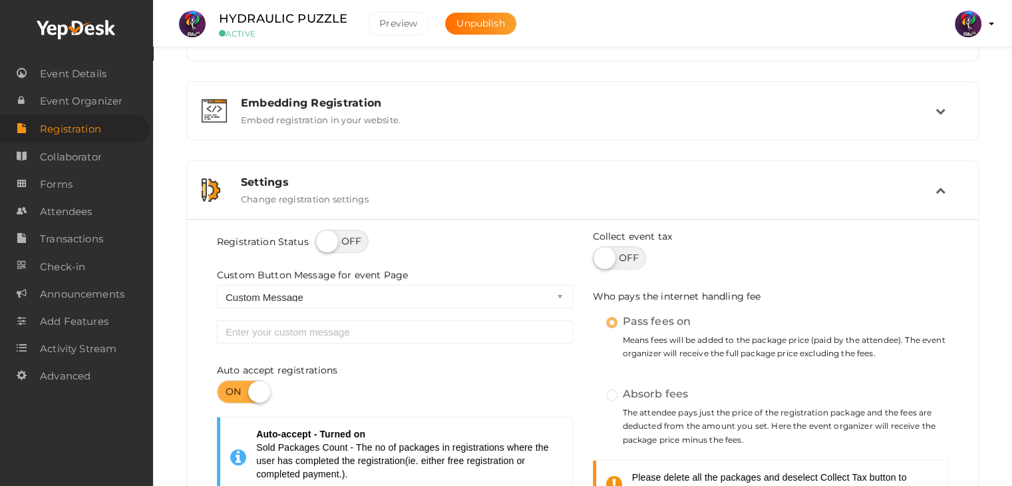
click at [453, 205] on div "Settings Change registration settings" at bounding box center [583, 190] width 778 height 45
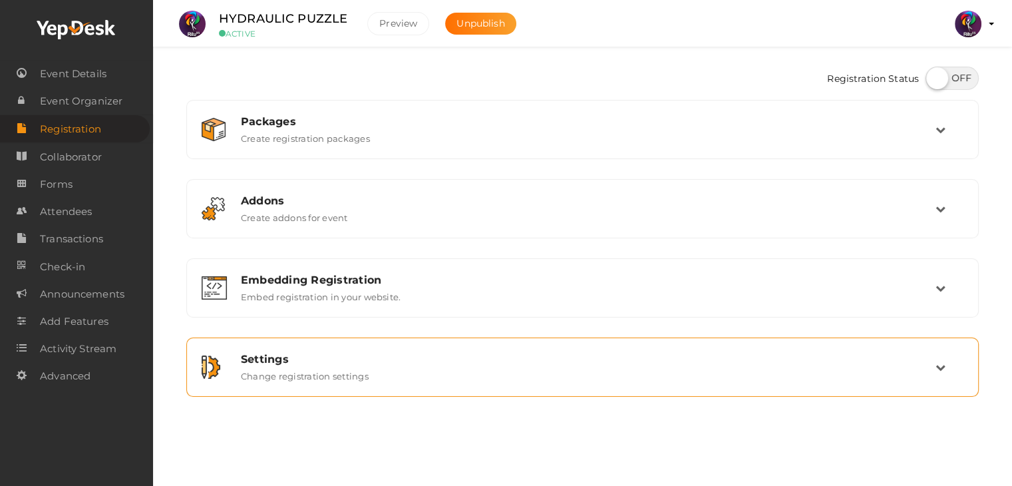
scroll to position [0, 0]
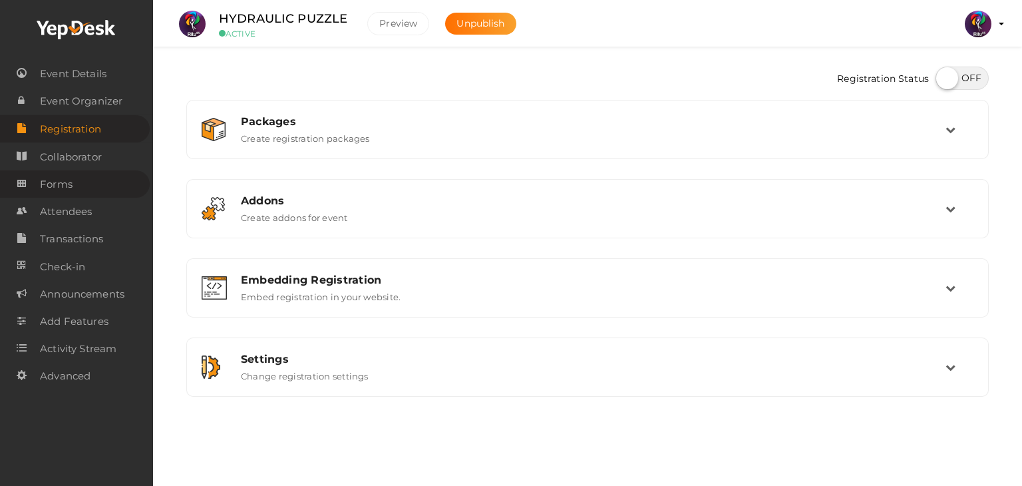
click at [70, 174] on span "Forms" at bounding box center [56, 184] width 33 height 27
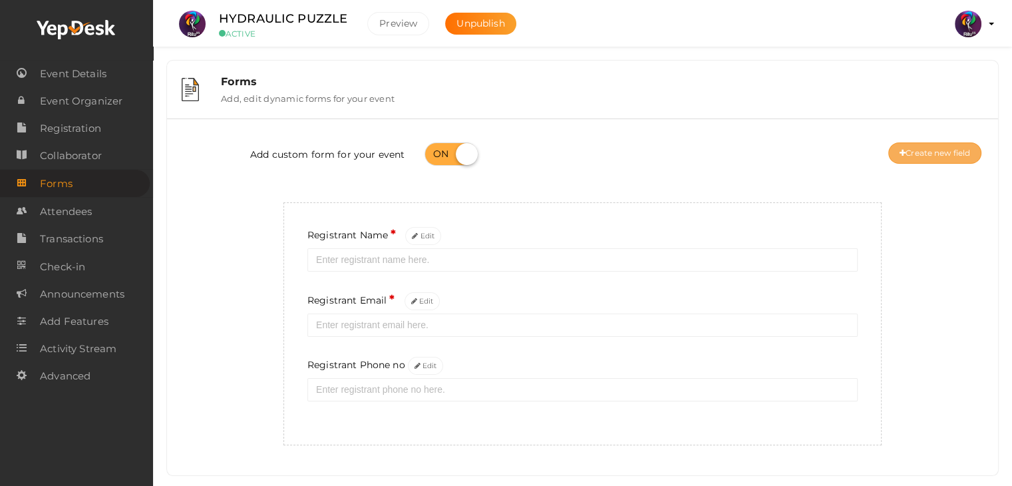
click at [923, 144] on button "Create new field" at bounding box center [934, 152] width 93 height 21
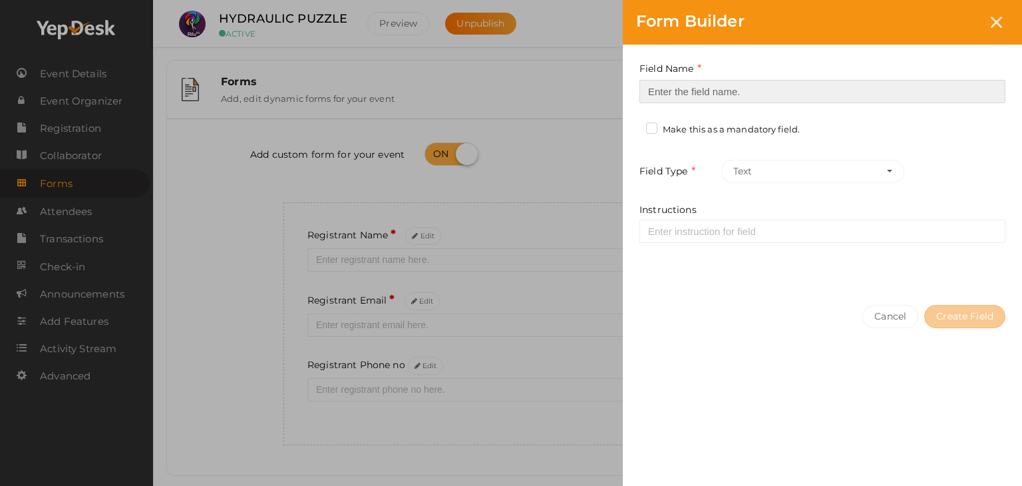
click at [746, 90] on input at bounding box center [822, 91] width 366 height 23
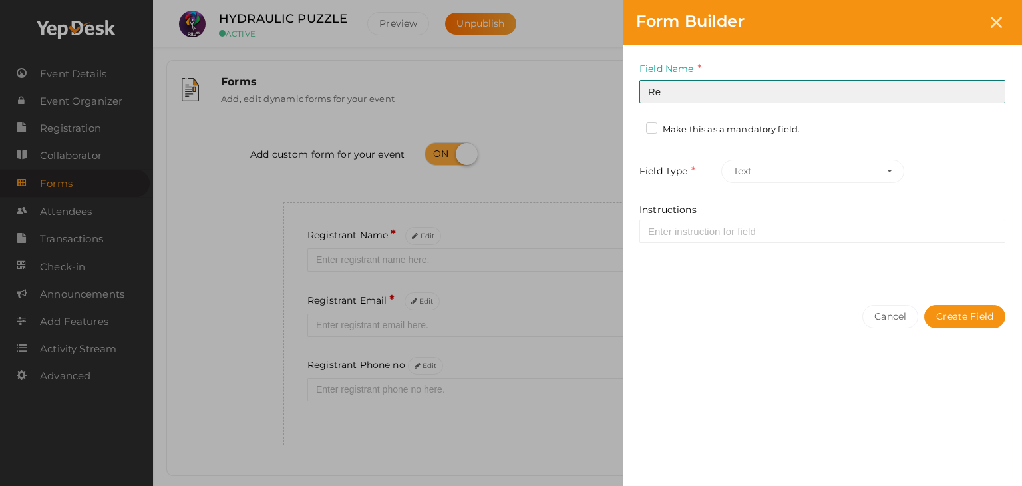
type input "Registrant College"
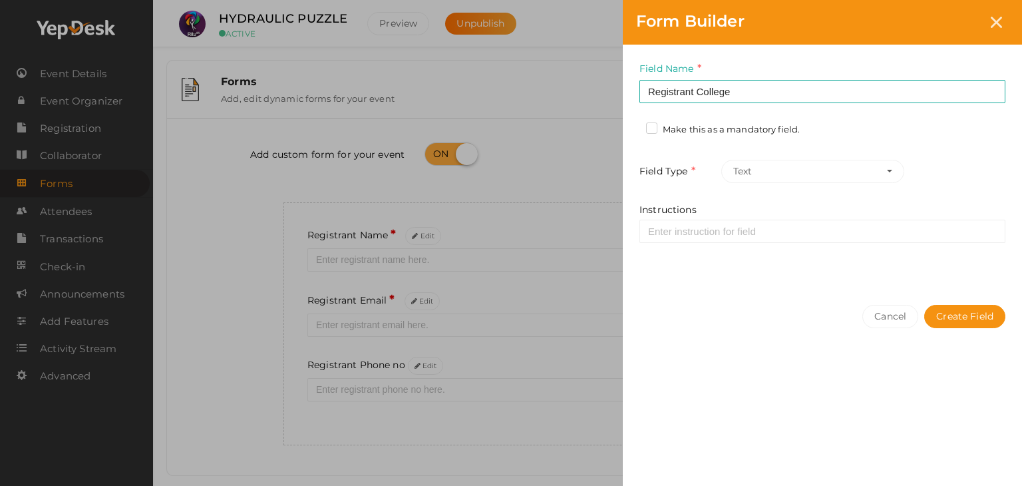
click at [643, 126] on div "Make this as a mandatory field." at bounding box center [724, 131] width 170 height 17
click at [652, 131] on label "Make this as a mandatory field." at bounding box center [723, 129] width 154 height 13
click at [633, 126] on input "Make this as a mandatory field." at bounding box center [633, 126] width 0 height 0
click at [961, 323] on button "Create Field" at bounding box center [964, 316] width 81 height 23
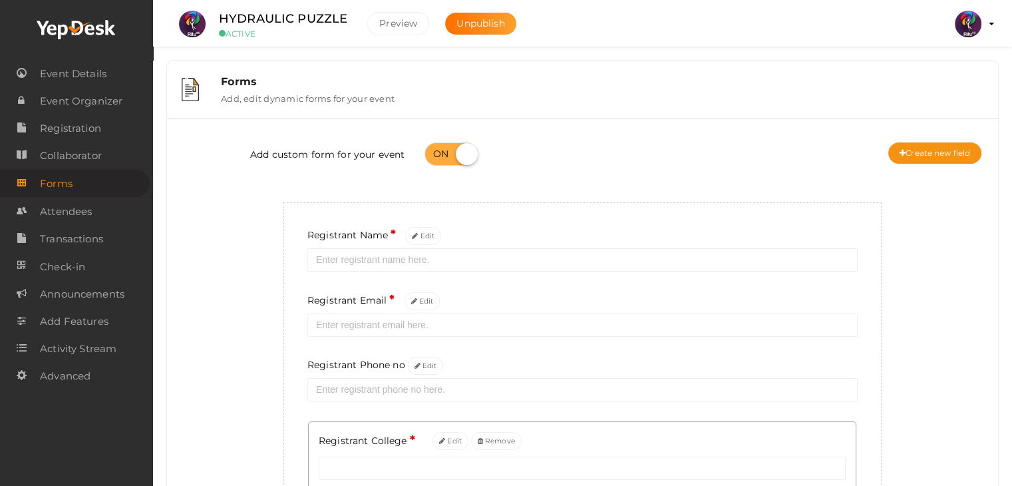
scroll to position [77, 0]
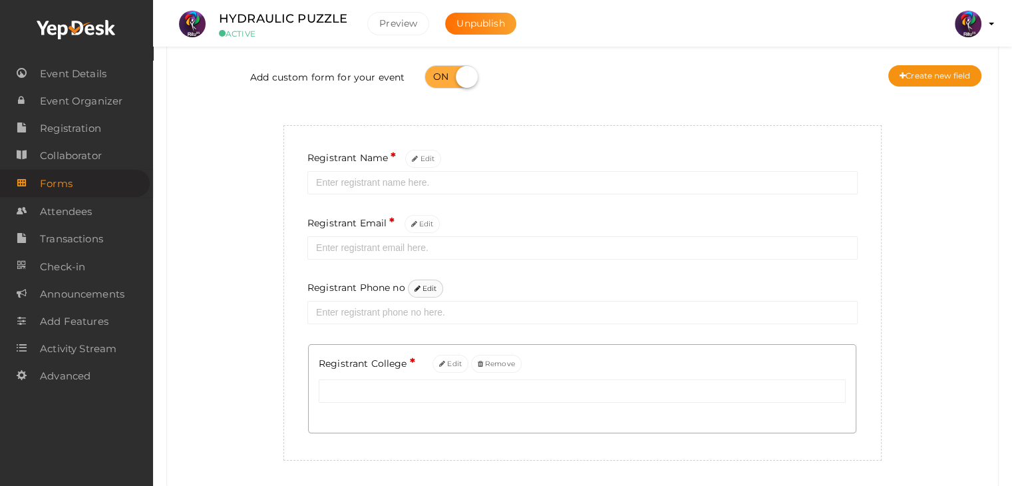
click at [428, 287] on button "Edit" at bounding box center [426, 288] width 36 height 18
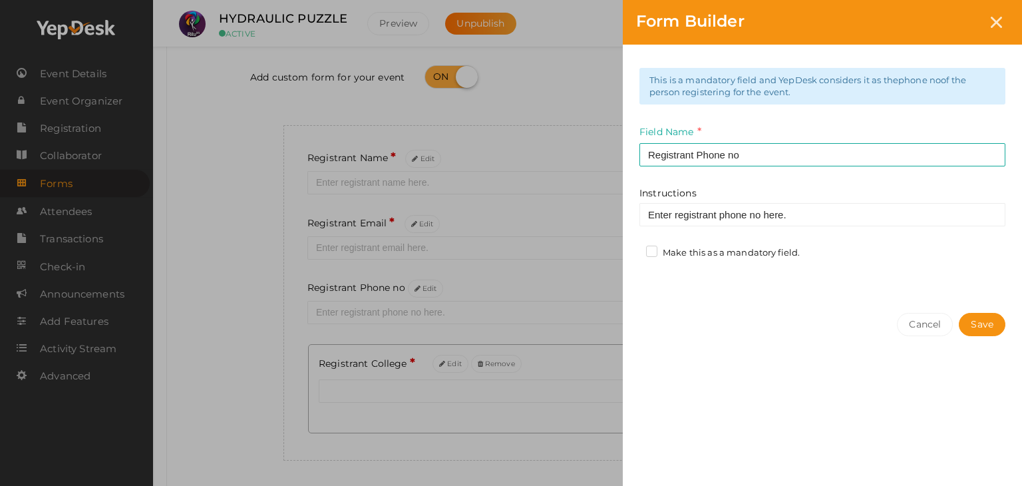
click at [647, 248] on label "Make this as a mandatory field." at bounding box center [723, 252] width 154 height 13
click at [633, 249] on input "Make this as a mandatory field." at bounding box center [633, 249] width 0 height 0
click at [968, 320] on button "Save" at bounding box center [982, 324] width 47 height 23
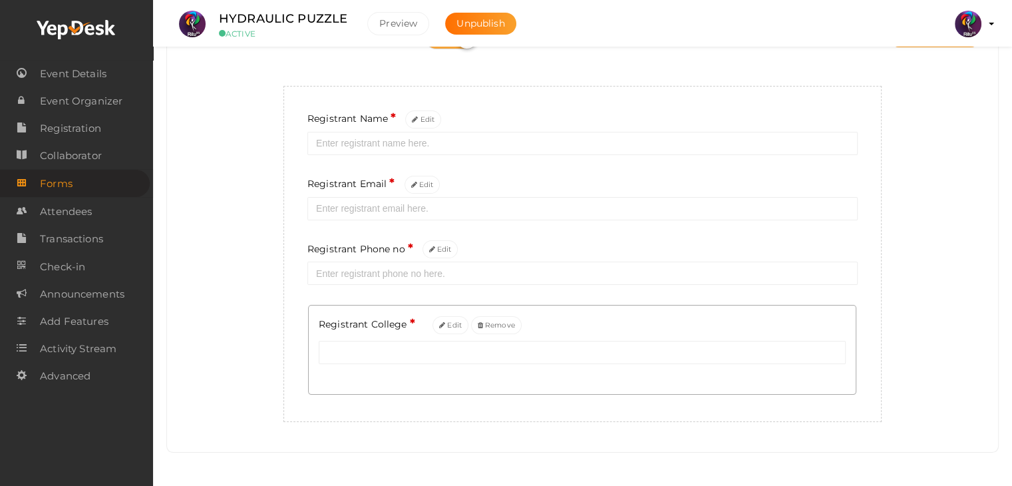
scroll to position [0, 0]
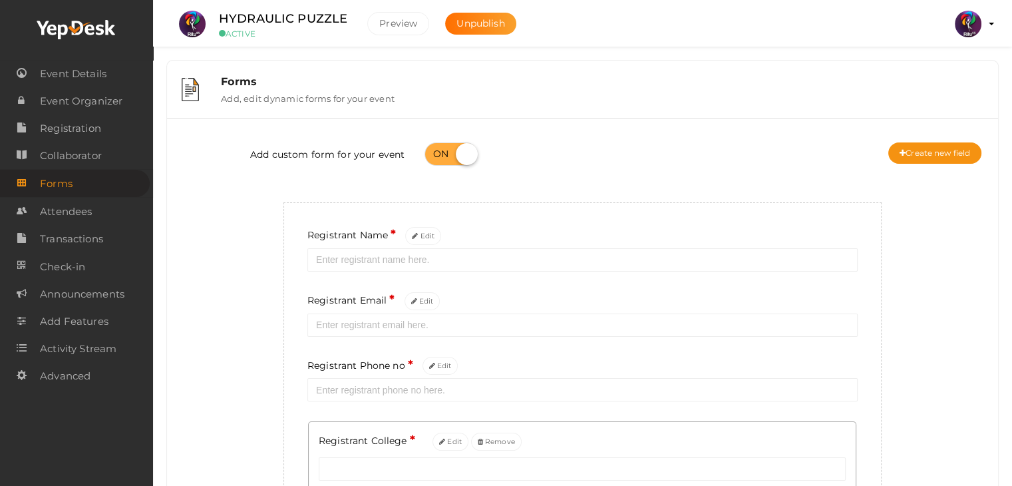
click at [900, 140] on div "Add custom form for your event Create new field" at bounding box center [582, 155] width 811 height 53
click at [900, 144] on button "Create new field" at bounding box center [934, 152] width 93 height 21
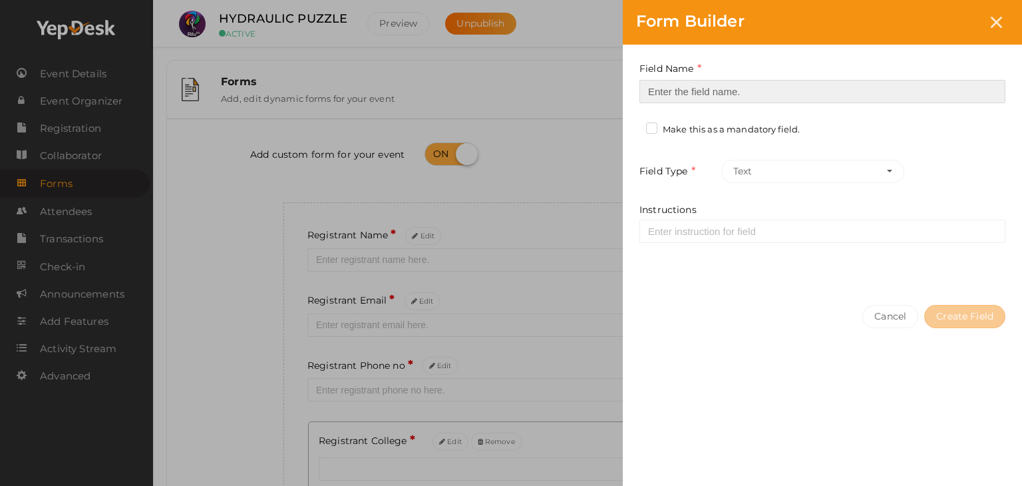
click at [738, 83] on input at bounding box center [822, 91] width 366 height 23
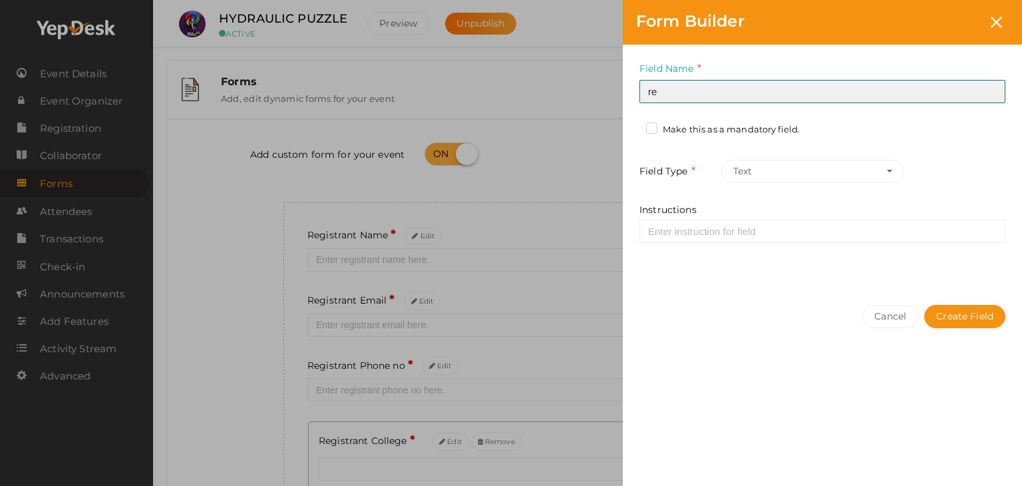
type input "Refferal ID"
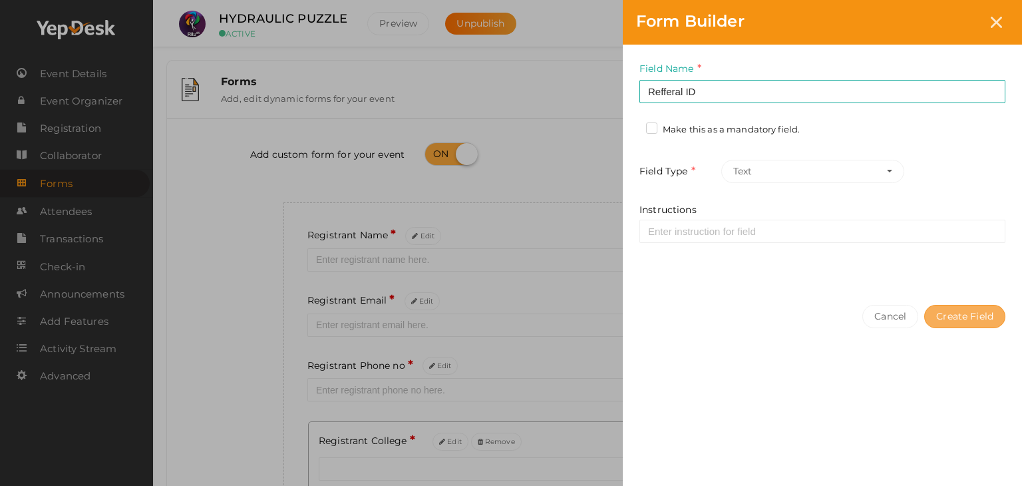
click at [939, 307] on button "Create Field" at bounding box center [964, 316] width 81 height 23
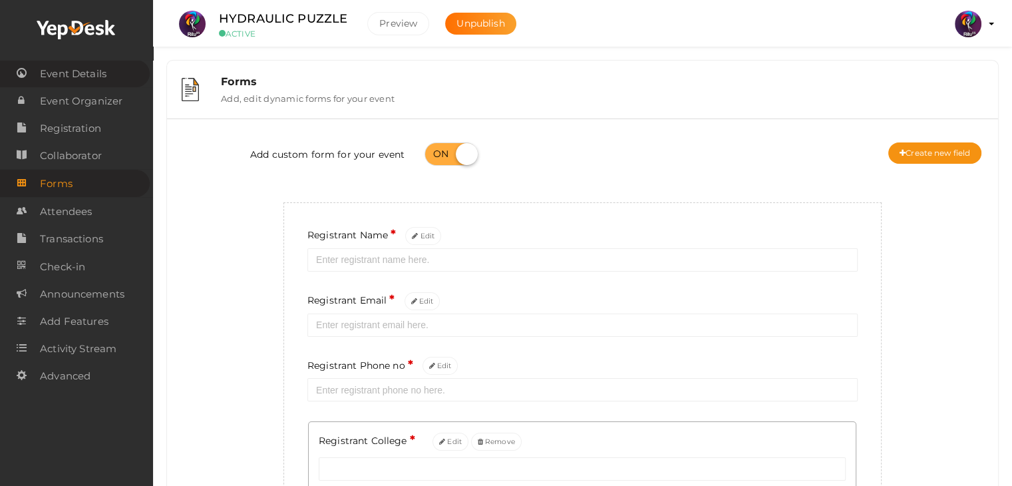
click at [76, 64] on span "Event Details" at bounding box center [73, 74] width 67 height 27
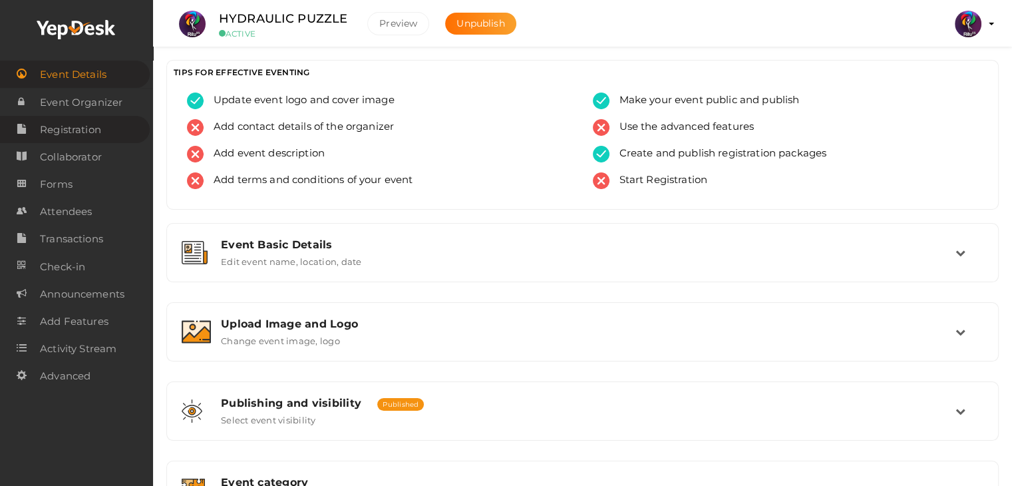
click at [75, 122] on span "Registration" at bounding box center [70, 129] width 61 height 27
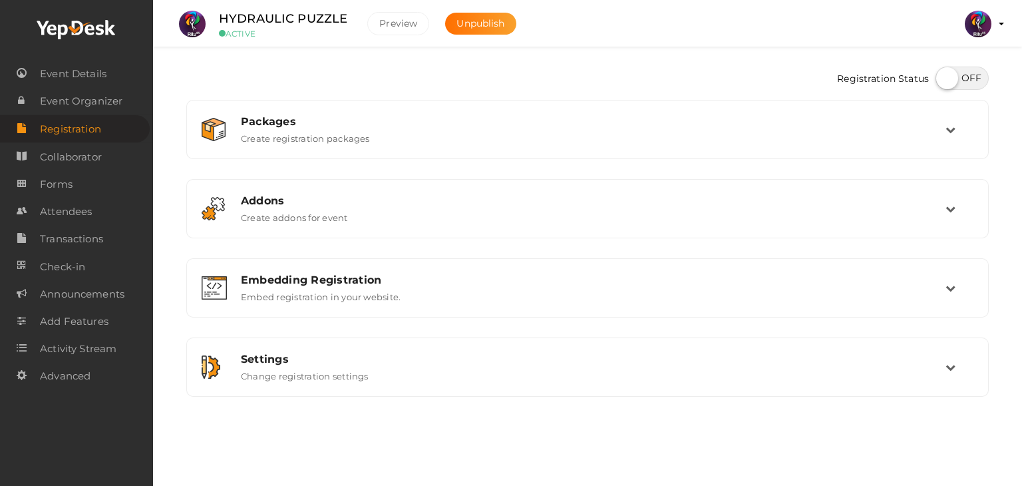
click at [948, 80] on label at bounding box center [961, 78] width 53 height 23
click at [944, 78] on input "checkbox" at bounding box center [939, 73] width 9 height 9
checkbox input "true"
click at [120, 69] on link "Event Details" at bounding box center [75, 73] width 150 height 27
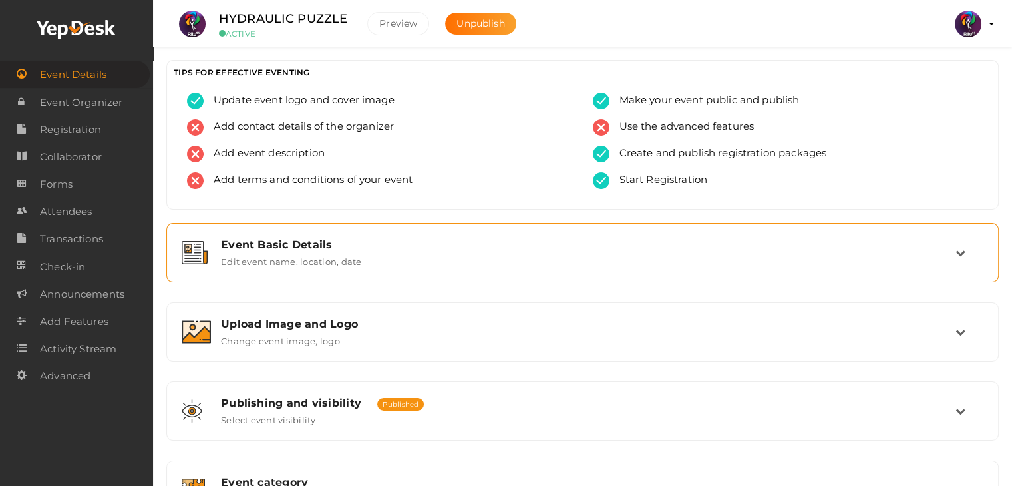
scroll to position [224, 0]
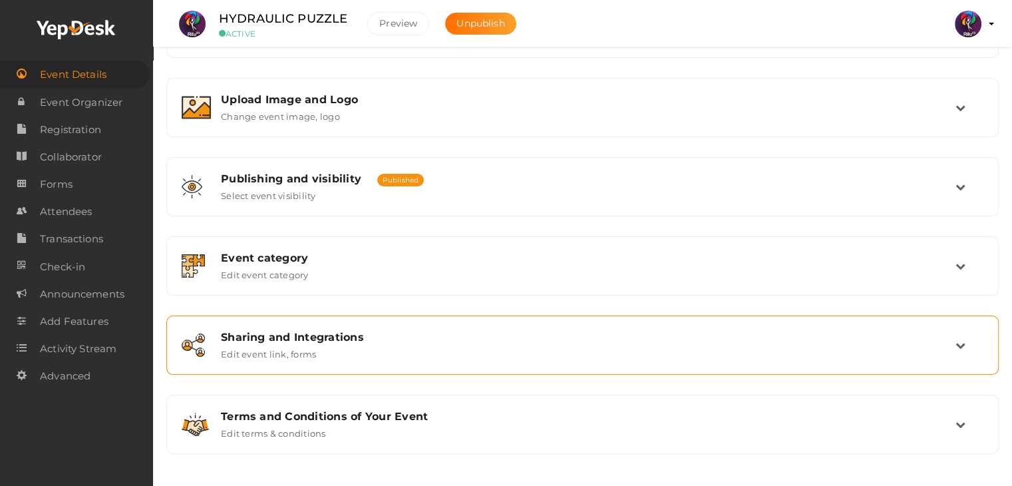
click at [386, 323] on div "Sharing and Integrations Edit event link, forms" at bounding box center [583, 345] width 818 height 45
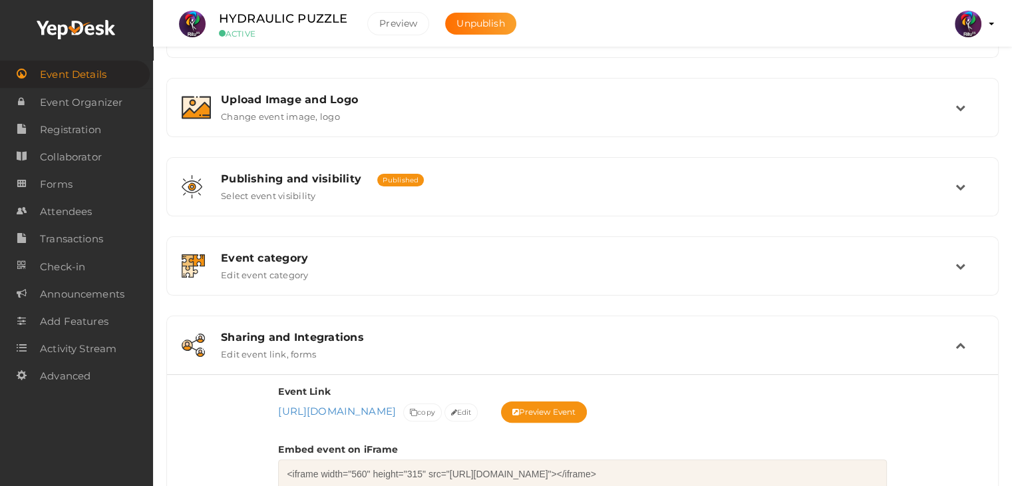
scroll to position [423, 0]
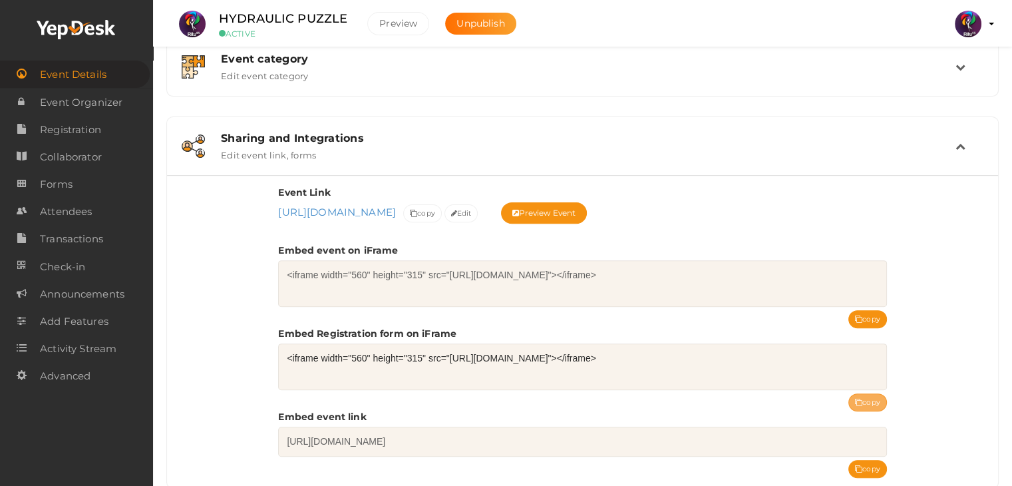
click at [871, 396] on button "copy" at bounding box center [867, 402] width 39 height 18
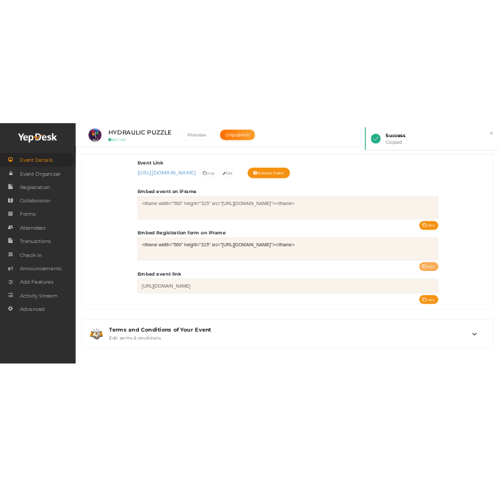
scroll to position [420, 0]
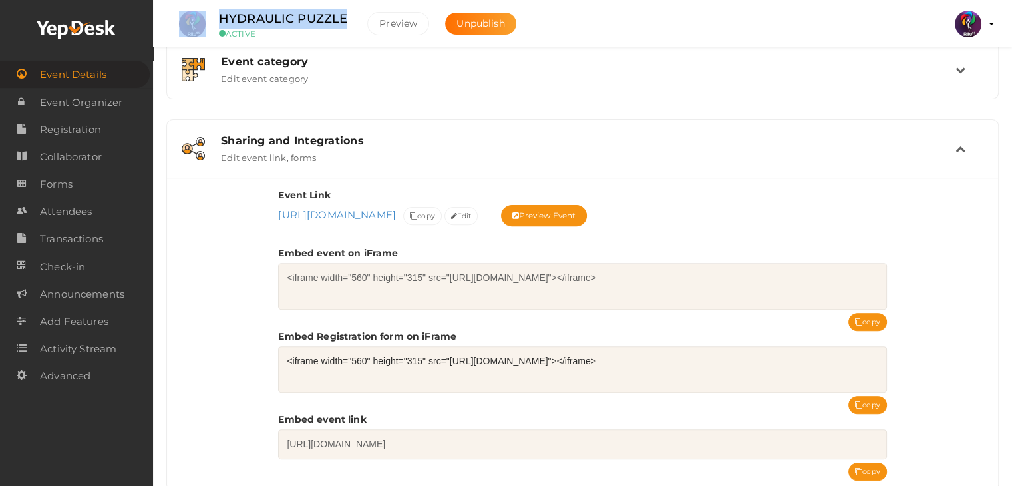
drag, startPoint x: 343, startPoint y: 15, endPoint x: 205, endPoint y: 20, distance: 138.5
click at [205, 20] on li "HYDRAULIC PUZZLE ACTIVE [GEOGRAPHIC_DATA] Unpublish" at bounding box center [350, 24] width 361 height 47
copy li "HYDRAULIC PUZZLE"
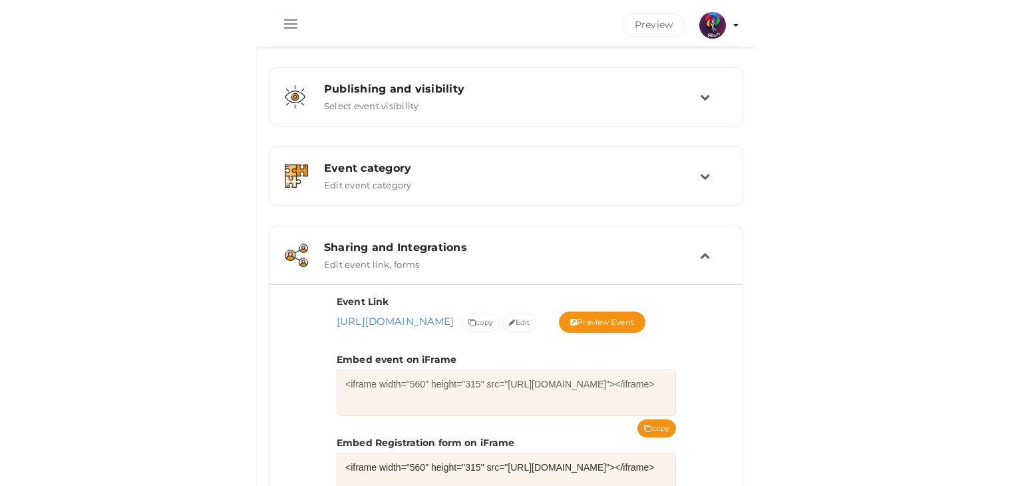
scroll to position [0, 0]
